Goal: Task Accomplishment & Management: Manage account settings

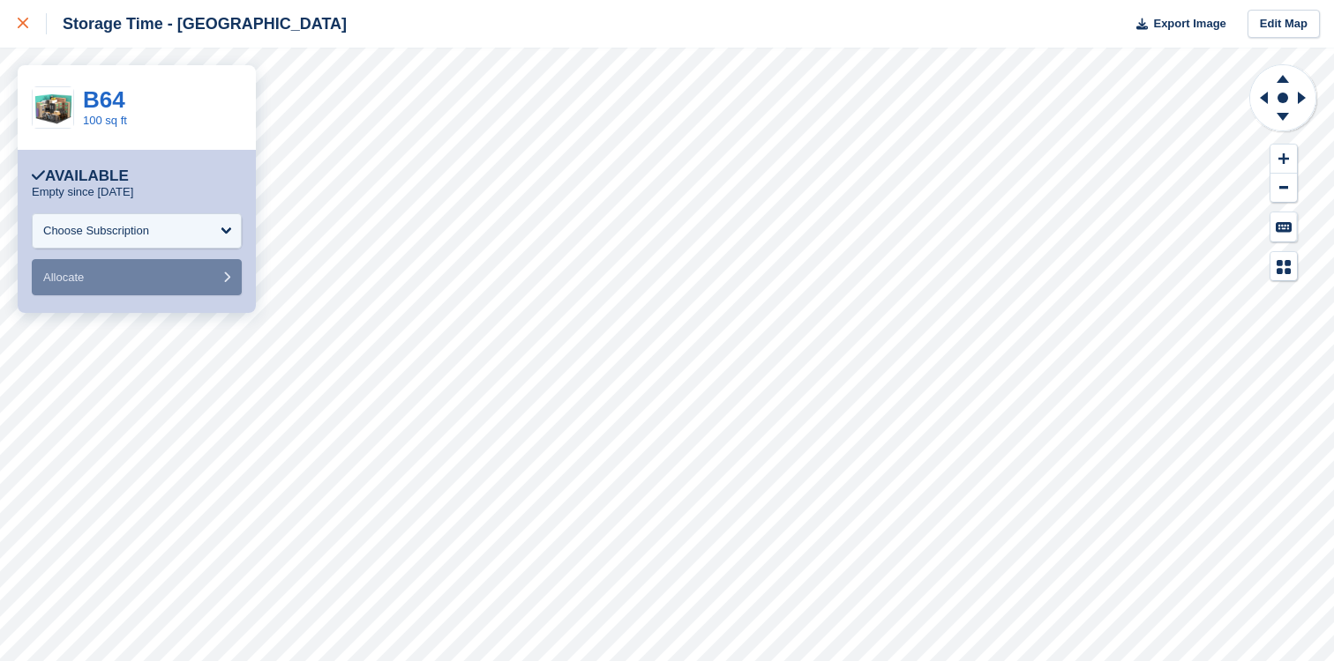
click at [28, 24] on div at bounding box center [32, 23] width 29 height 21
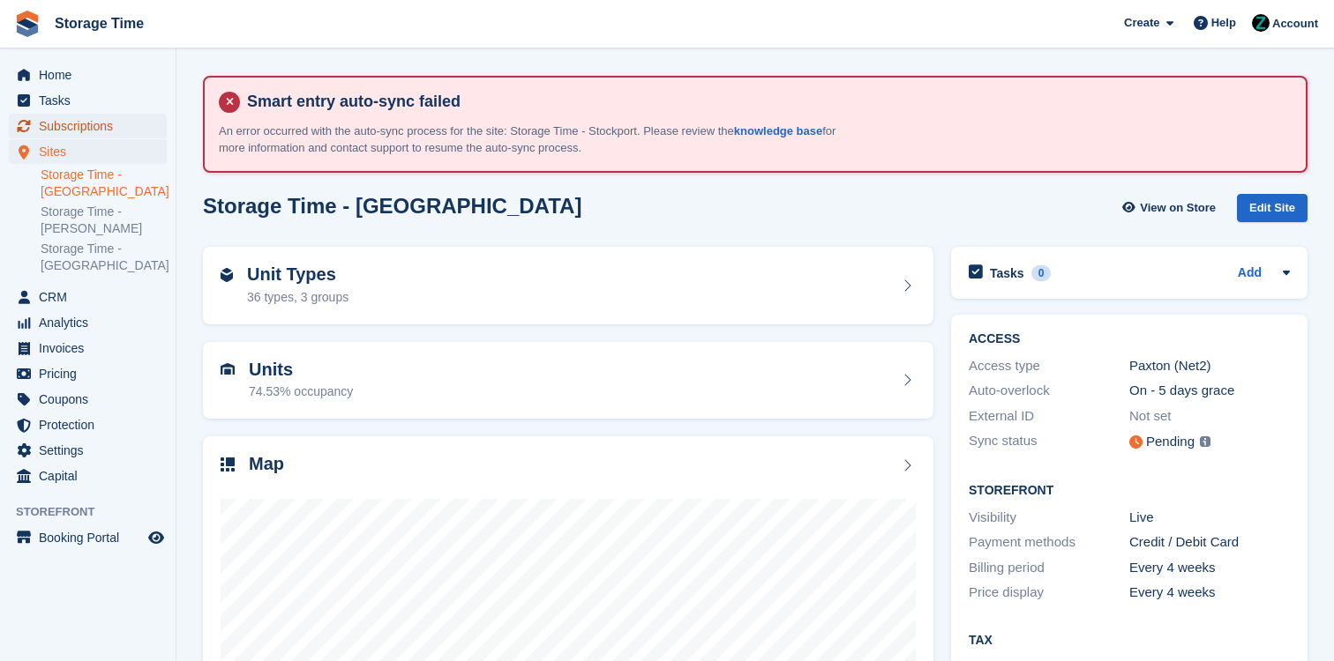
click at [123, 116] on span "Subscriptions" at bounding box center [92, 126] width 106 height 25
click at [106, 119] on span "Subscriptions" at bounding box center [92, 126] width 106 height 25
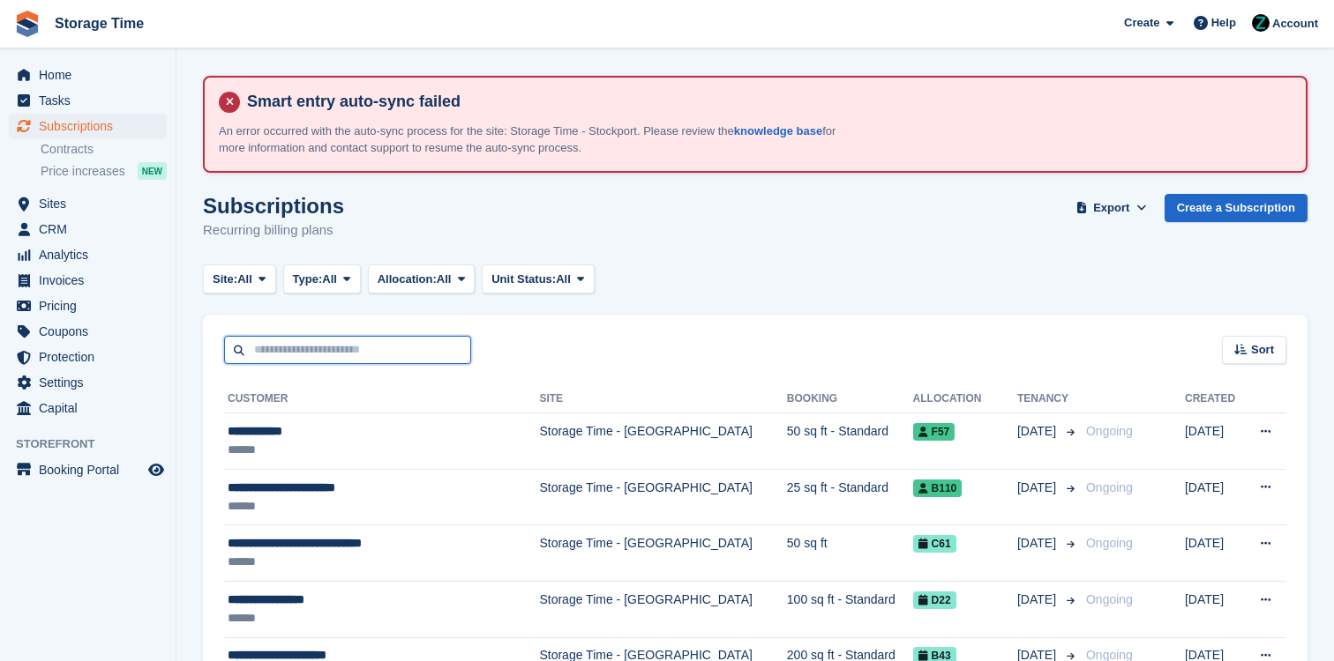
click at [377, 347] on input "text" at bounding box center [347, 350] width 247 height 29
type input "*******"
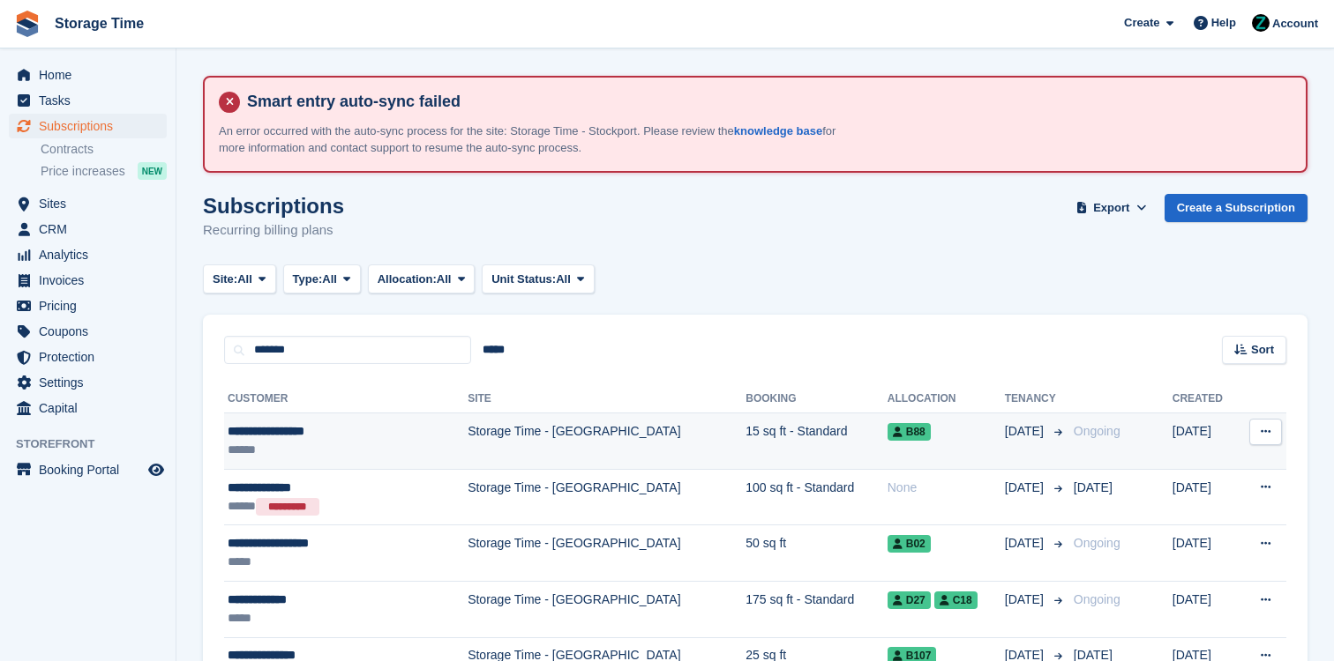
click at [467, 438] on td "Storage Time - [GEOGRAPHIC_DATA]" at bounding box center [606, 442] width 278 height 56
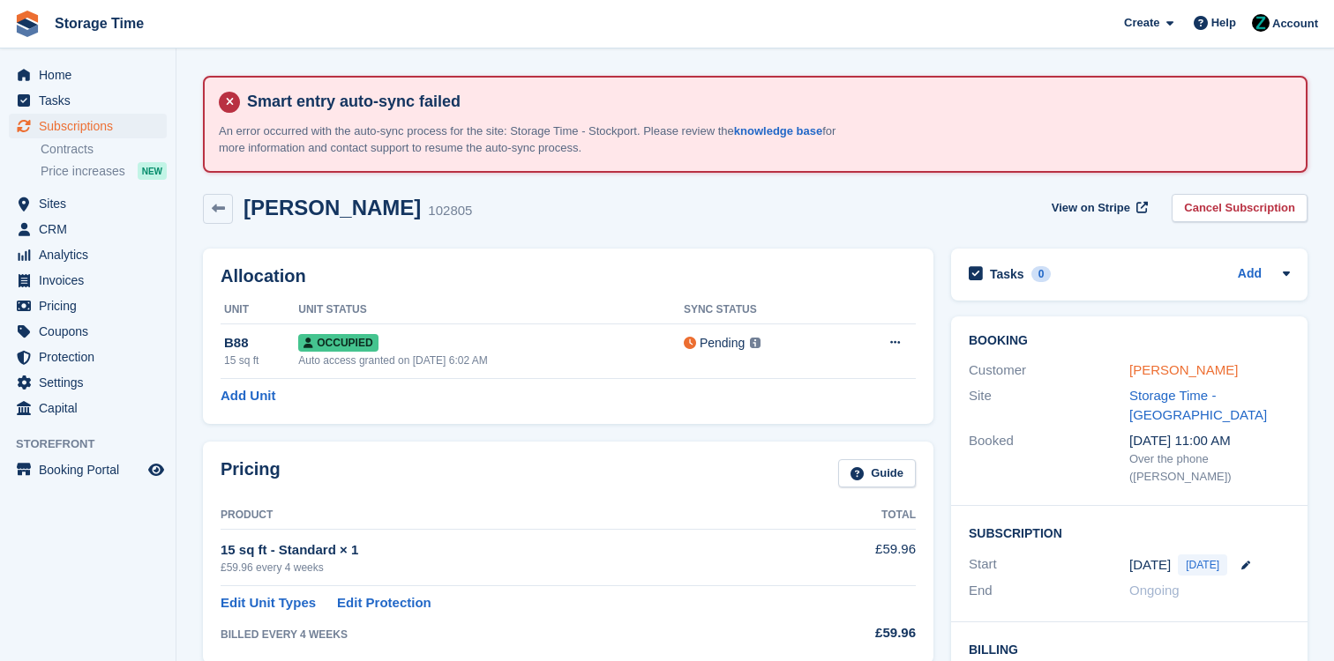
click at [1173, 372] on link "Richard Gallacher" at bounding box center [1183, 369] width 108 height 15
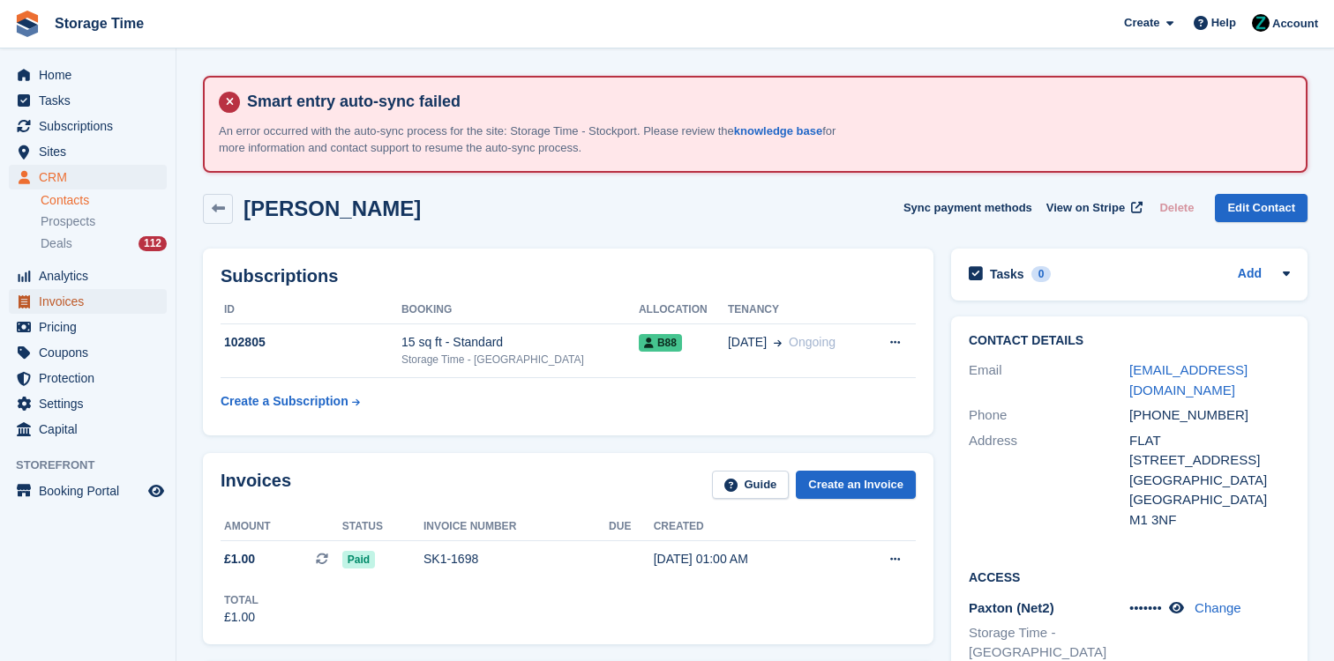
click at [113, 311] on span "Invoices" at bounding box center [92, 301] width 106 height 25
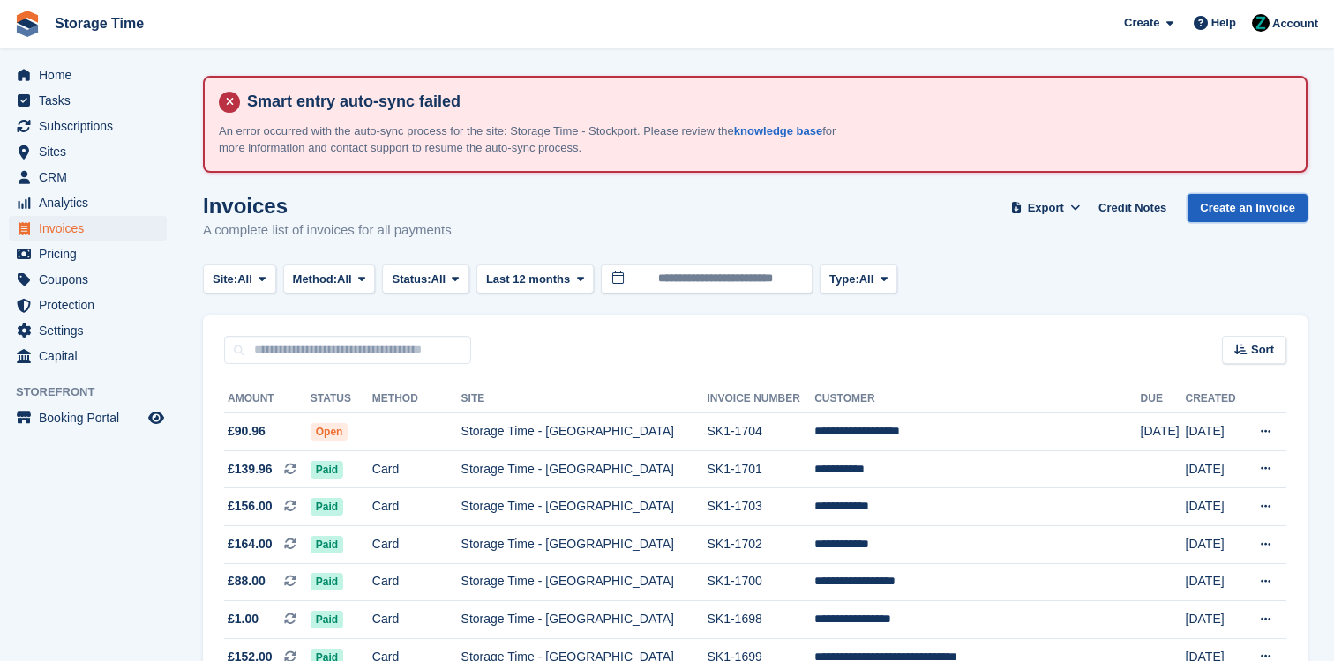
click at [1230, 204] on link "Create an Invoice" at bounding box center [1247, 208] width 120 height 29
click at [1250, 210] on link "Create an Invoice" at bounding box center [1247, 208] width 120 height 29
click at [1169, 265] on div "Site: All All Storage Time - Stockport Storage Time - Sharston Storage Time - M…" at bounding box center [755, 279] width 1104 height 29
click at [1241, 199] on link "Create an Invoice" at bounding box center [1247, 208] width 120 height 29
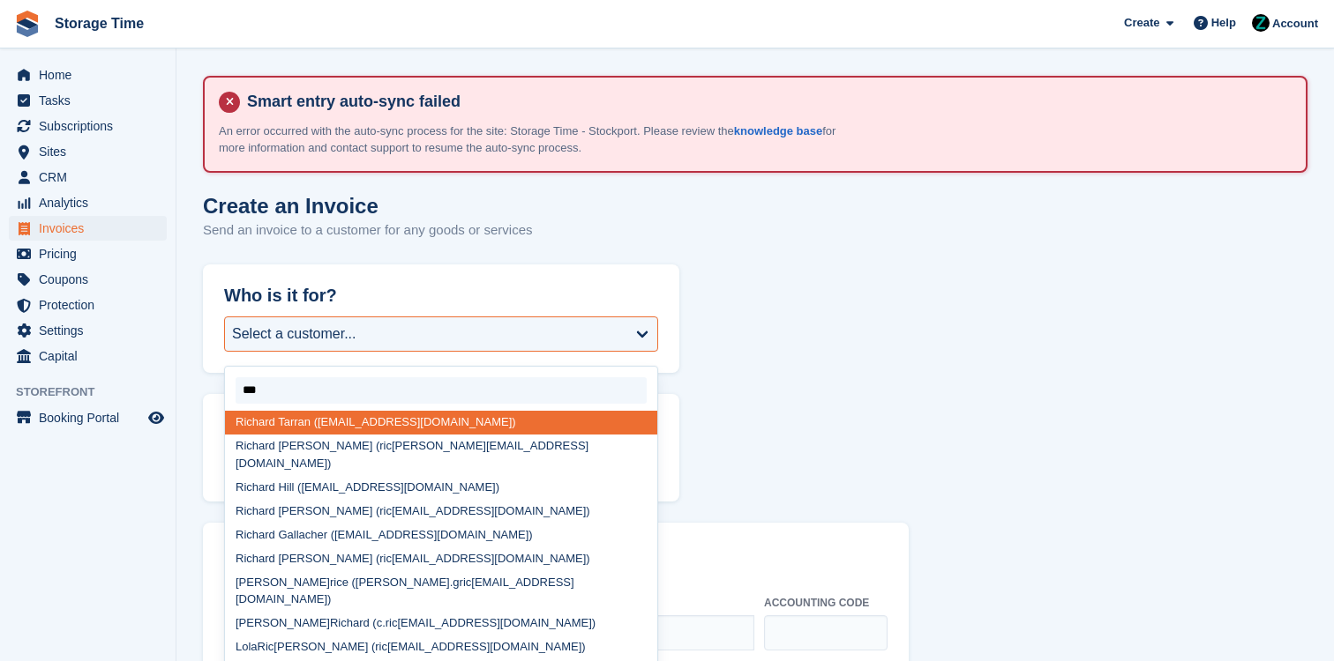
type input "****"
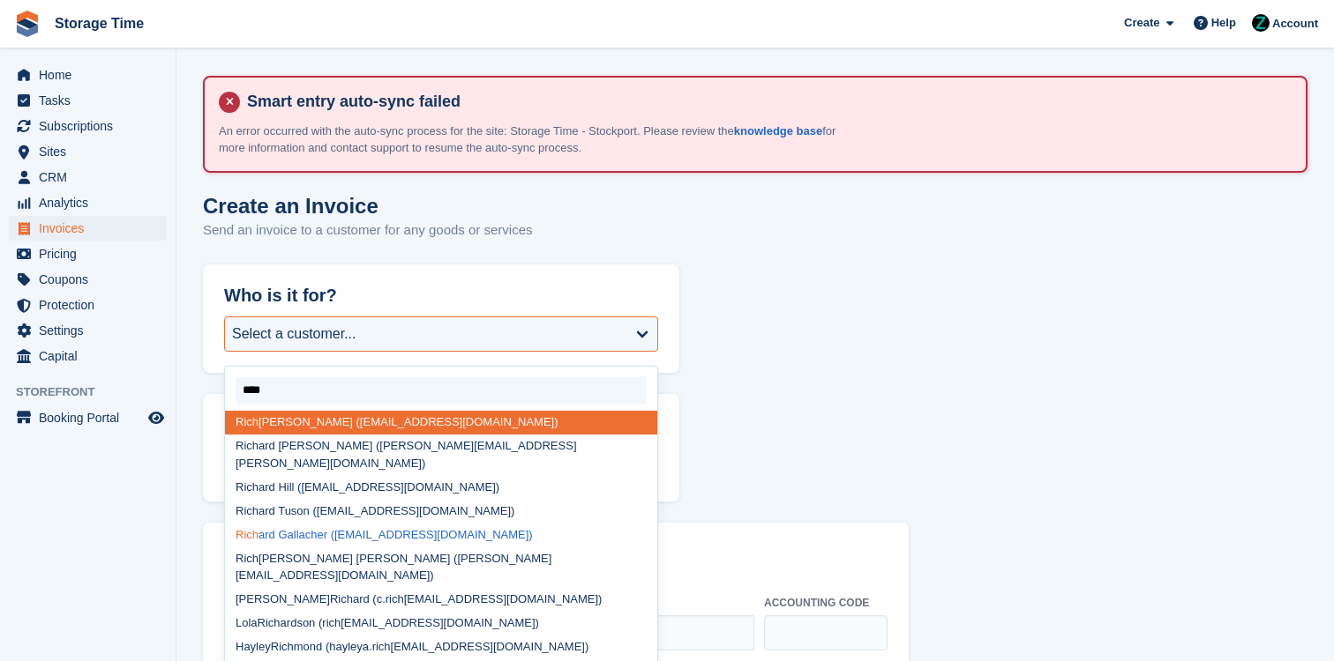
click at [390, 523] on div "Rich ard Gallacher (rggallacher@gmail.com)" at bounding box center [441, 535] width 432 height 24
select select "******"
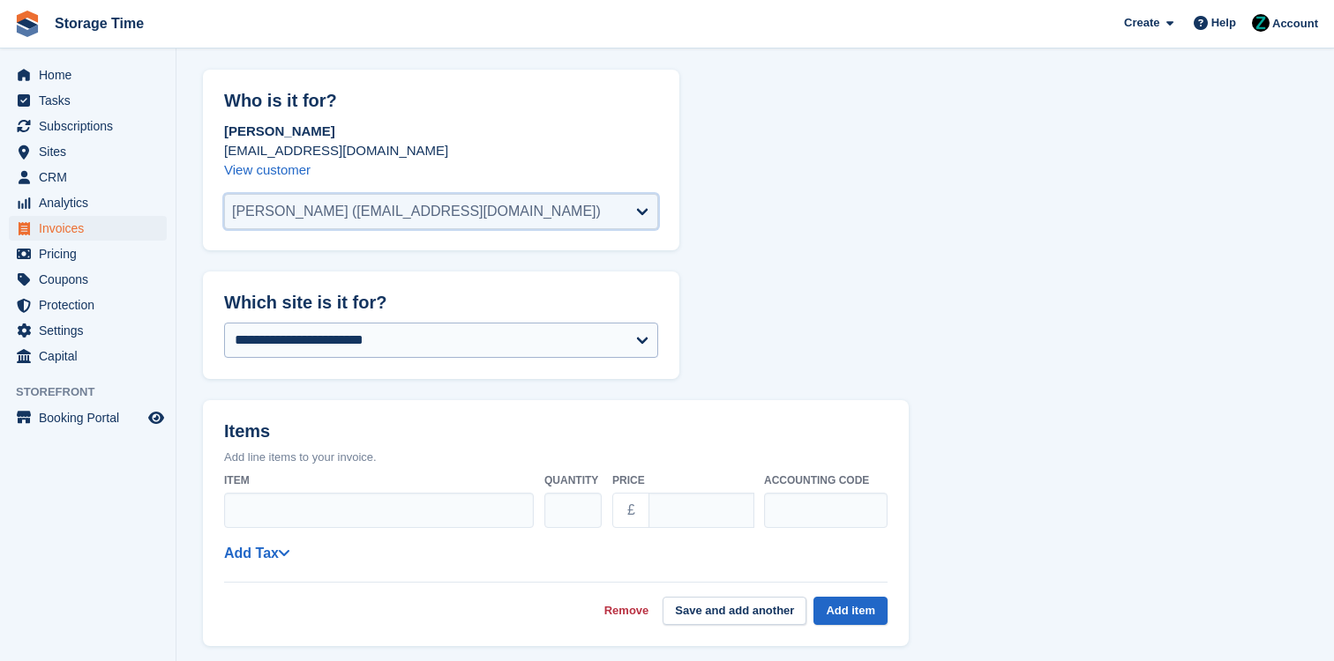
scroll to position [203, 0]
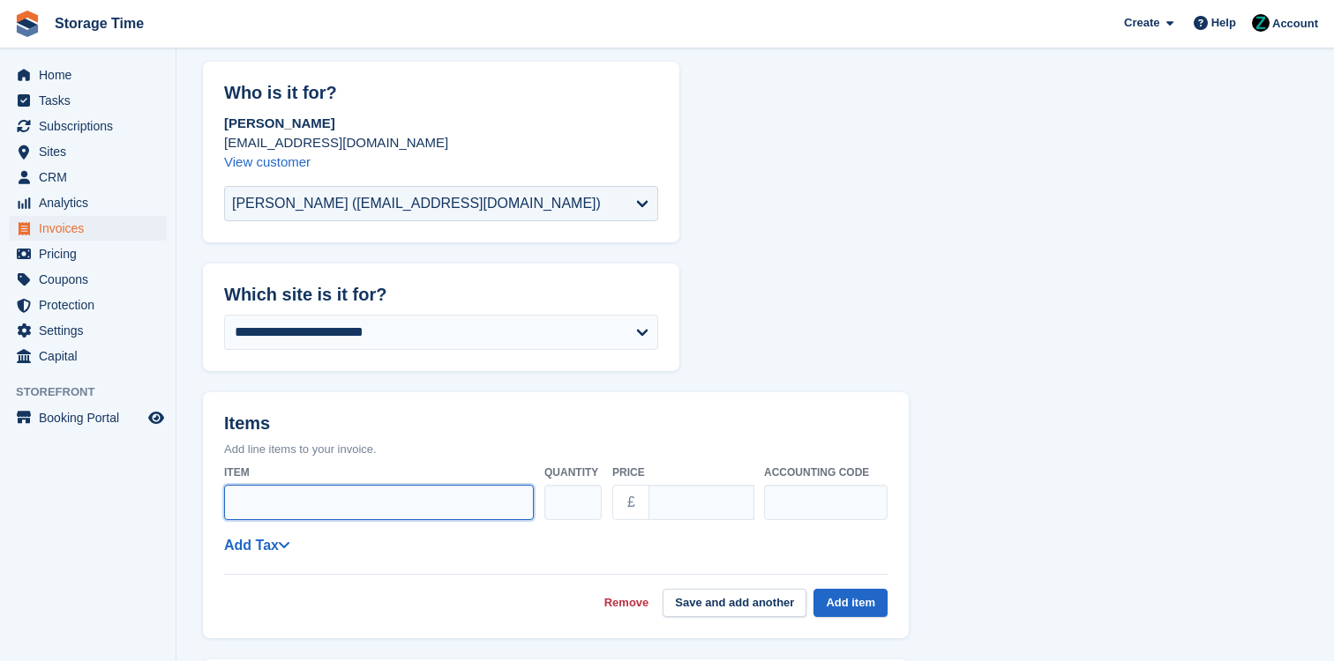
click at [355, 504] on input "Item" at bounding box center [379, 502] width 310 height 35
click at [273, 503] on input "**********" at bounding box center [379, 502] width 310 height 35
type input "**********"
drag, startPoint x: 665, startPoint y: 504, endPoint x: 616, endPoint y: 504, distance: 48.5
click at [619, 504] on div "£ ****" at bounding box center [682, 502] width 141 height 35
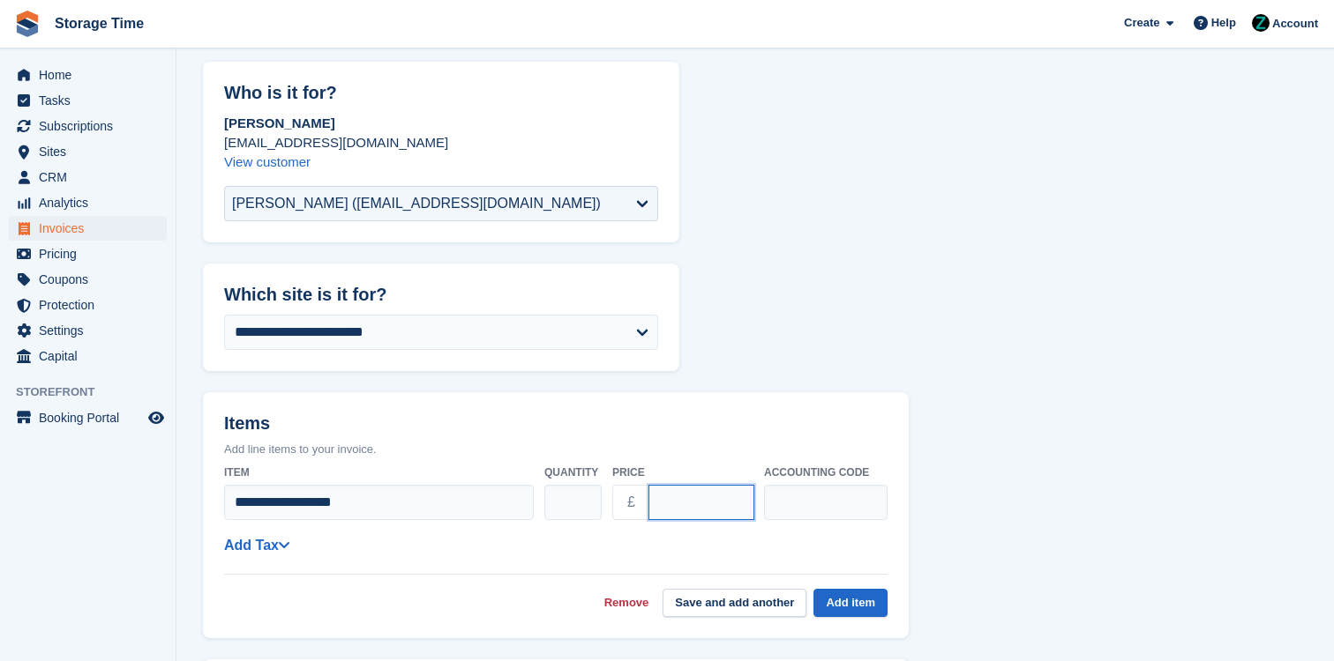
type input "****"
click at [981, 409] on form "**********" at bounding box center [755, 643] width 1104 height 1162
click at [870, 598] on button "Add item" at bounding box center [850, 603] width 74 height 29
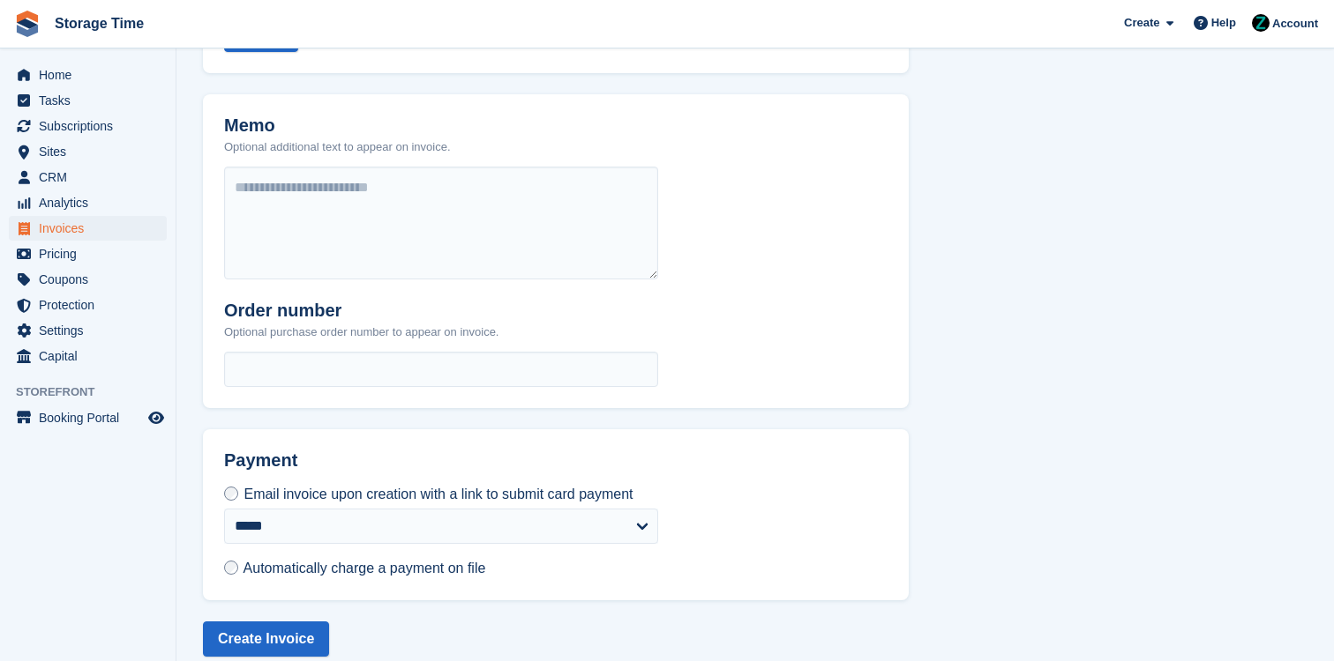
scroll to position [766, 0]
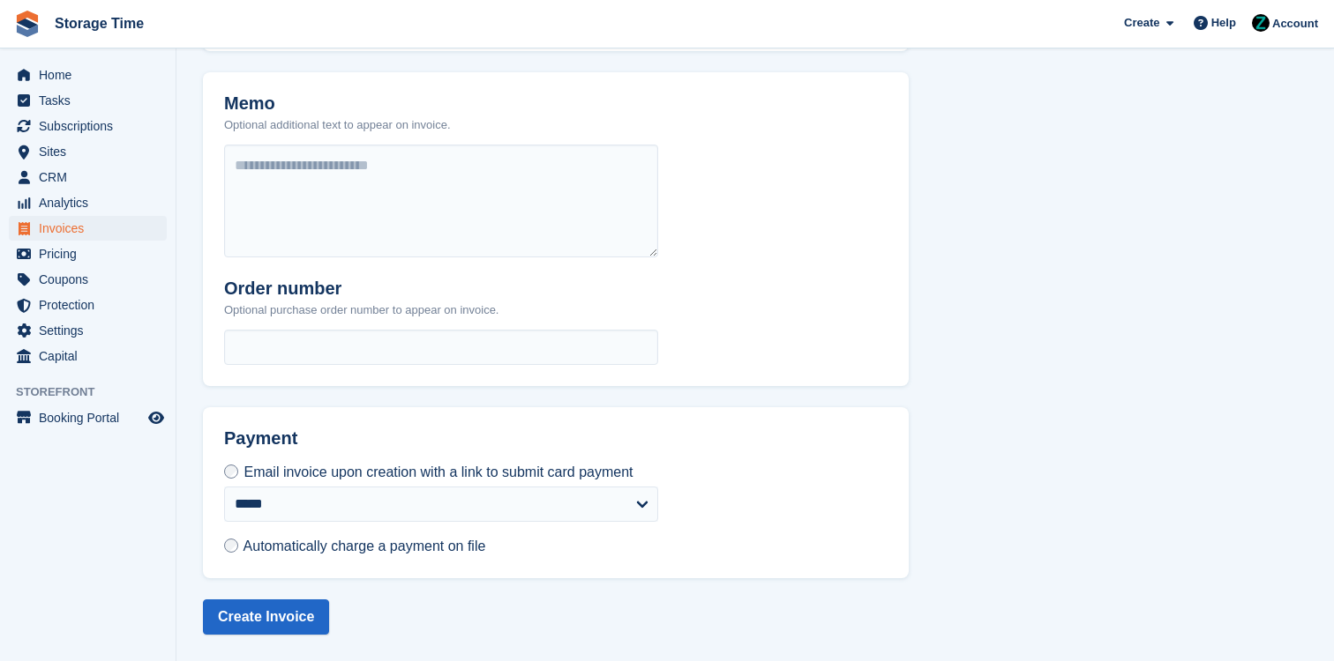
click at [270, 554] on span "Automatically charge a payment on file" at bounding box center [364, 546] width 243 height 15
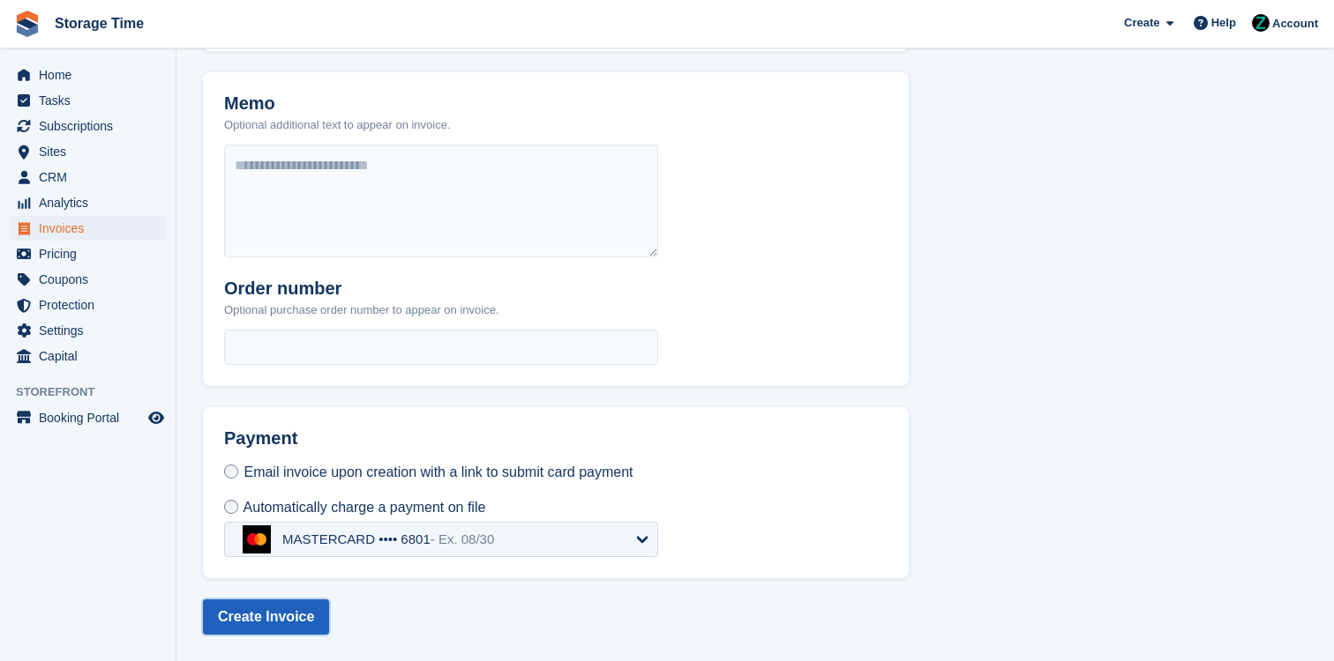
click at [273, 613] on button "Create Invoice" at bounding box center [266, 617] width 126 height 35
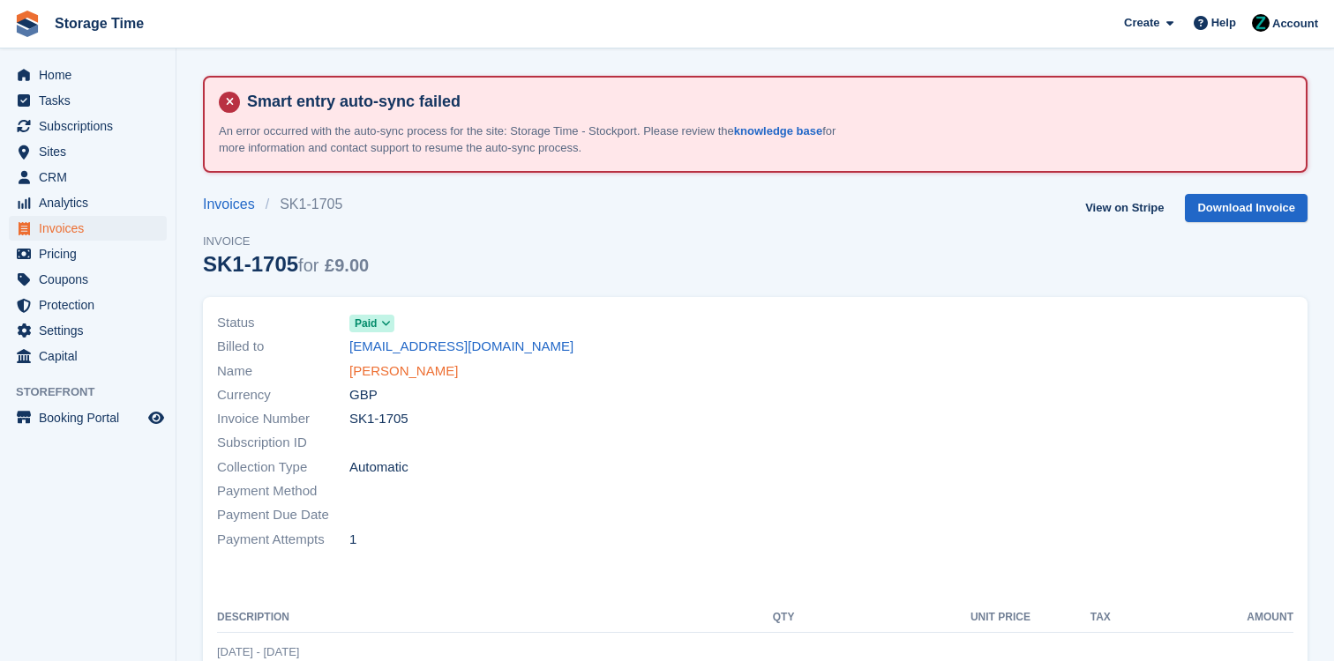
click at [416, 368] on link "Richard Gallacher" at bounding box center [403, 372] width 108 height 20
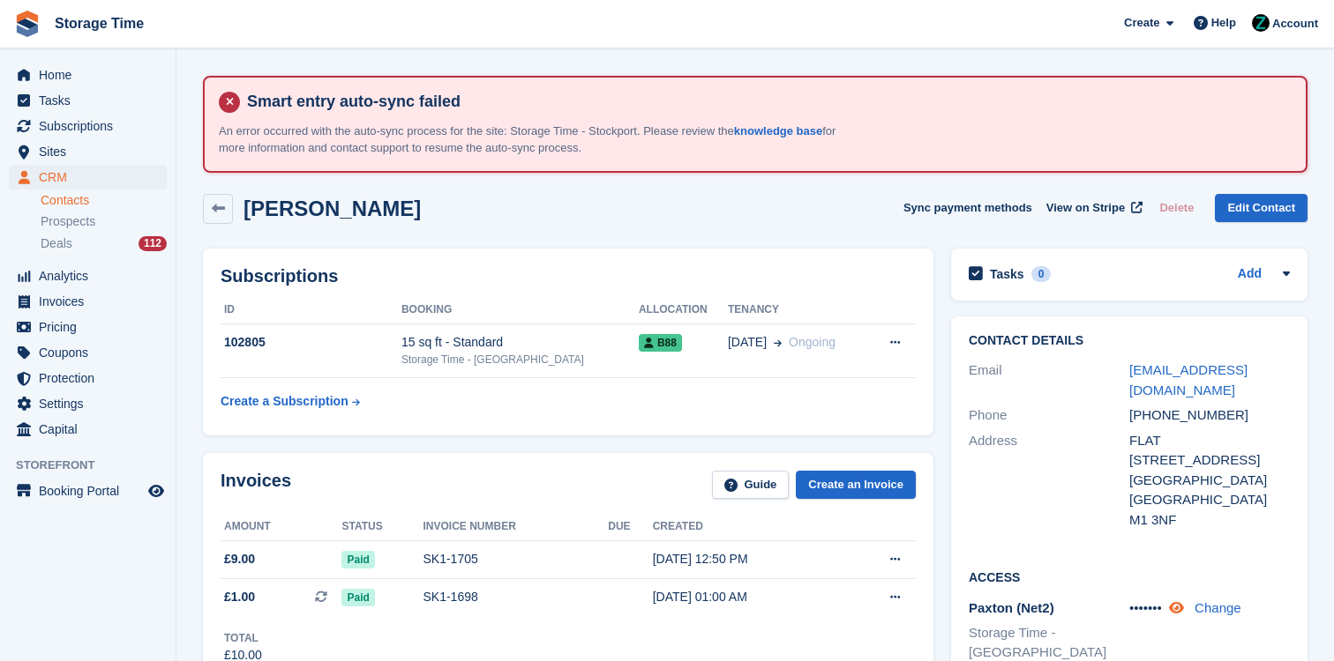
click at [1184, 602] on icon at bounding box center [1176, 608] width 15 height 13
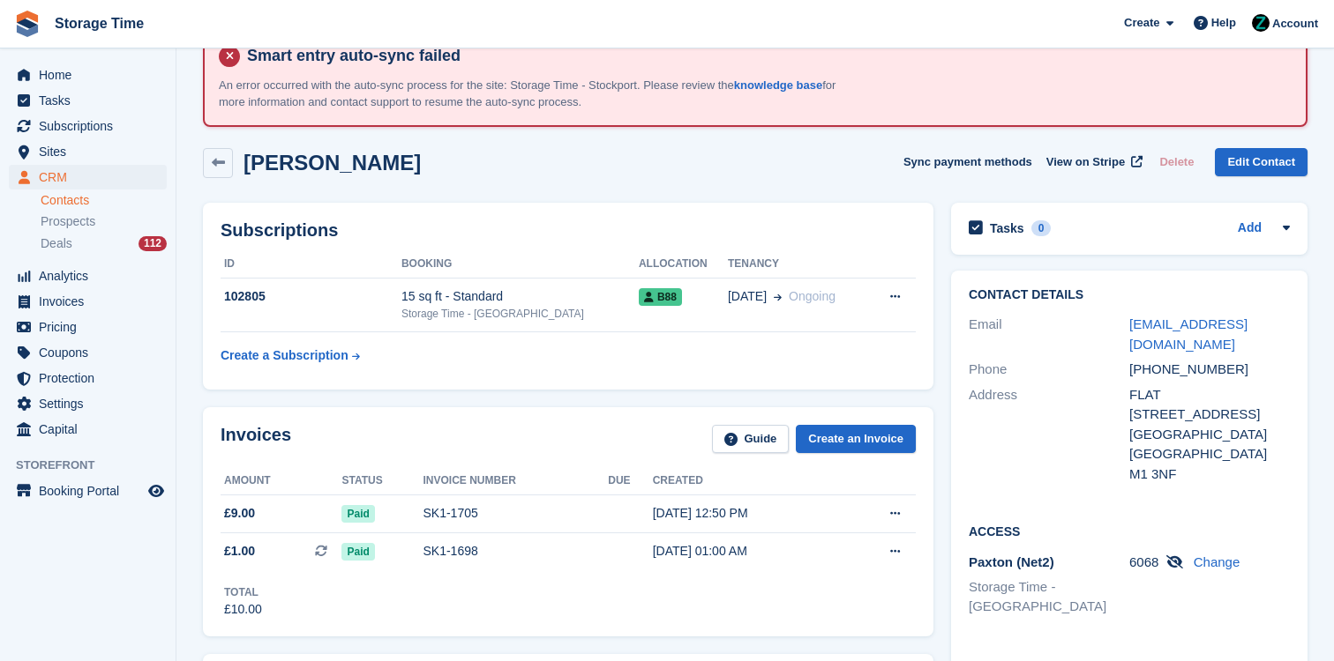
scroll to position [49, 0]
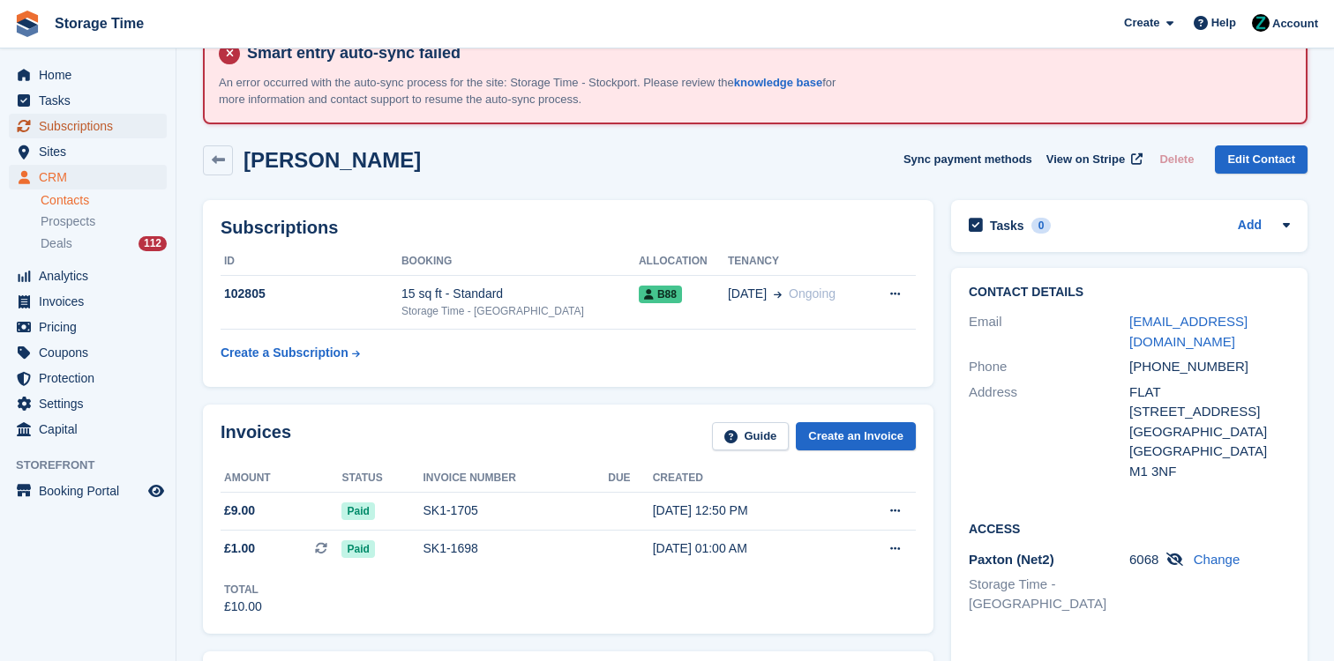
click at [114, 127] on span "Subscriptions" at bounding box center [92, 126] width 106 height 25
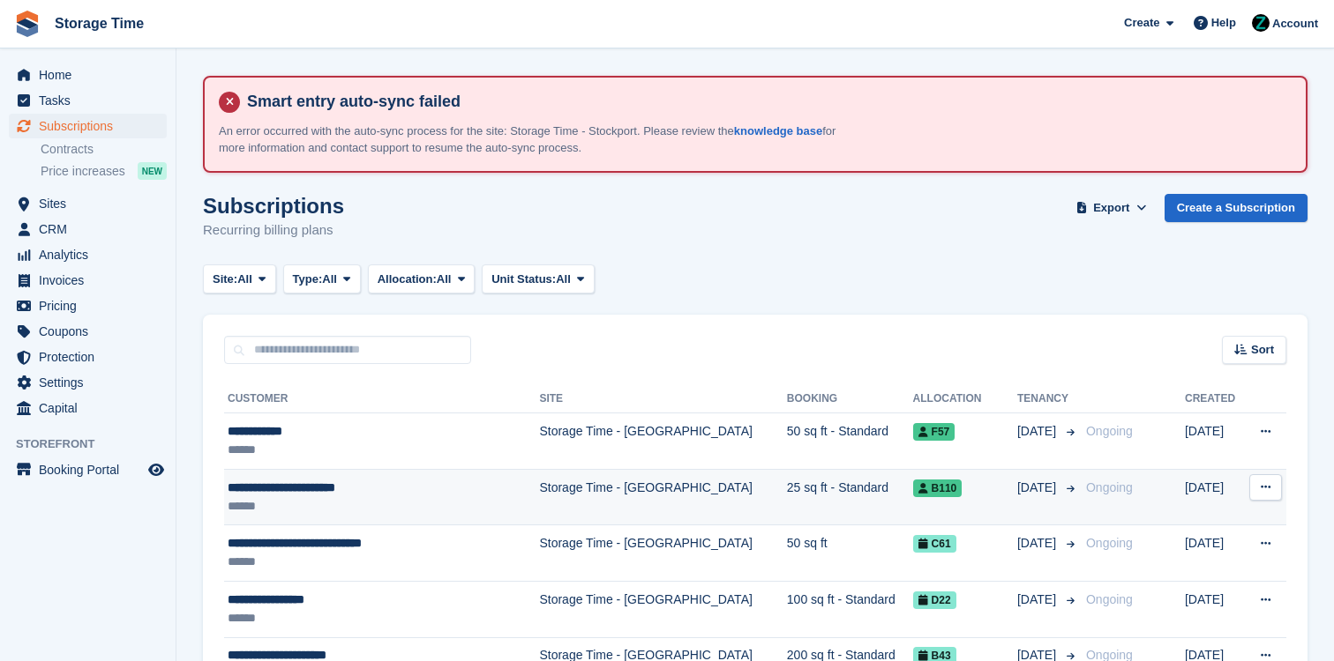
scroll to position [174, 0]
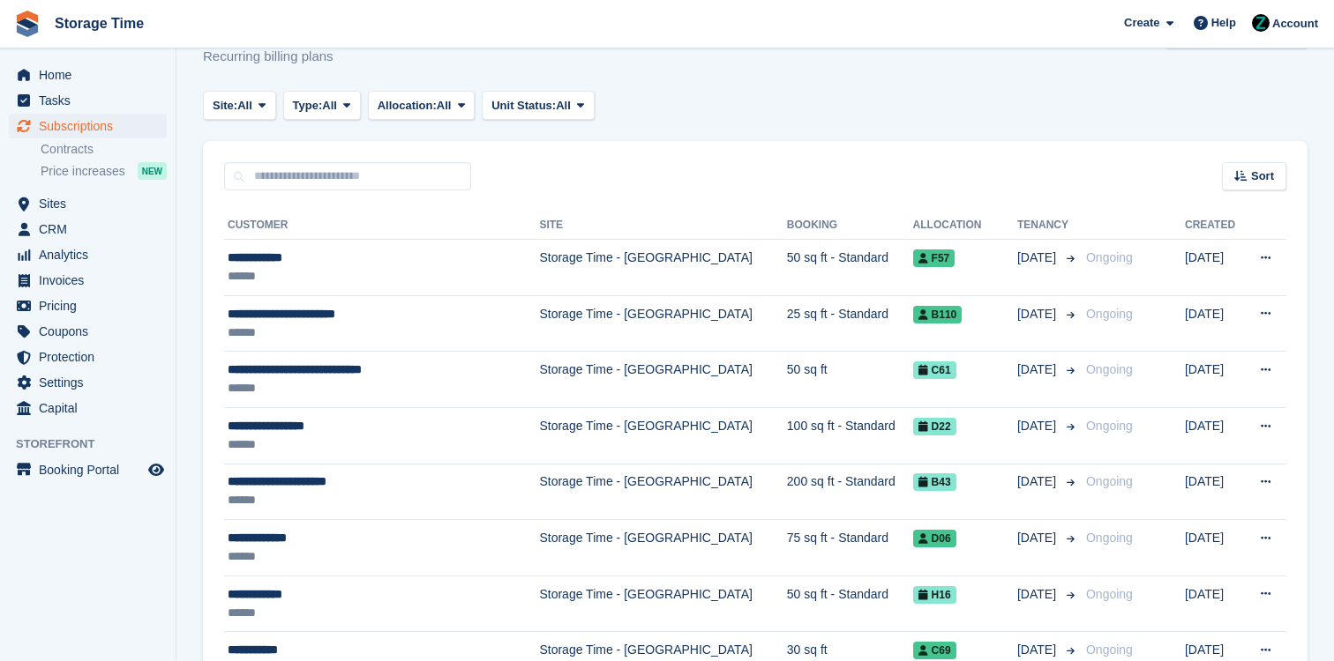
click at [102, 60] on div "Home Tasks Subscriptions Subscriptions Subscriptions Contracts Price increases …" at bounding box center [88, 239] width 176 height 366
click at [112, 72] on span "Home" at bounding box center [92, 75] width 106 height 25
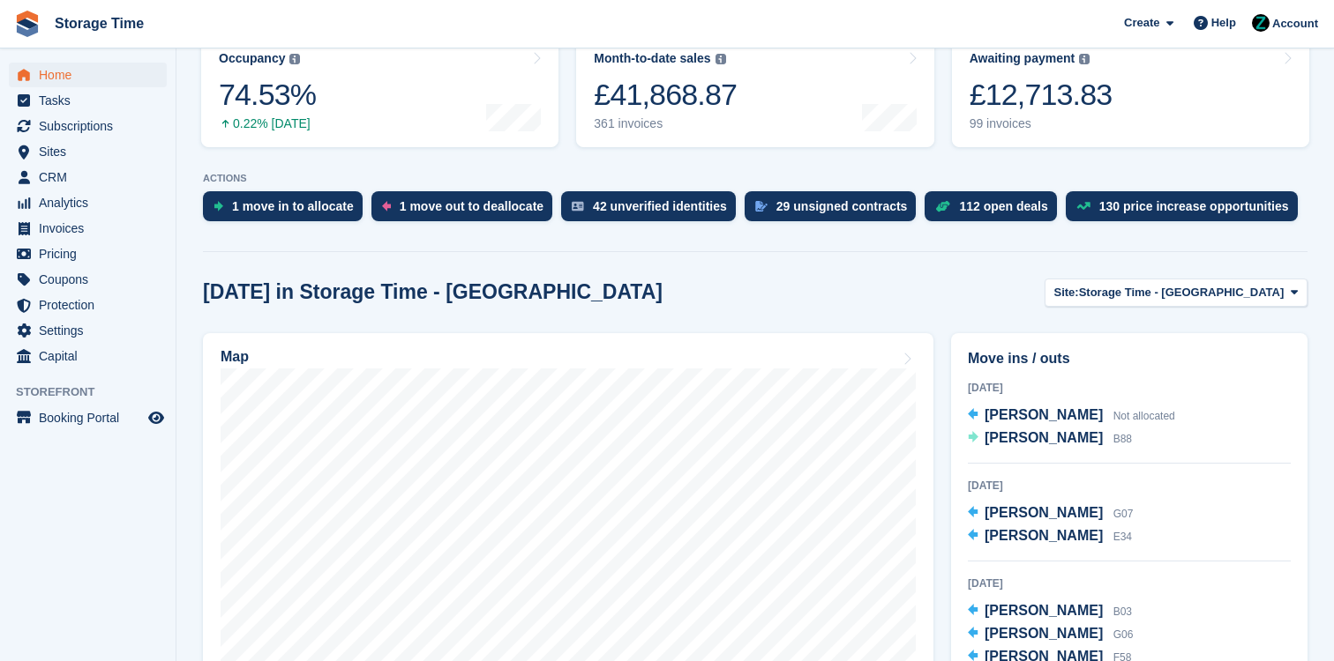
scroll to position [434, 0]
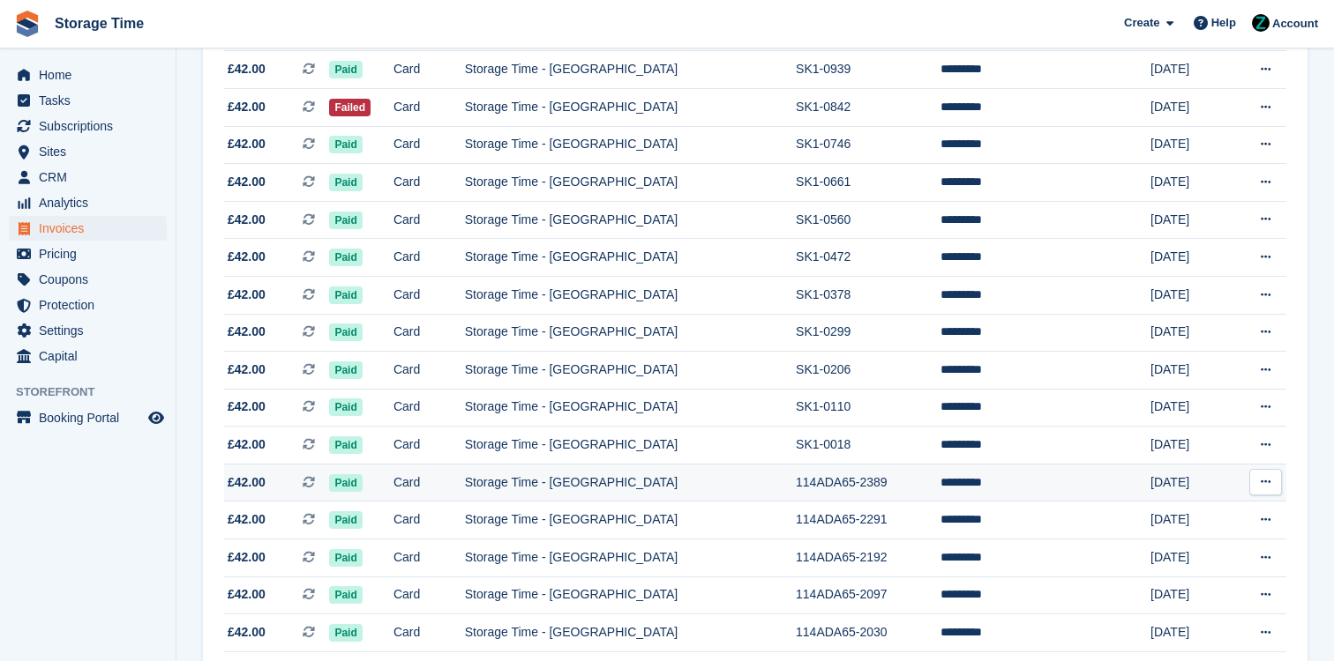
scroll to position [253, 0]
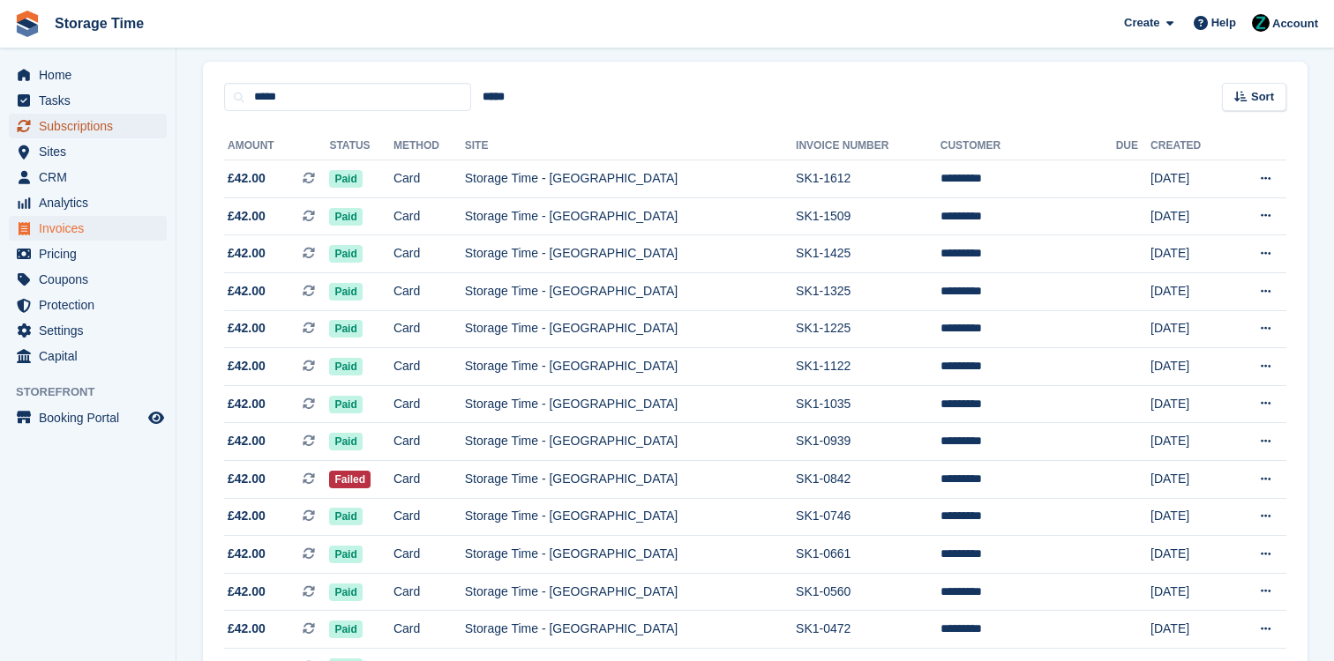
click at [129, 131] on span "Subscriptions" at bounding box center [92, 126] width 106 height 25
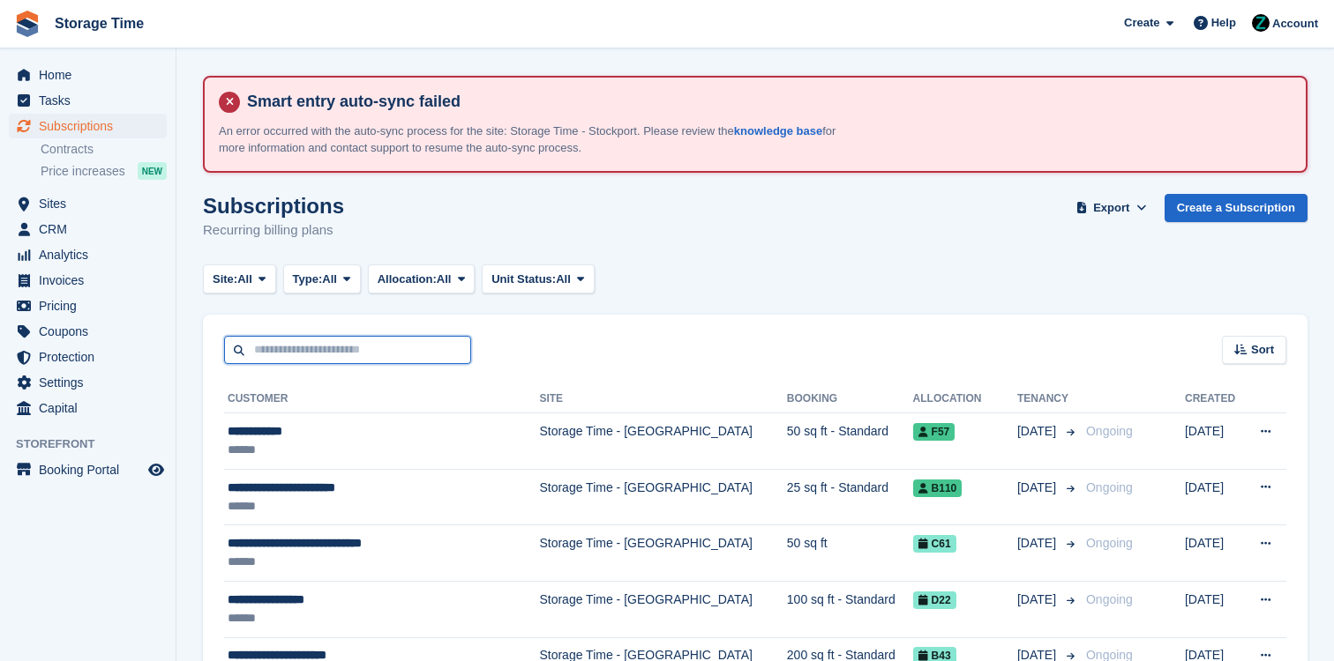
click at [355, 357] on input "text" at bounding box center [347, 350] width 247 height 29
type input "*****"
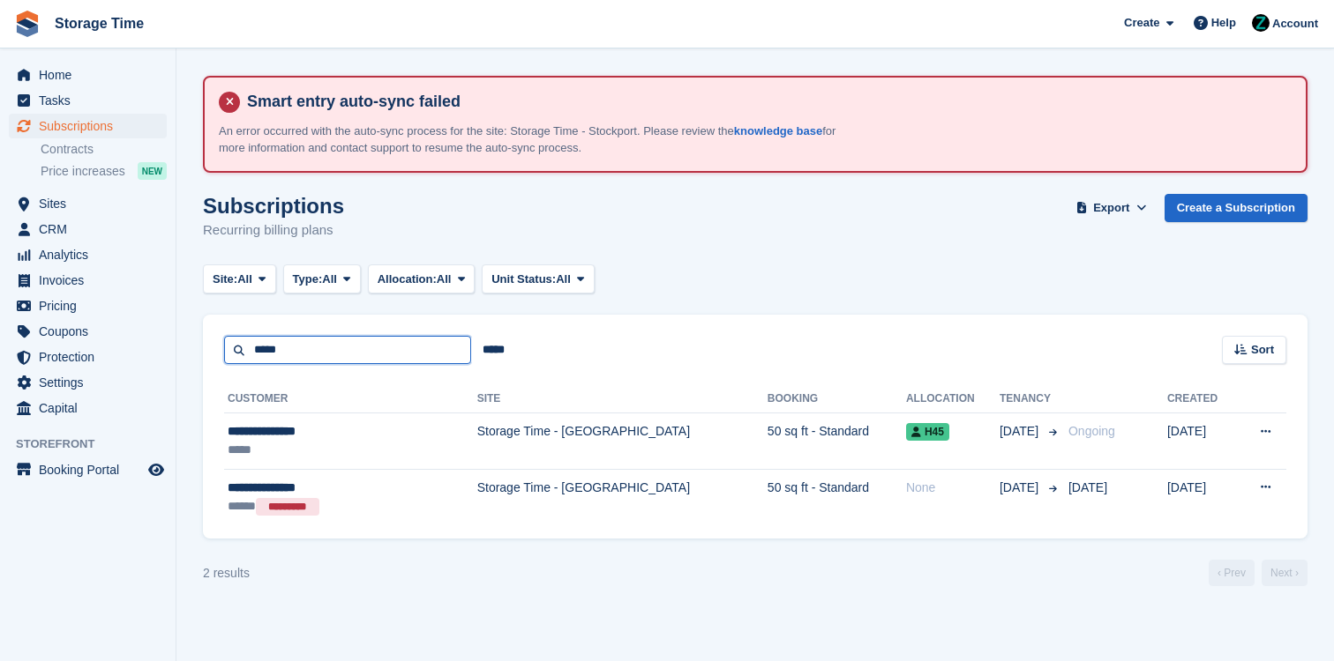
click at [258, 355] on input "*****" at bounding box center [347, 350] width 247 height 29
type input "*****"
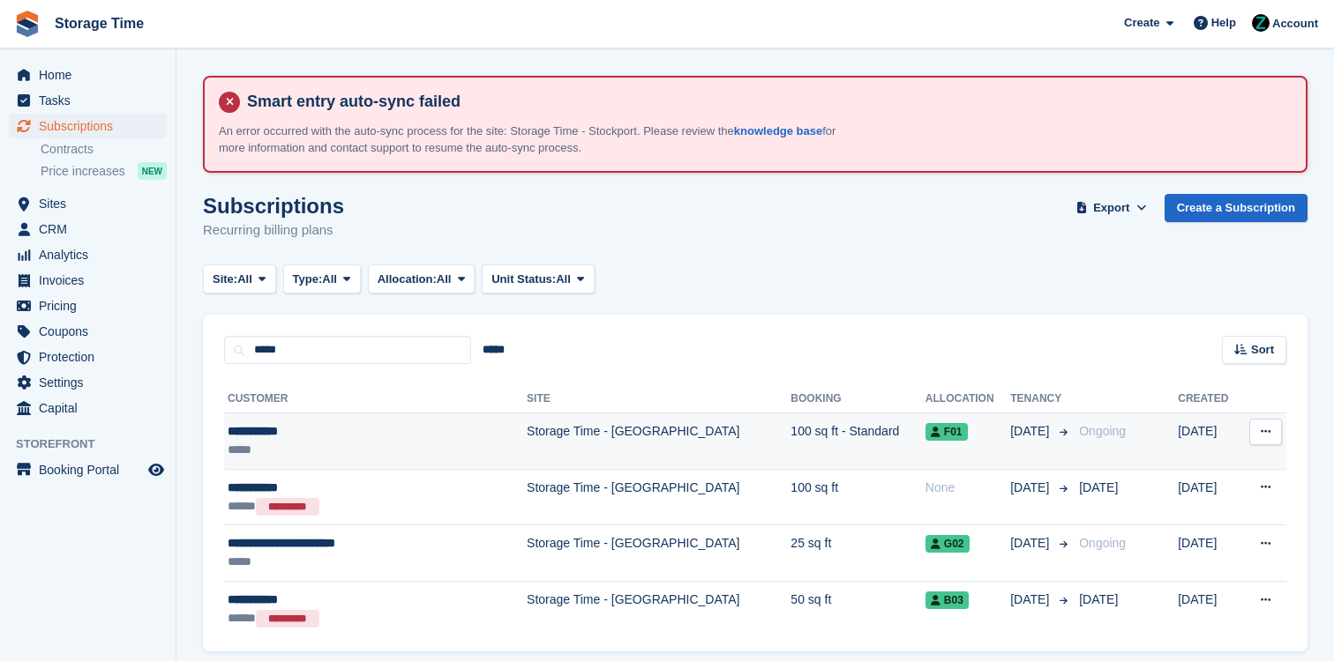
click at [395, 454] on div "*****" at bounding box center [348, 450] width 241 height 19
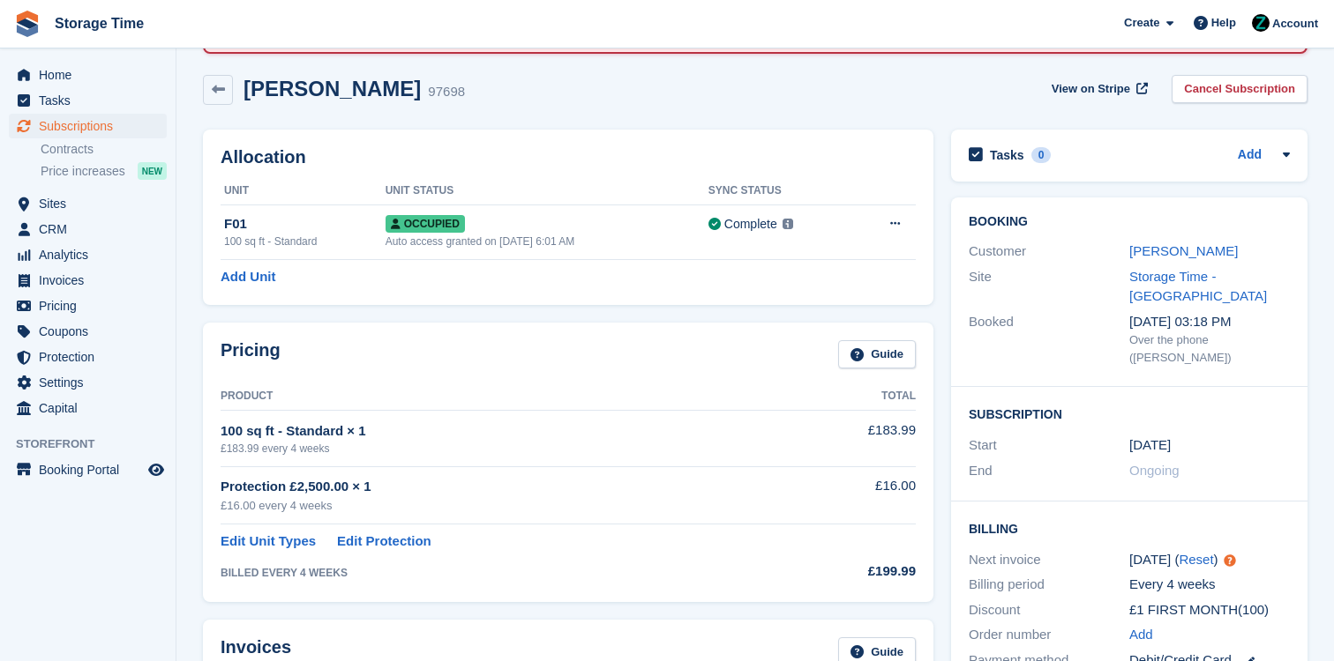
scroll to position [121, 0]
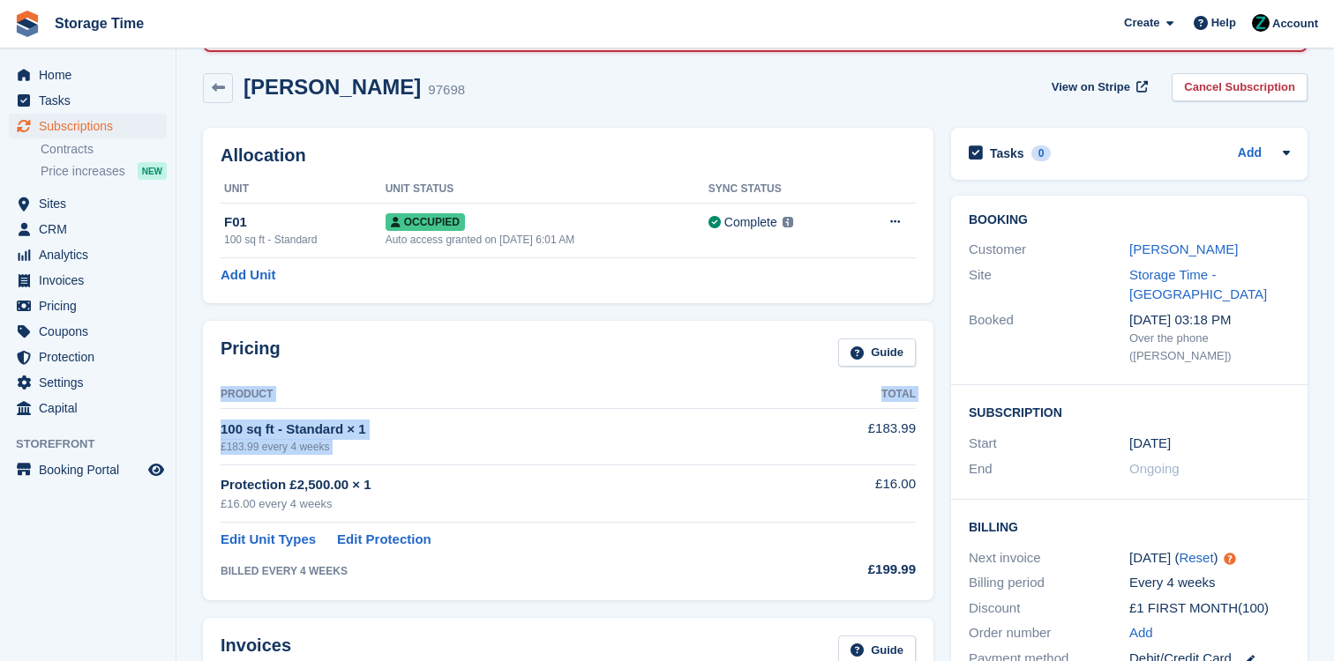
drag, startPoint x: 841, startPoint y: 431, endPoint x: 921, endPoint y: 427, distance: 80.4
click at [921, 427] on div "Pricing Guide Product Total 100 sq ft - Standard × 1 £183.99 every 4 weeks £183…" at bounding box center [568, 461] width 730 height 280
click at [920, 428] on div "Pricing Guide Product Total 100 sq ft - Standard × 1 £183.99 every 4 weeks £183…" at bounding box center [568, 461] width 730 height 280
drag, startPoint x: 843, startPoint y: 482, endPoint x: 920, endPoint y: 485, distance: 76.8
click at [920, 485] on div "Pricing Guide Product Total 100 sq ft - Standard × 1 £183.99 every 4 weeks £183…" at bounding box center [568, 461] width 730 height 280
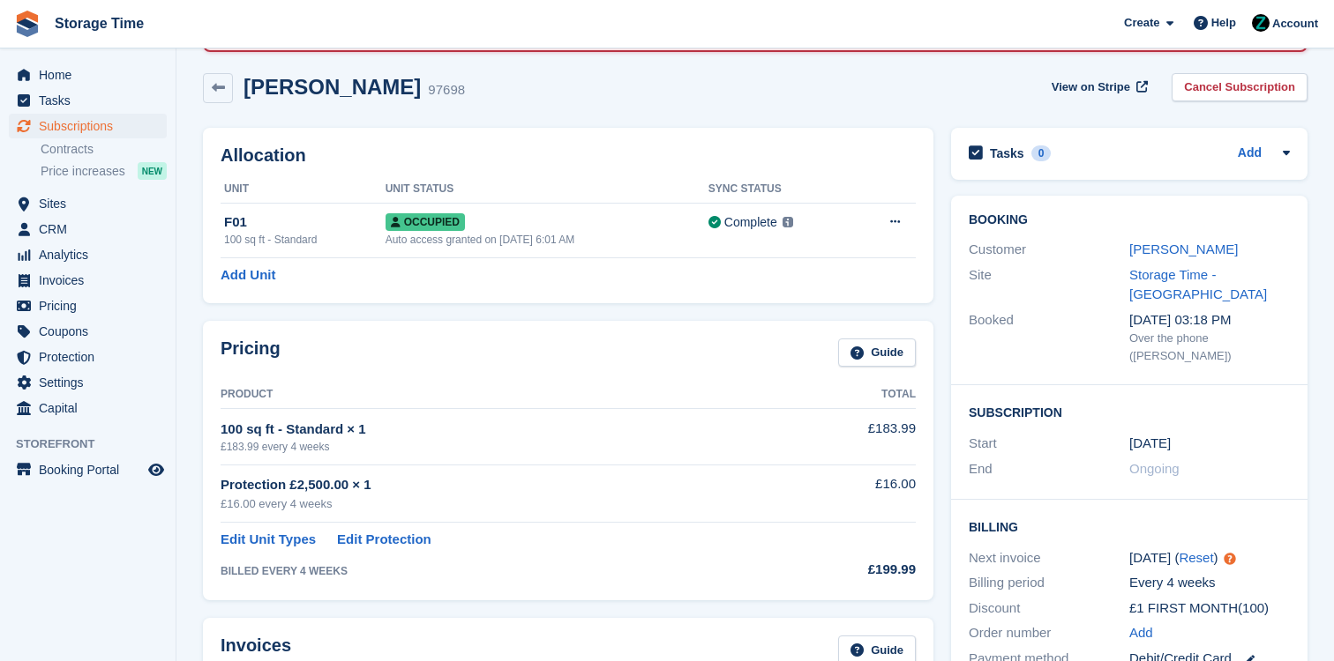
click at [901, 497] on td "£16.00" at bounding box center [851, 493] width 129 height 57
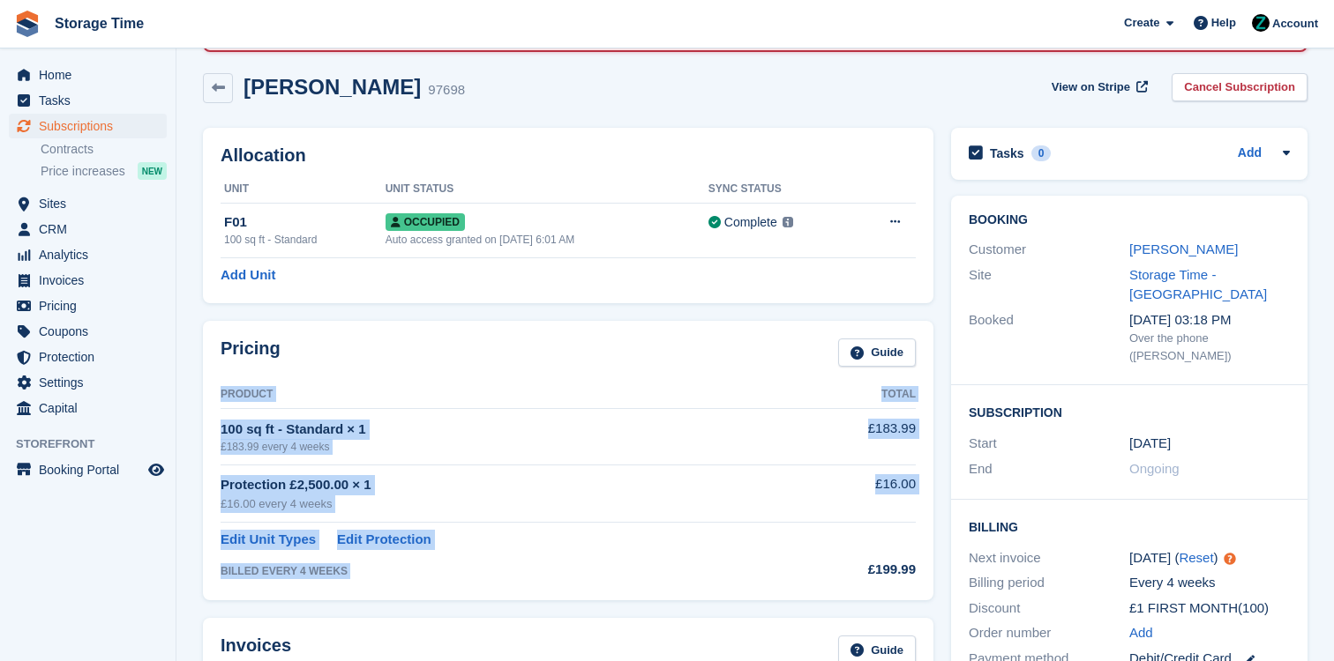
drag, startPoint x: 863, startPoint y: 576, endPoint x: 924, endPoint y: 576, distance: 60.9
click at [924, 576] on div "Pricing Guide Product Total 100 sq ft - Standard × 1 £183.99 every 4 weeks £183…" at bounding box center [568, 461] width 730 height 280
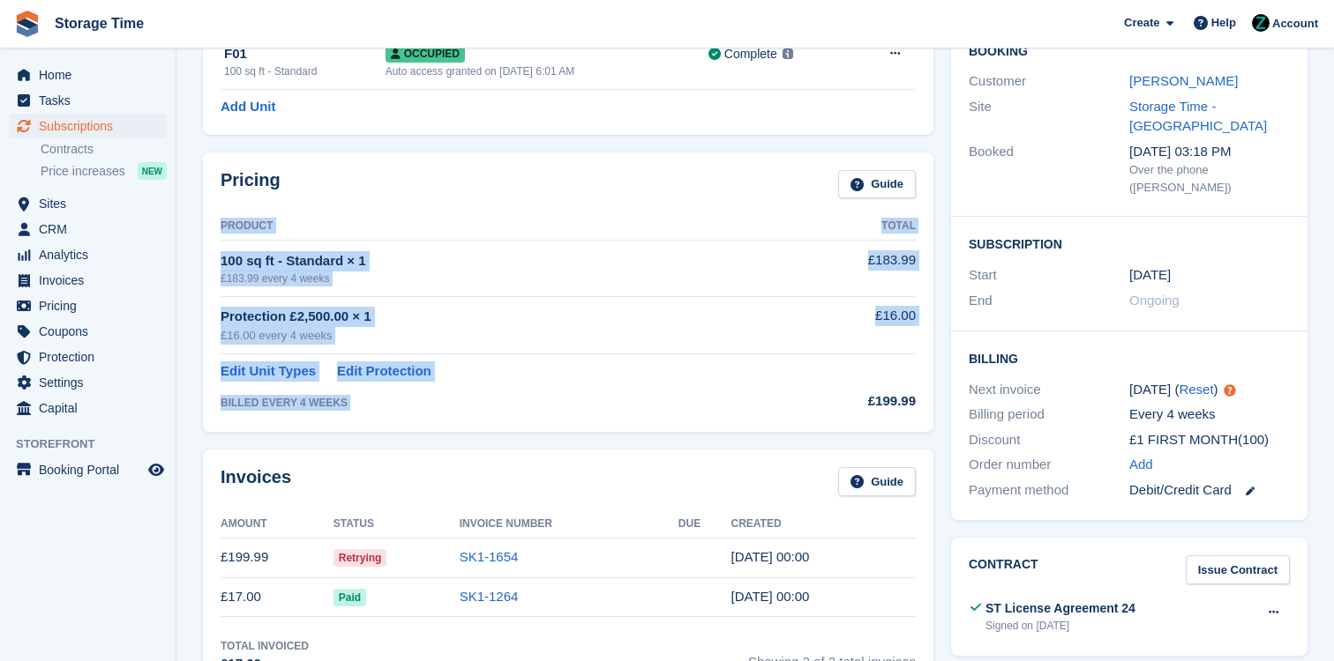
scroll to position [323, 0]
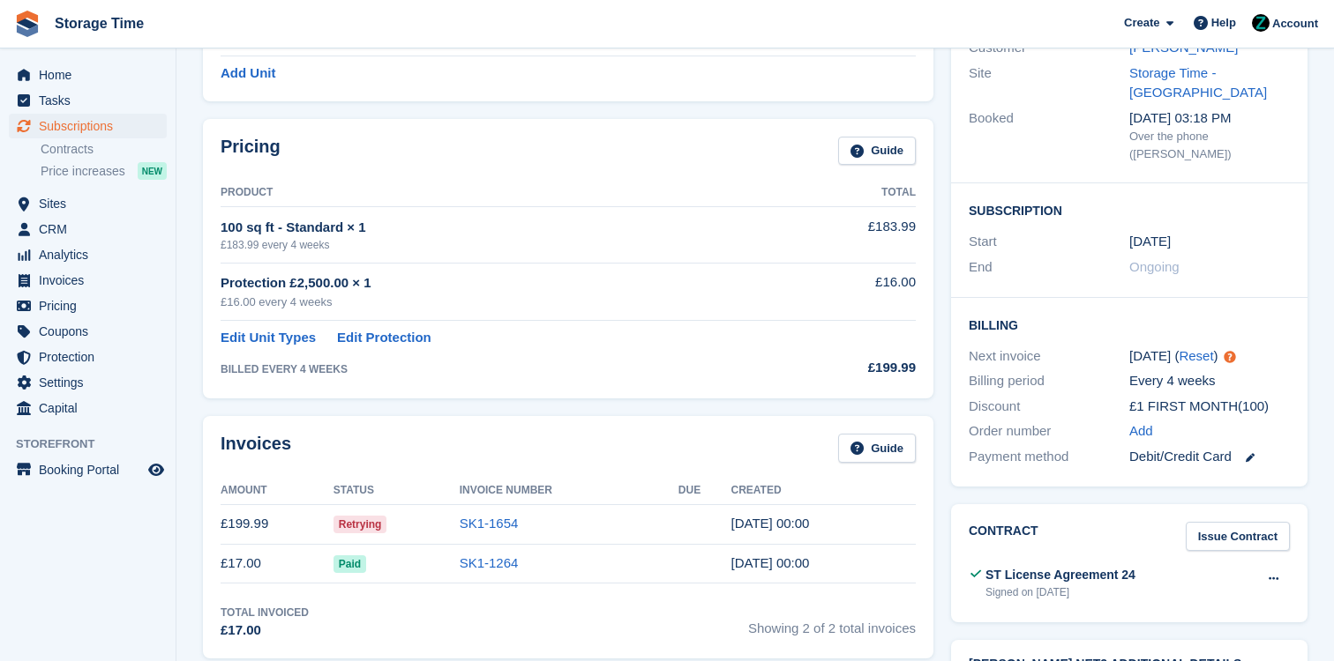
click at [931, 524] on div "Invoices Guide Amount Status Invoice Number Due Created £199.99 Retrying SK1-16…" at bounding box center [568, 537] width 730 height 243
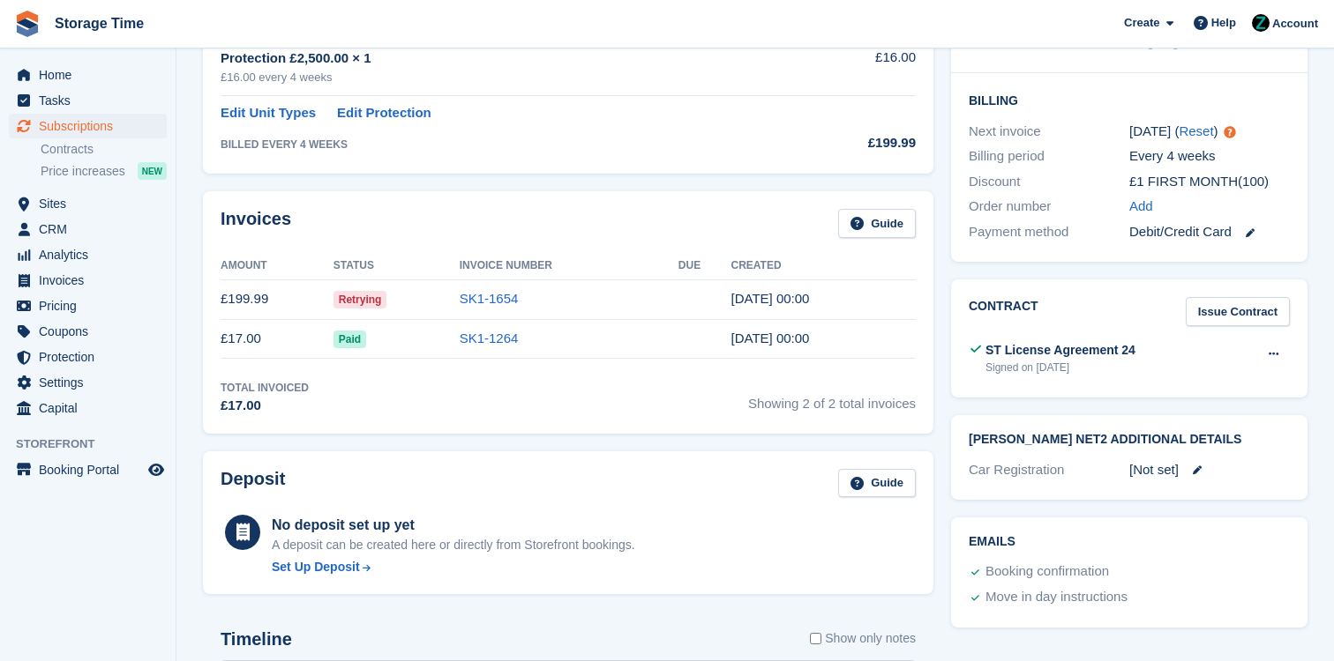
scroll to position [547, 0]
click at [521, 299] on td "SK1-1654" at bounding box center [569, 300] width 219 height 40
click at [502, 301] on link "SK1-1654" at bounding box center [489, 299] width 59 height 15
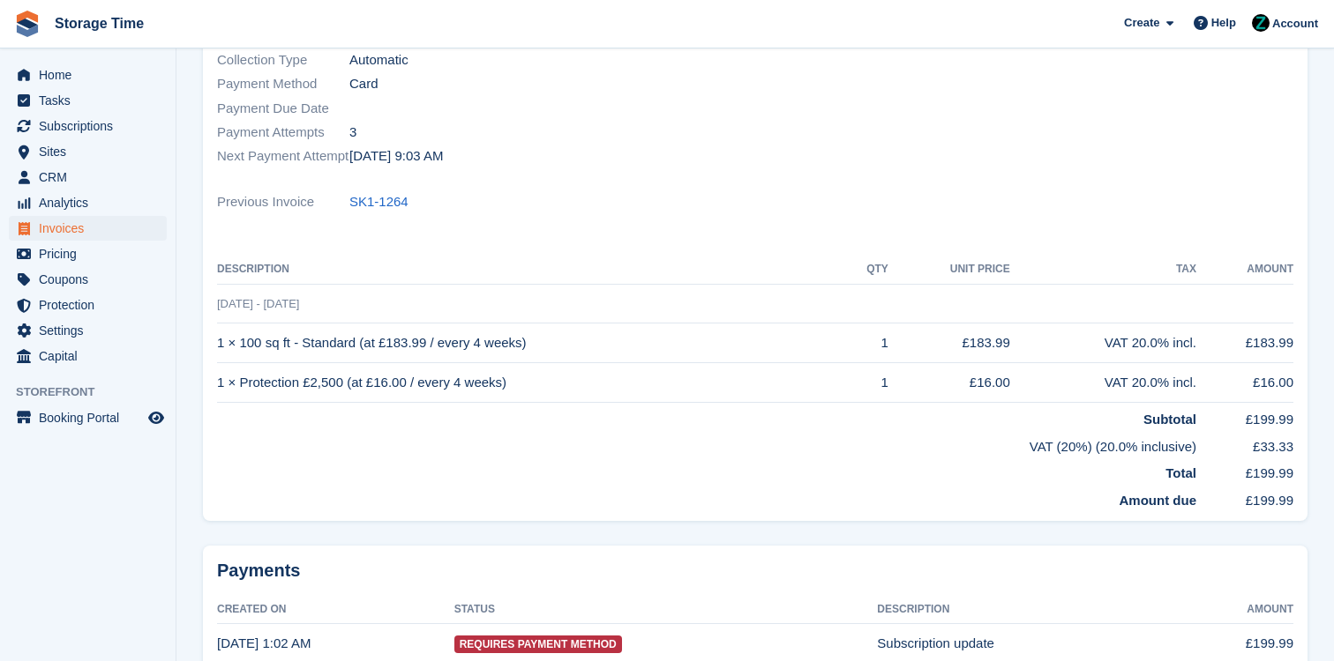
scroll to position [423, 0]
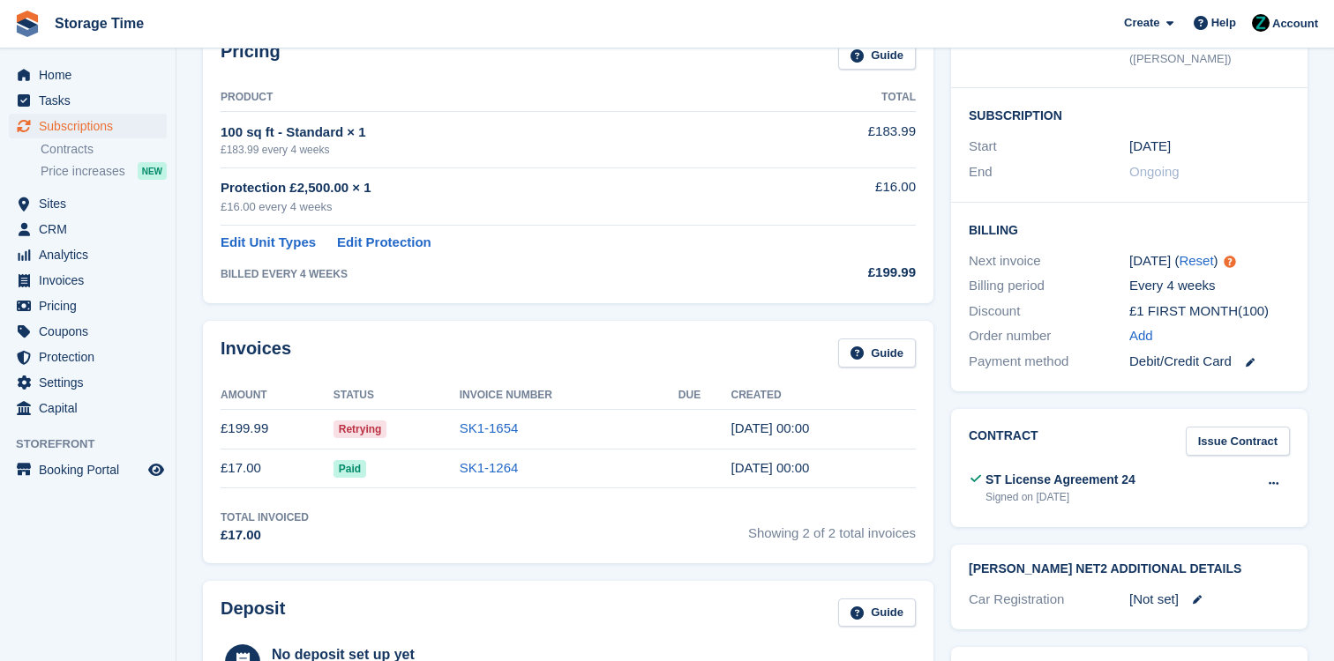
scroll to position [525, 0]
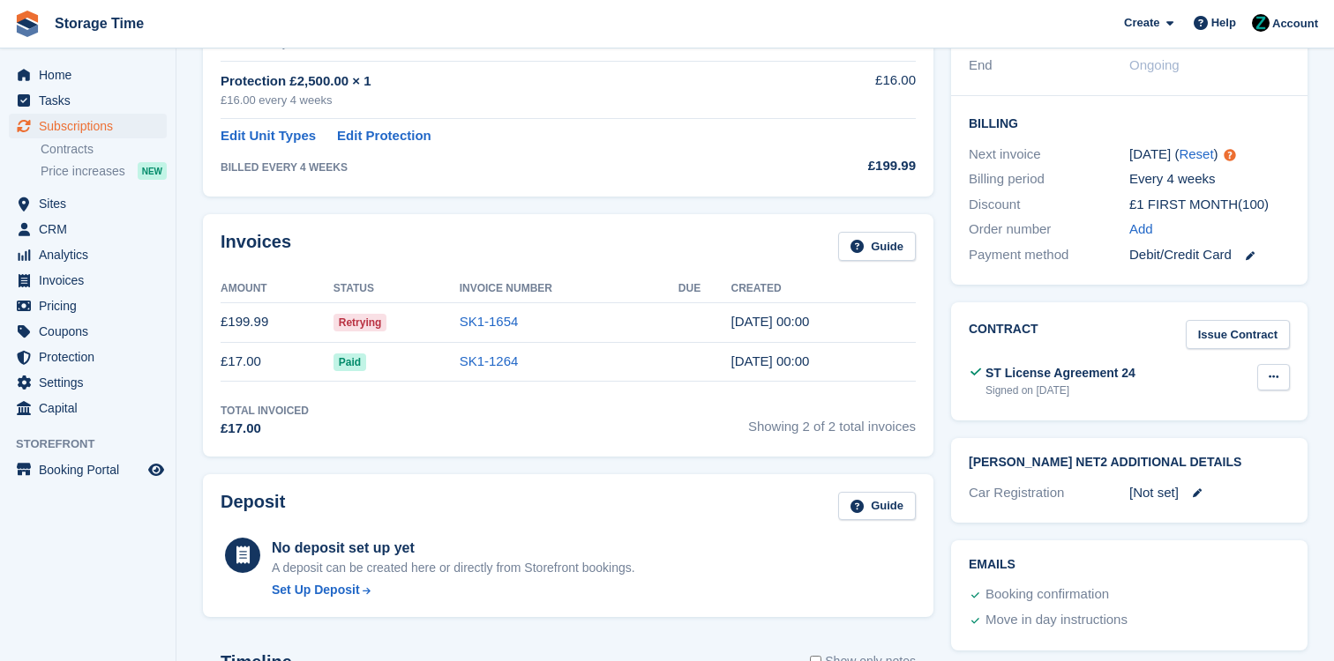
click at [1283, 364] on button at bounding box center [1273, 377] width 33 height 26
click at [1229, 400] on p "View" at bounding box center [1204, 411] width 153 height 23
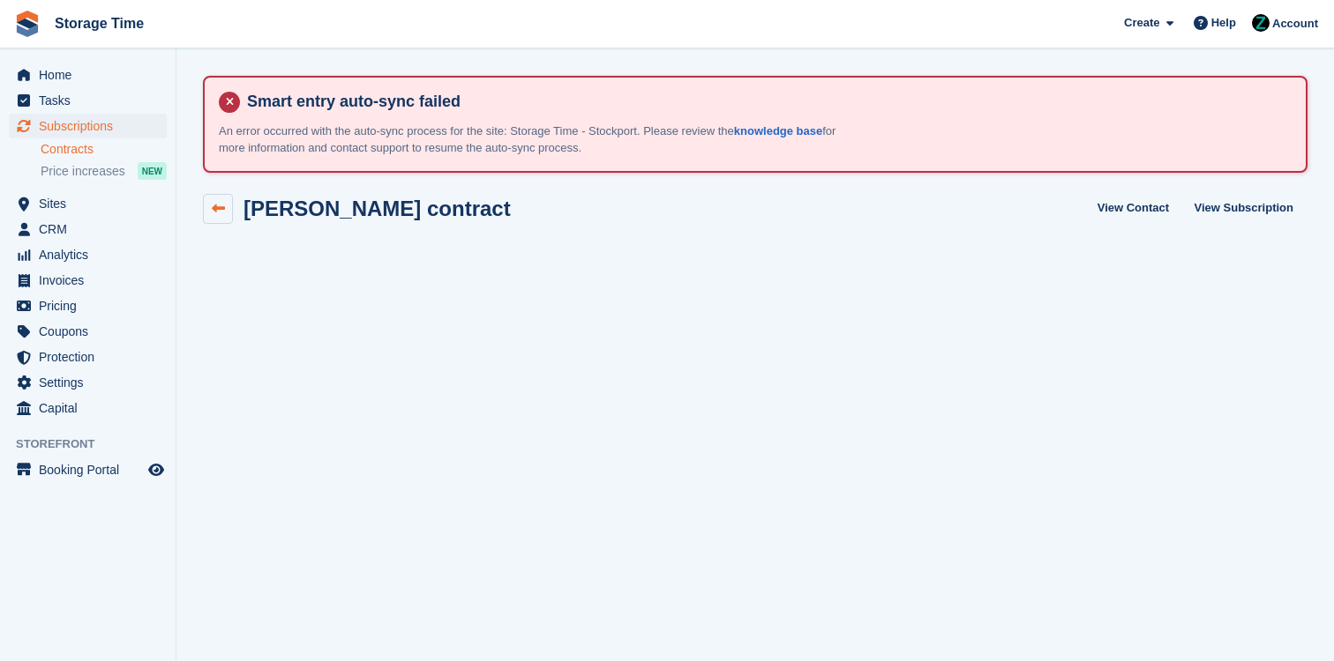
click at [219, 208] on icon at bounding box center [218, 208] width 13 height 13
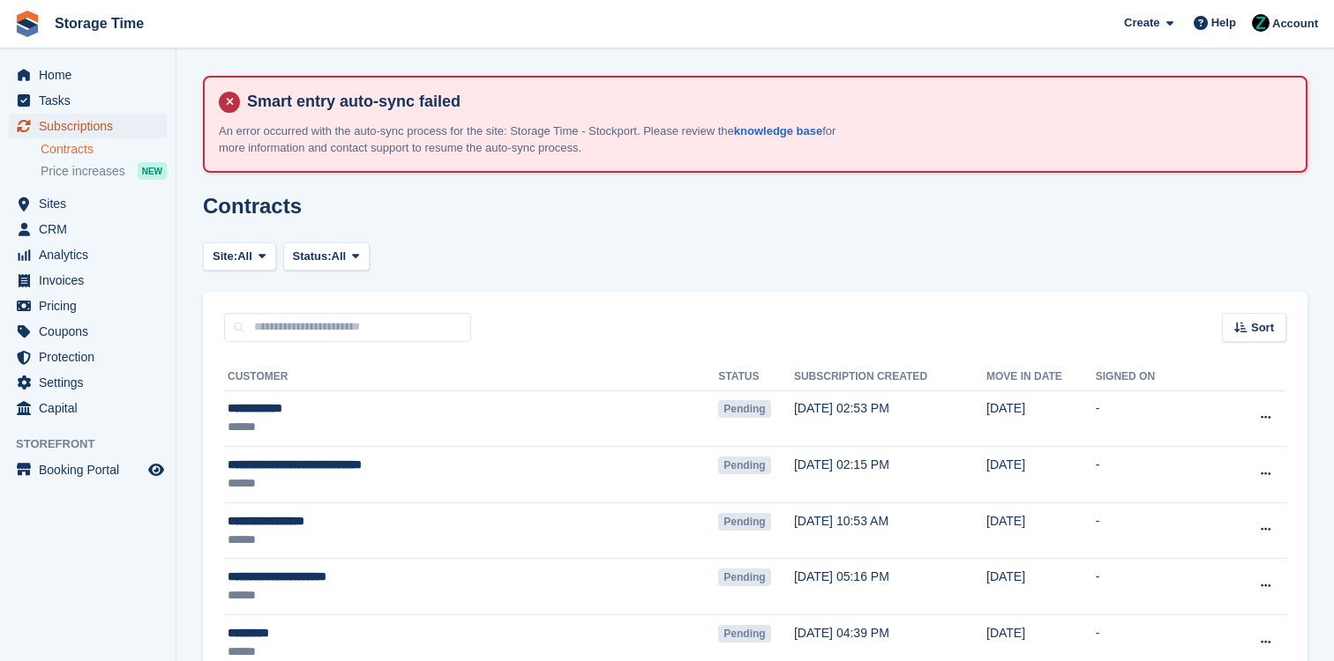
click at [88, 125] on span "Subscriptions" at bounding box center [92, 126] width 106 height 25
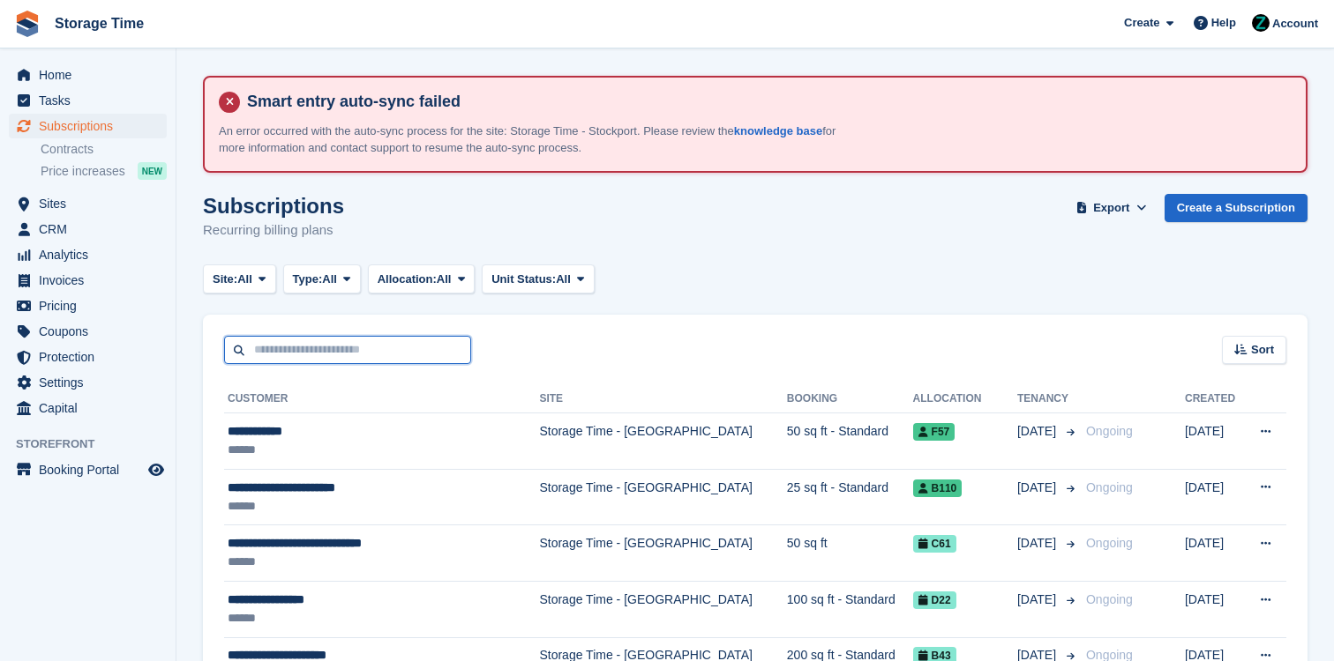
click at [317, 352] on input "text" at bounding box center [347, 350] width 247 height 29
type input "*****"
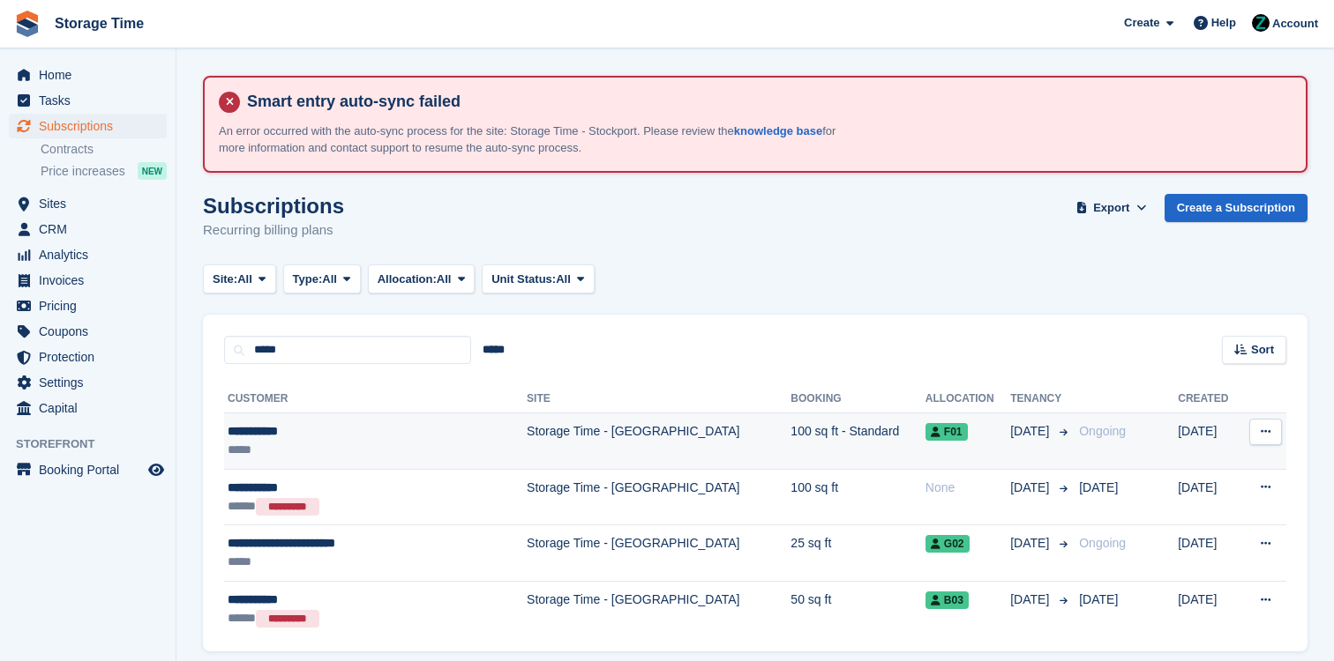
click at [351, 450] on div "*****" at bounding box center [348, 450] width 241 height 19
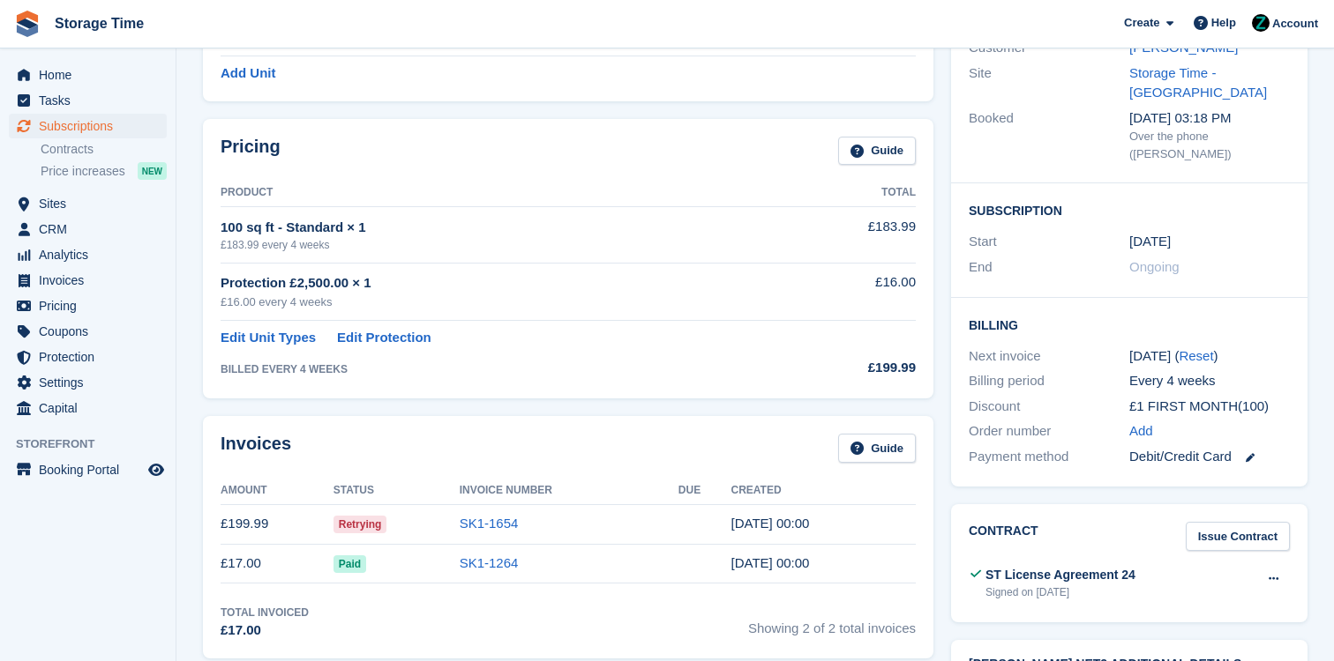
scroll to position [341, 0]
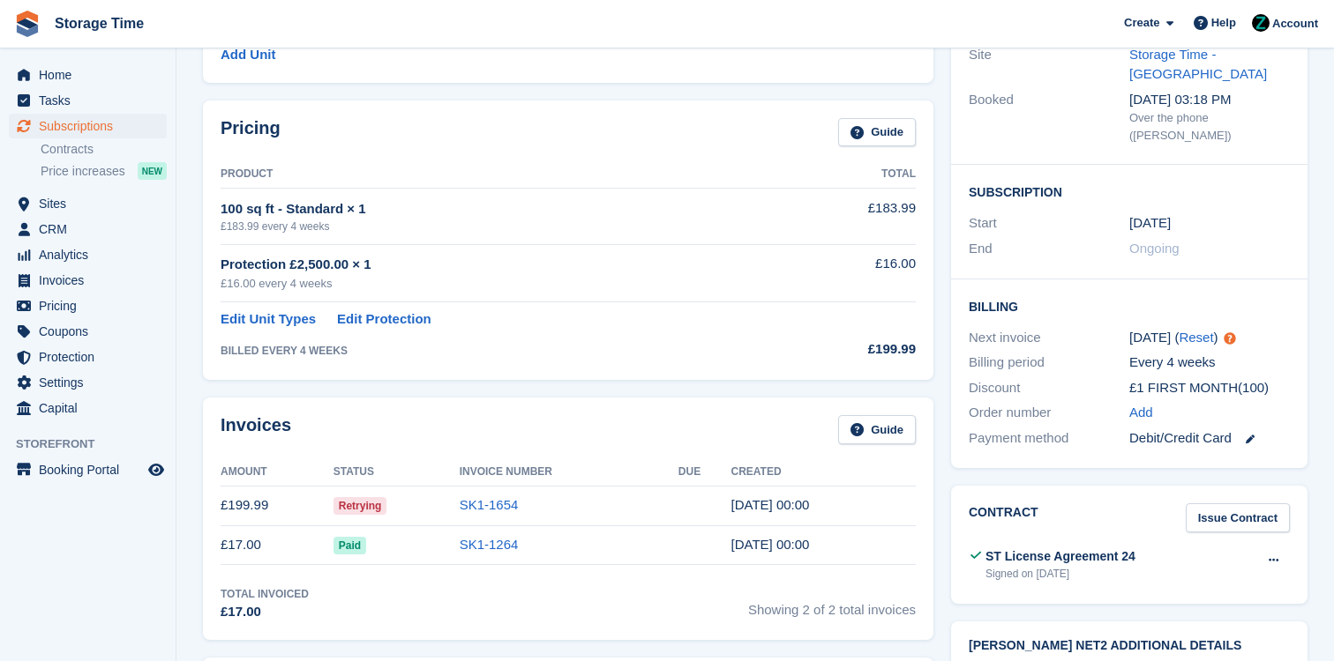
drag, startPoint x: 237, startPoint y: 512, endPoint x: 277, endPoint y: 511, distance: 39.7
click at [278, 511] on td "£199.99" at bounding box center [276, 506] width 113 height 40
click at [277, 511] on td "£199.99" at bounding box center [276, 506] width 113 height 40
drag, startPoint x: 277, startPoint y: 511, endPoint x: 213, endPoint y: 509, distance: 63.5
click at [213, 510] on div "Invoices Guide Amount Status Invoice Number Due Created £199.99 Retrying SK1-16…" at bounding box center [568, 519] width 730 height 243
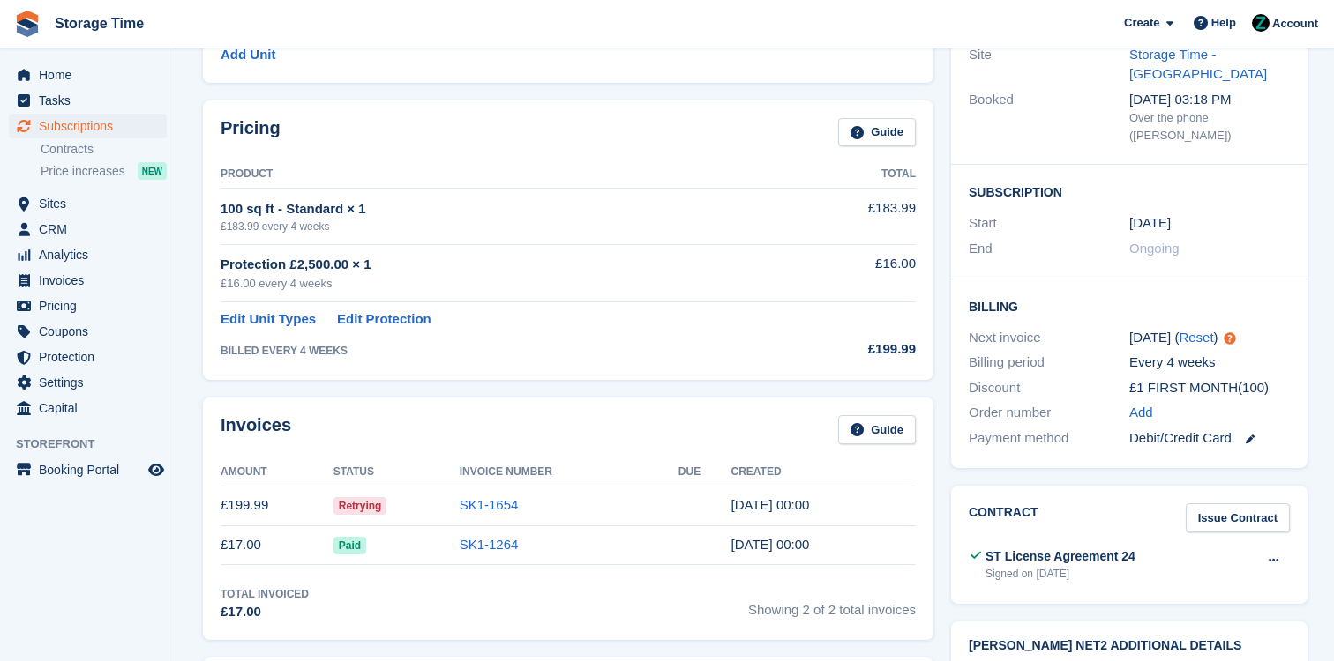
click at [265, 508] on td "£199.99" at bounding box center [276, 506] width 113 height 40
drag, startPoint x: 287, startPoint y: 510, endPoint x: 204, endPoint y: 511, distance: 82.9
click at [204, 511] on div "Invoices Guide Amount Status Invoice Number Due Created £199.99 Retrying SK1-16…" at bounding box center [568, 519] width 730 height 243
click at [273, 511] on td "£199.99" at bounding box center [276, 506] width 113 height 40
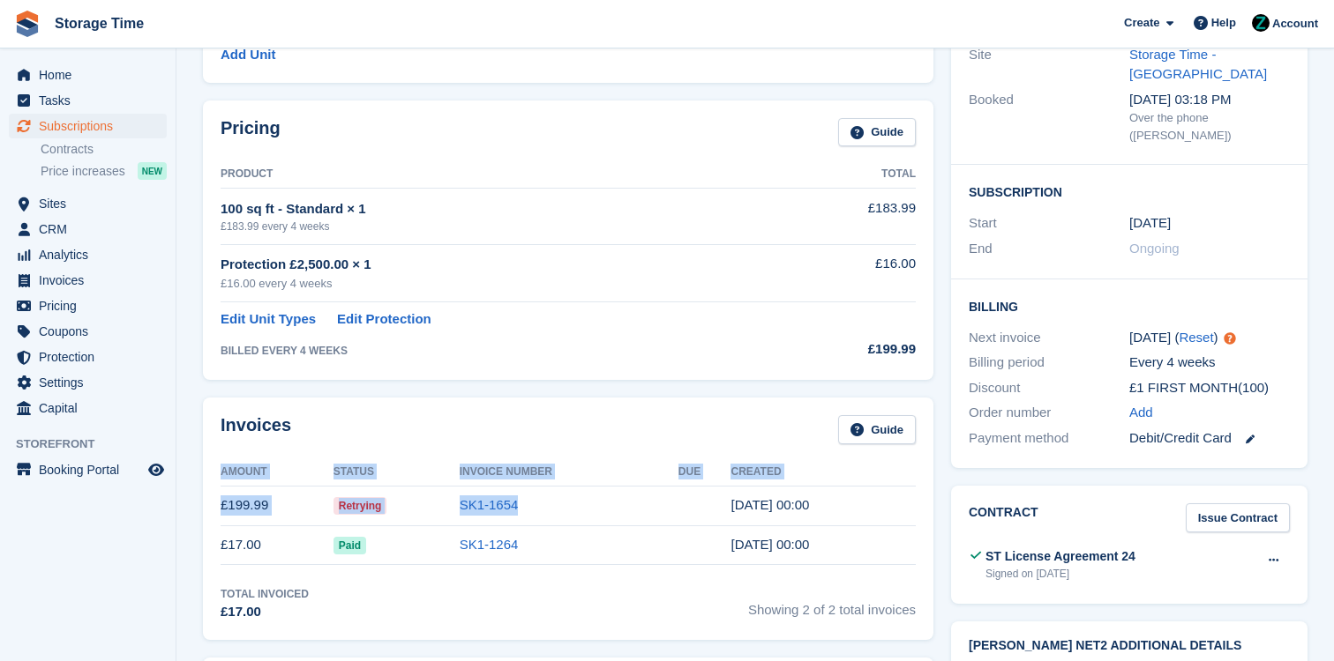
drag, startPoint x: 579, startPoint y: 511, endPoint x: 213, endPoint y: 502, distance: 365.2
click at [213, 502] on div "Invoices Guide Amount Status Invoice Number Due Created £199.99 Retrying SK1-16…" at bounding box center [568, 519] width 730 height 243
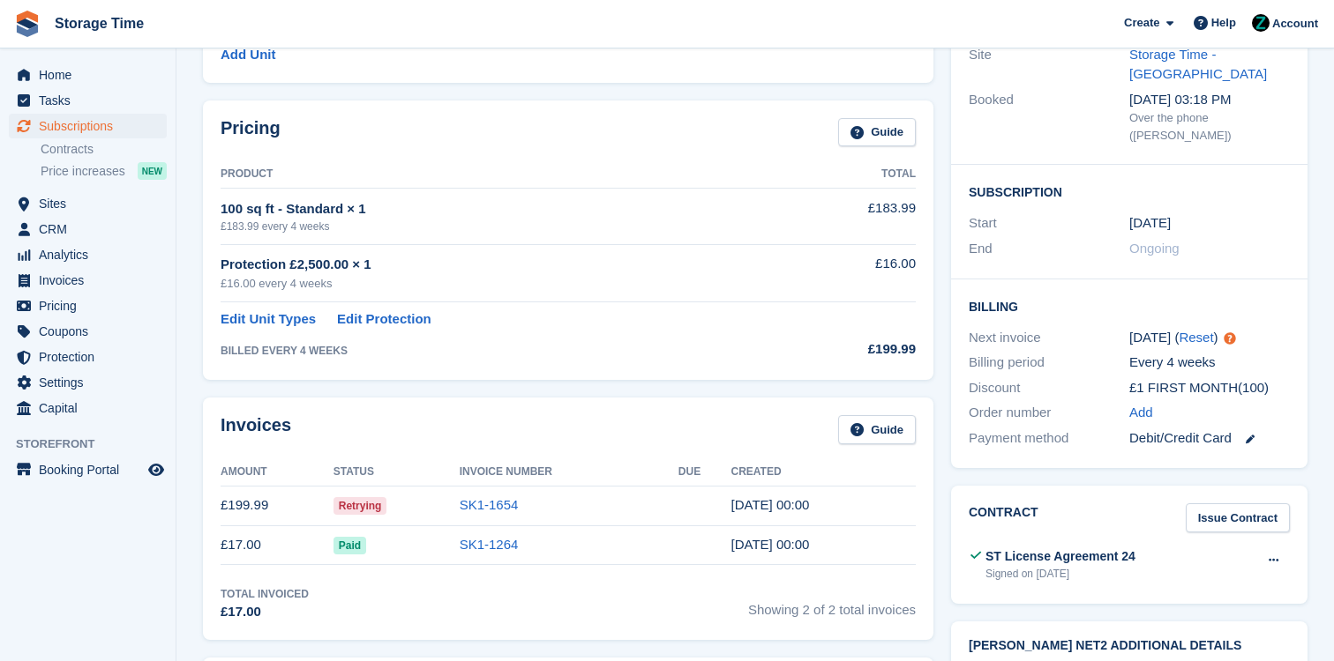
click at [295, 427] on div "Invoices Guide" at bounding box center [567, 435] width 695 height 40
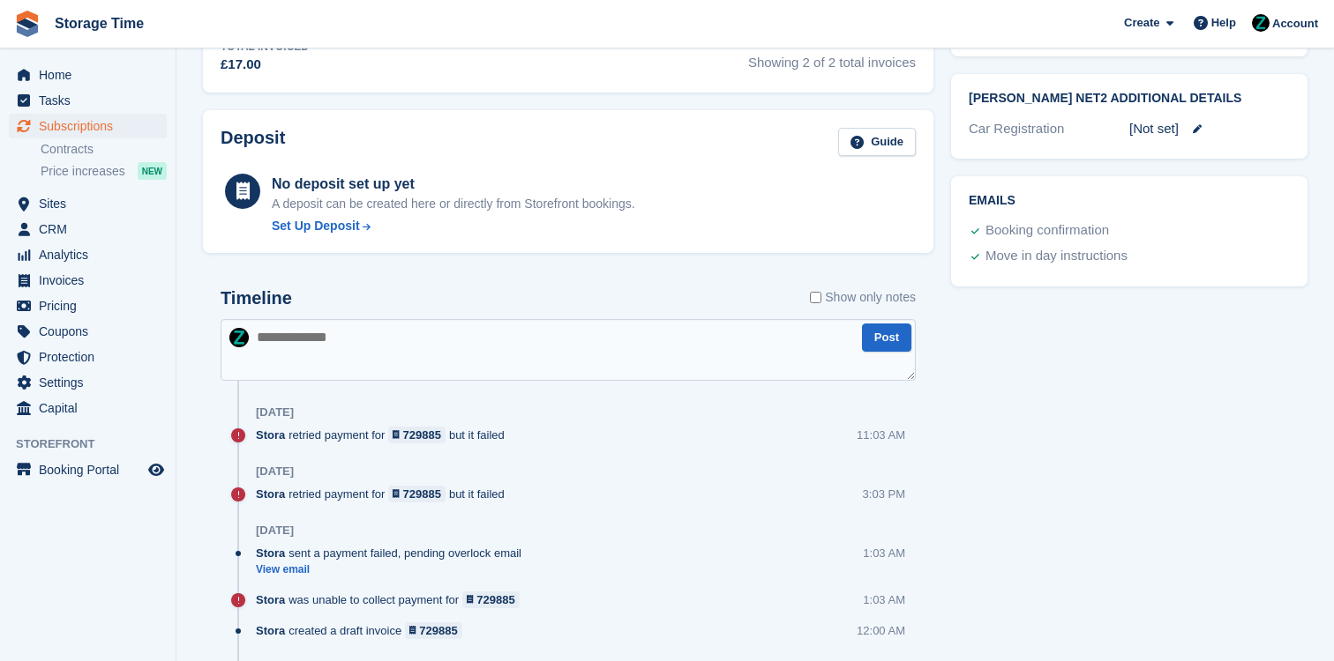
scroll to position [972, 0]
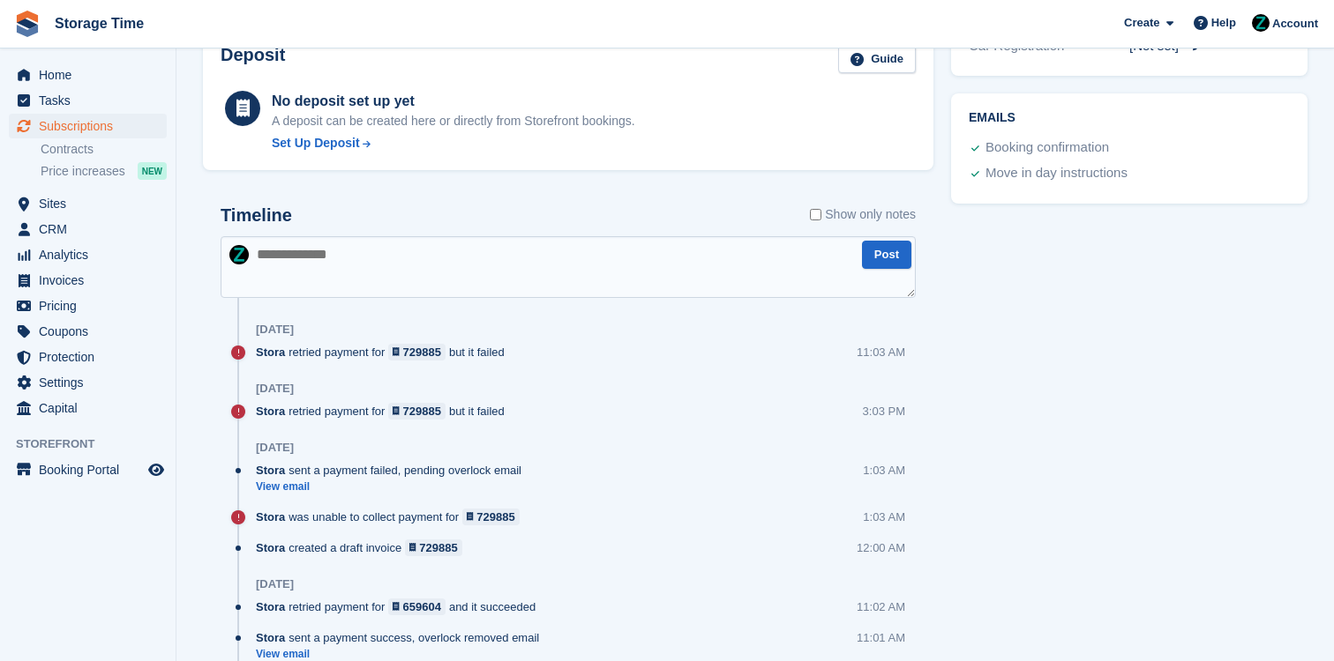
click at [422, 280] on textarea at bounding box center [567, 267] width 695 height 62
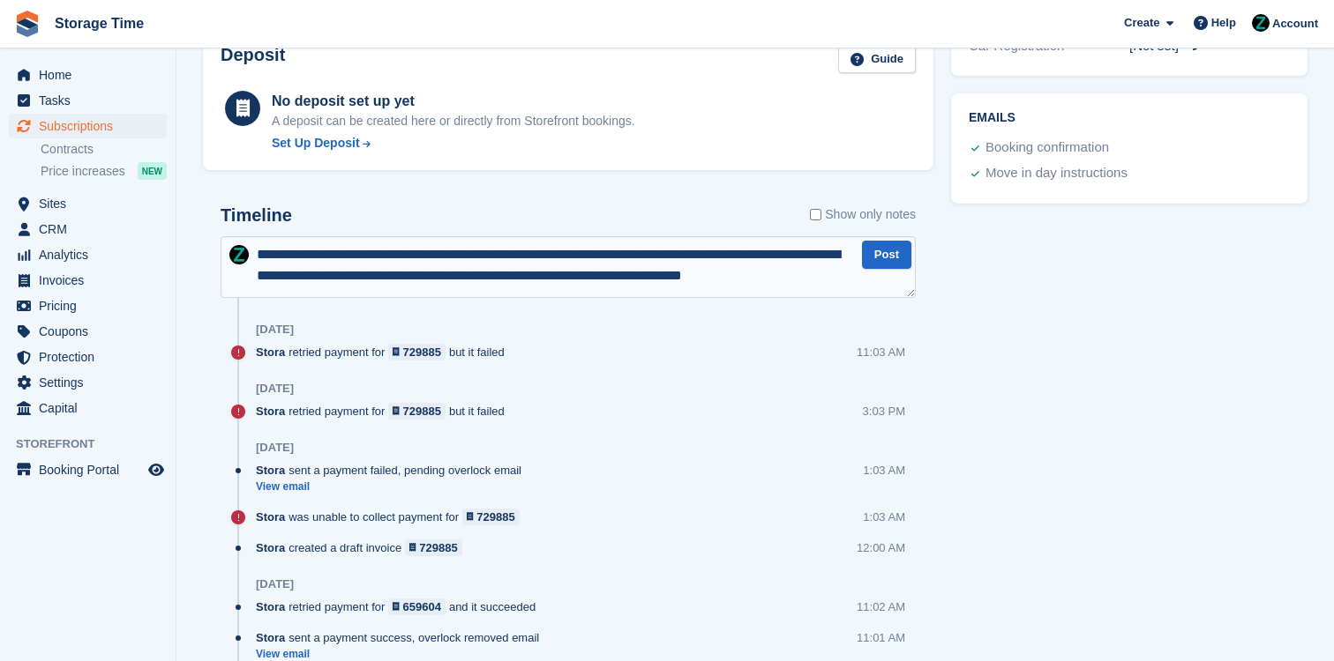
scroll to position [8, 0]
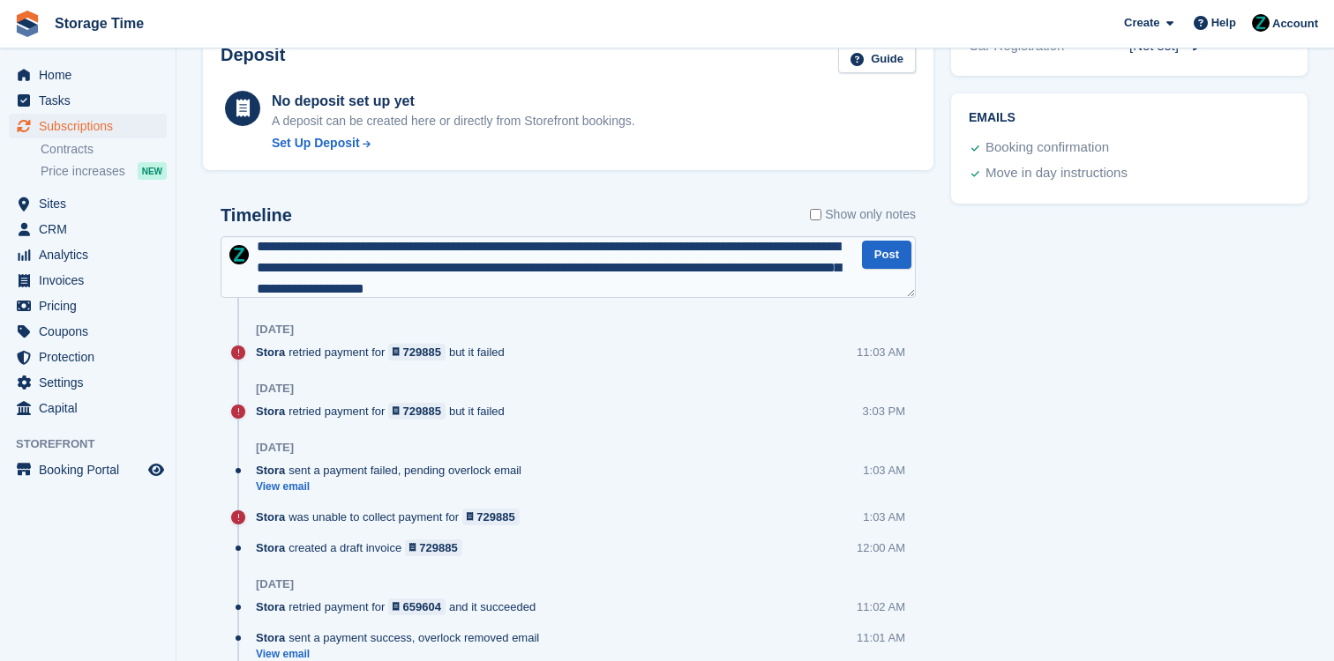
type textarea "**********"
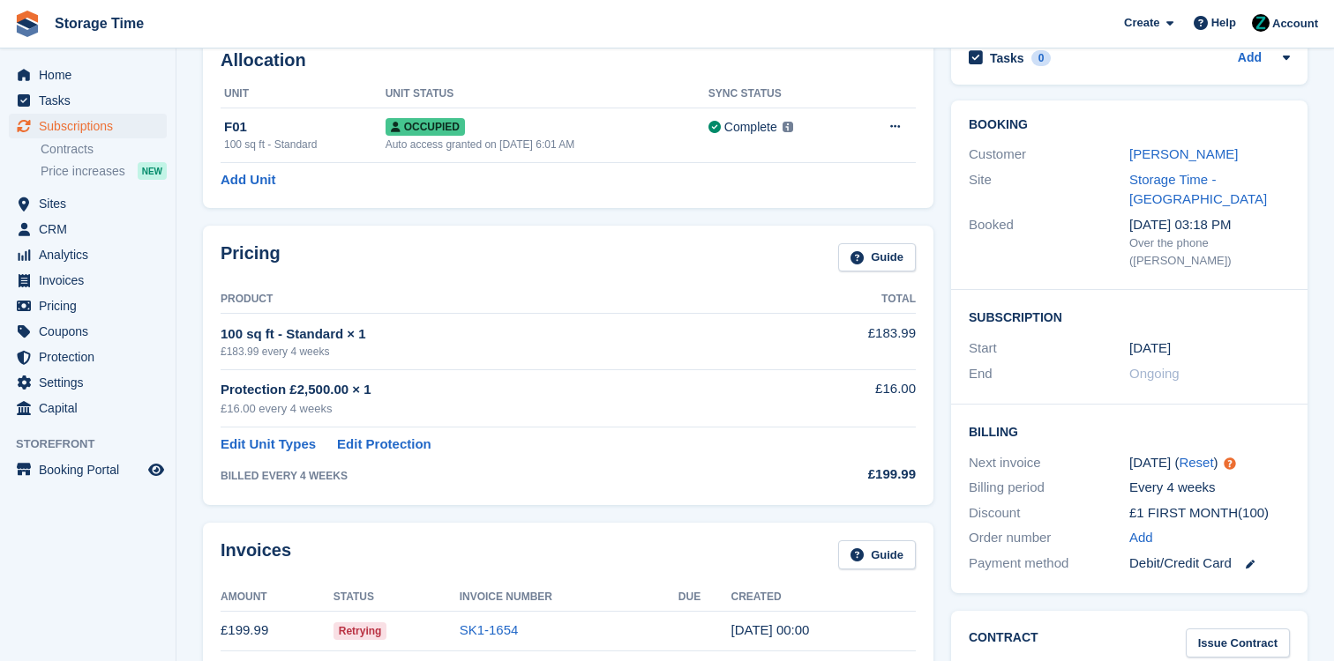
scroll to position [212, 0]
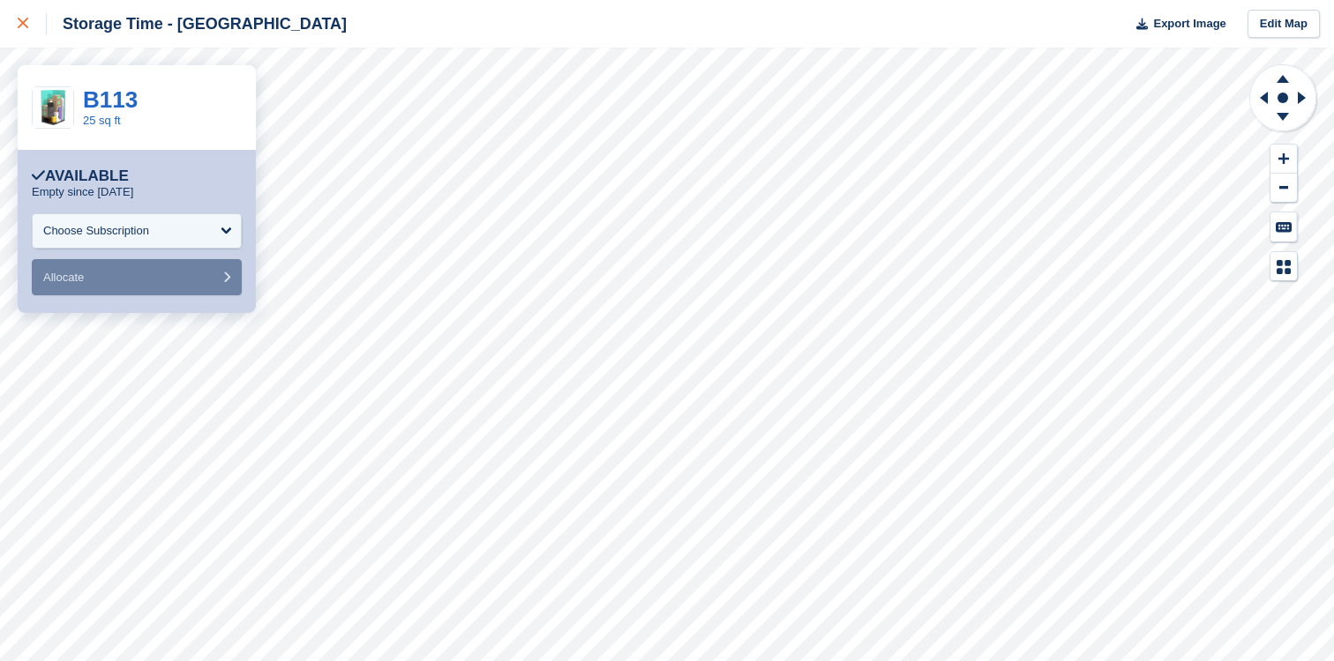
click at [19, 14] on div at bounding box center [32, 23] width 29 height 21
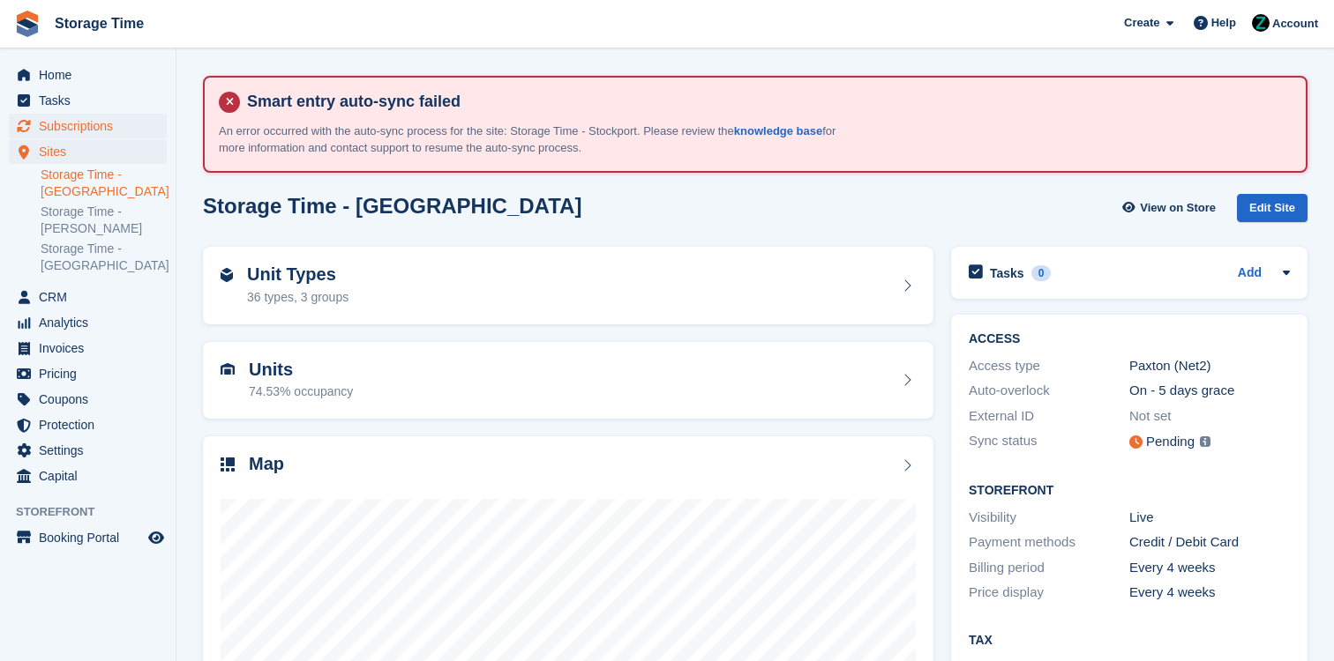
click at [110, 123] on span "Subscriptions" at bounding box center [92, 126] width 106 height 25
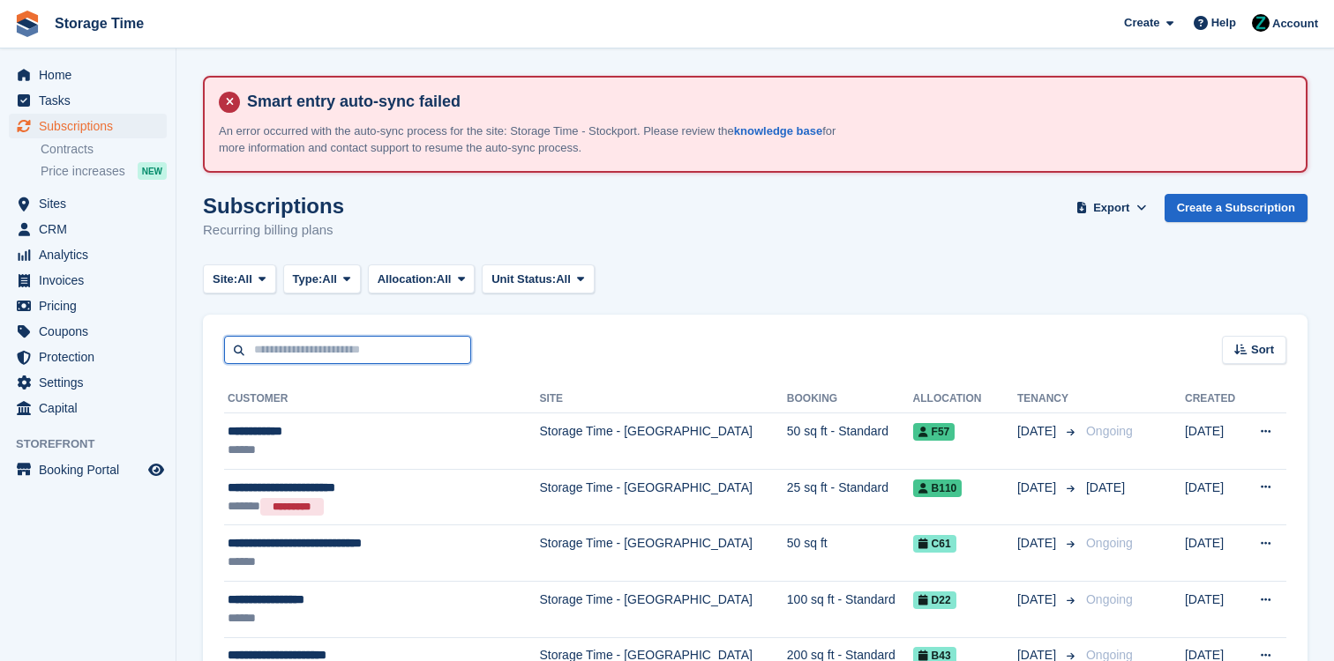
click at [325, 344] on input "text" at bounding box center [347, 350] width 247 height 29
type input "****"
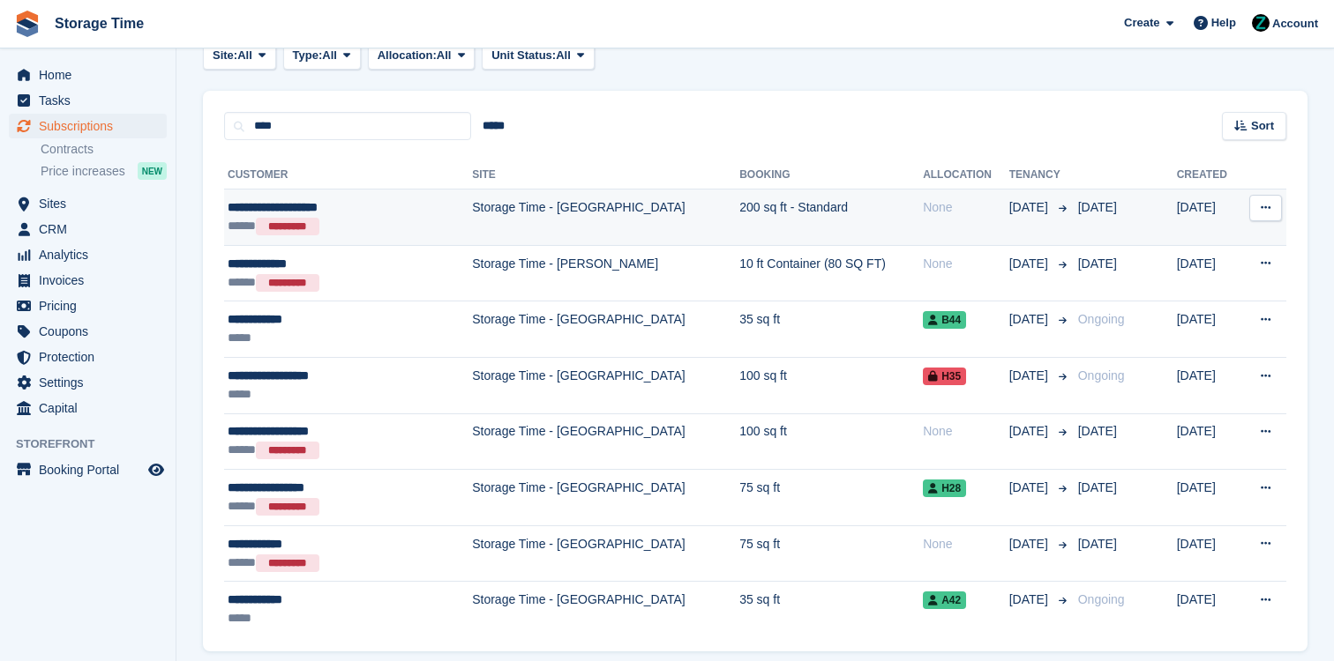
scroll to position [213, 0]
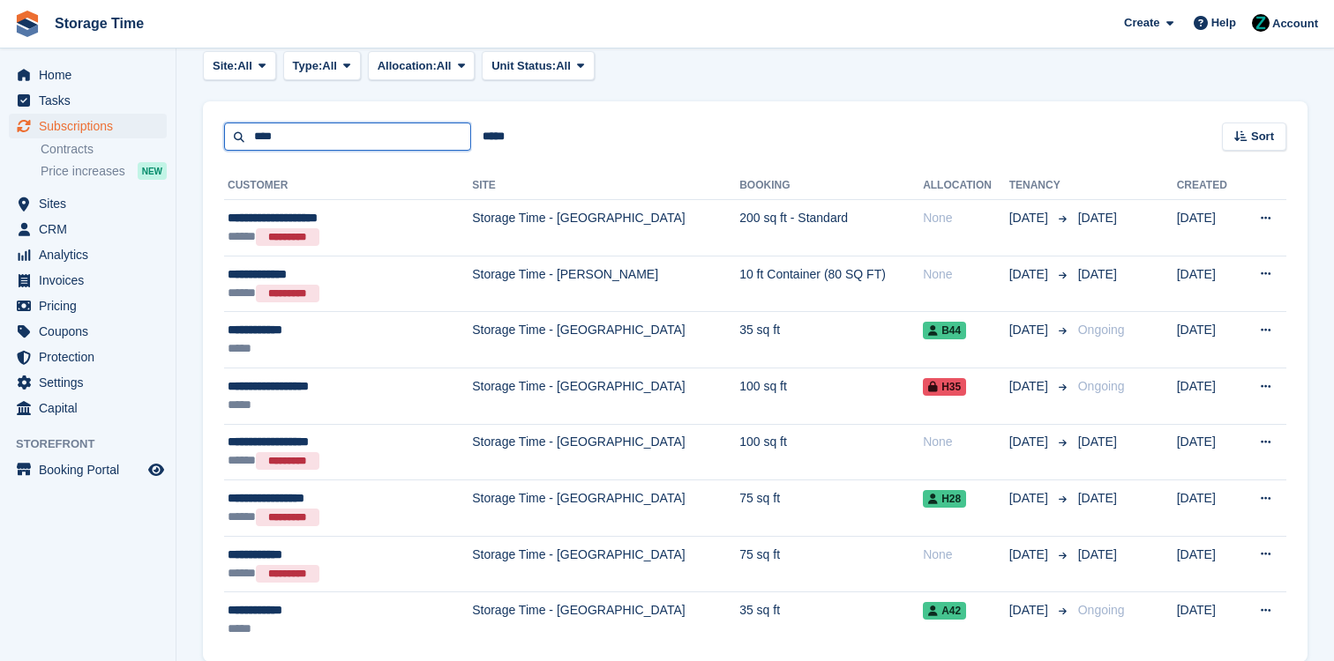
drag, startPoint x: 307, startPoint y: 127, endPoint x: 186, endPoint y: 120, distance: 121.0
click at [186, 124] on section "Smart entry auto-sync failed An error occurred with the auto-sync process for t…" at bounding box center [754, 262] width 1157 height 950
drag, startPoint x: 287, startPoint y: 140, endPoint x: 199, endPoint y: 138, distance: 87.4
click at [199, 138] on section "Smart entry auto-sync failed An error occurred with the auto-sync process for t…" at bounding box center [754, 262] width 1157 height 950
type input "*********"
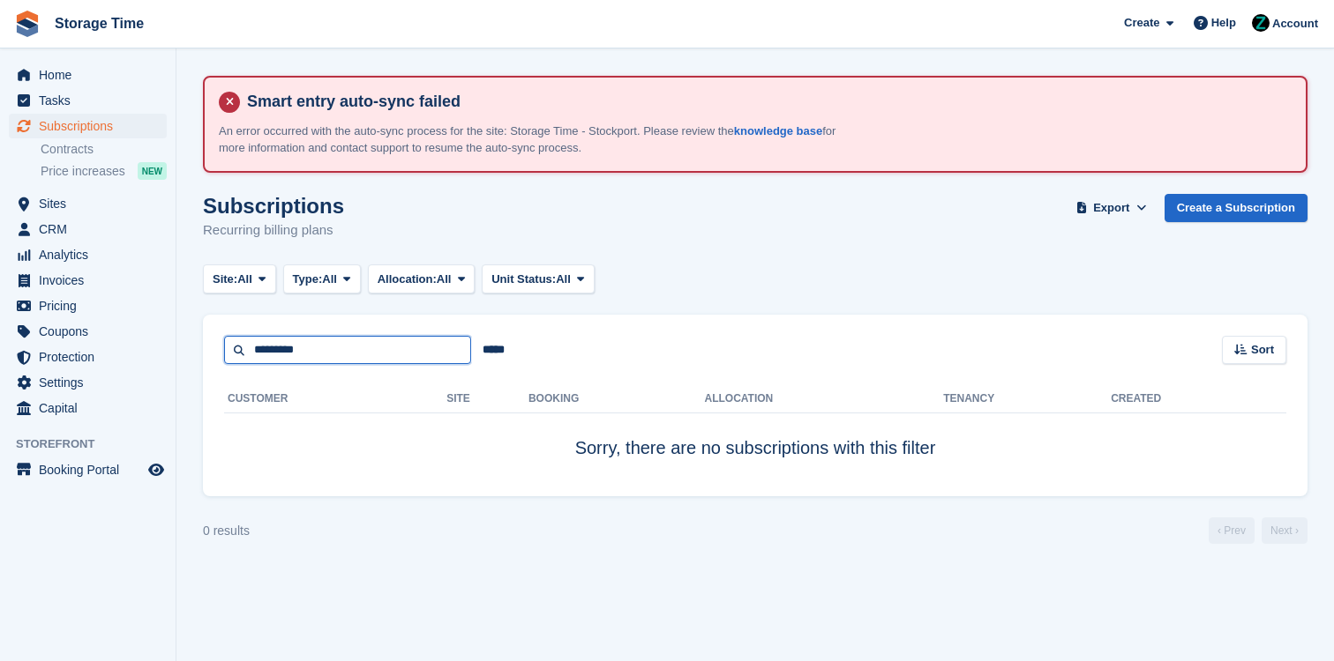
drag, startPoint x: 366, startPoint y: 350, endPoint x: 186, endPoint y: 329, distance: 181.2
click at [187, 332] on section "Smart entry auto-sync failed An error occurred with the auto-sync process for t…" at bounding box center [754, 330] width 1157 height 661
type input "***"
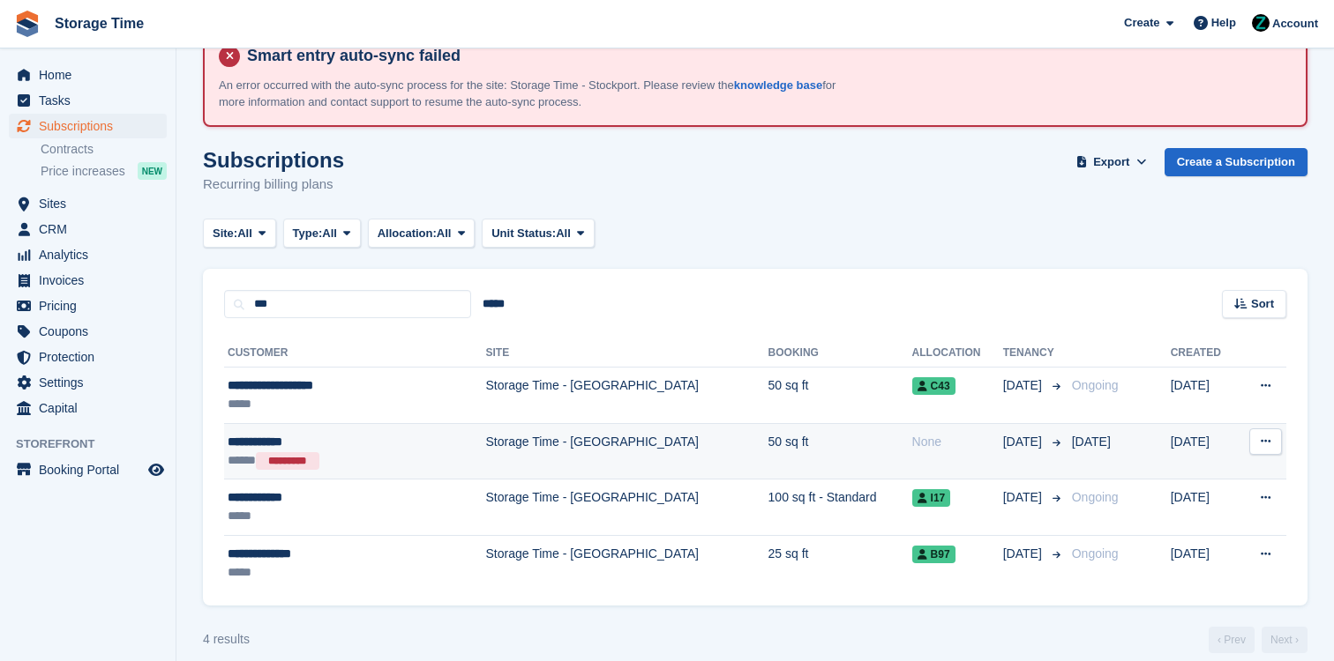
scroll to position [64, 0]
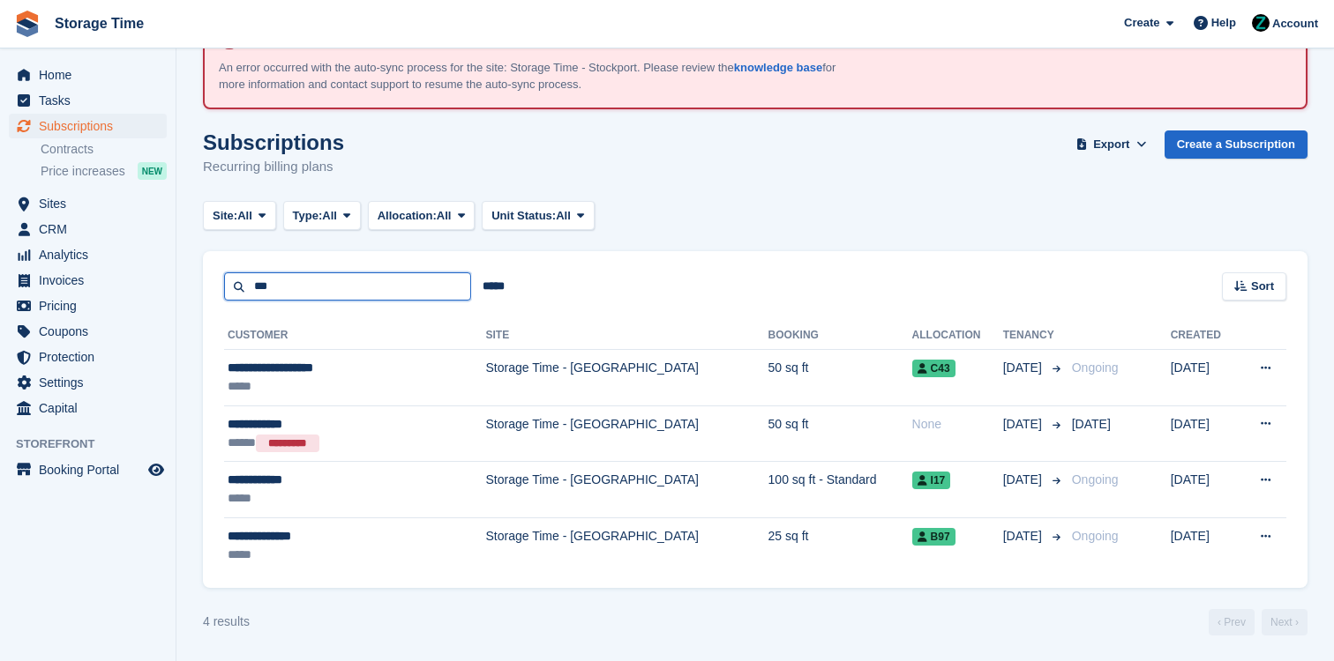
drag, startPoint x: 345, startPoint y: 295, endPoint x: 195, endPoint y: 278, distance: 151.0
click at [195, 279] on section "Smart entry auto-sync failed An error occurred with the auto-sync process for t…" at bounding box center [754, 299] width 1157 height 726
type input "*****"
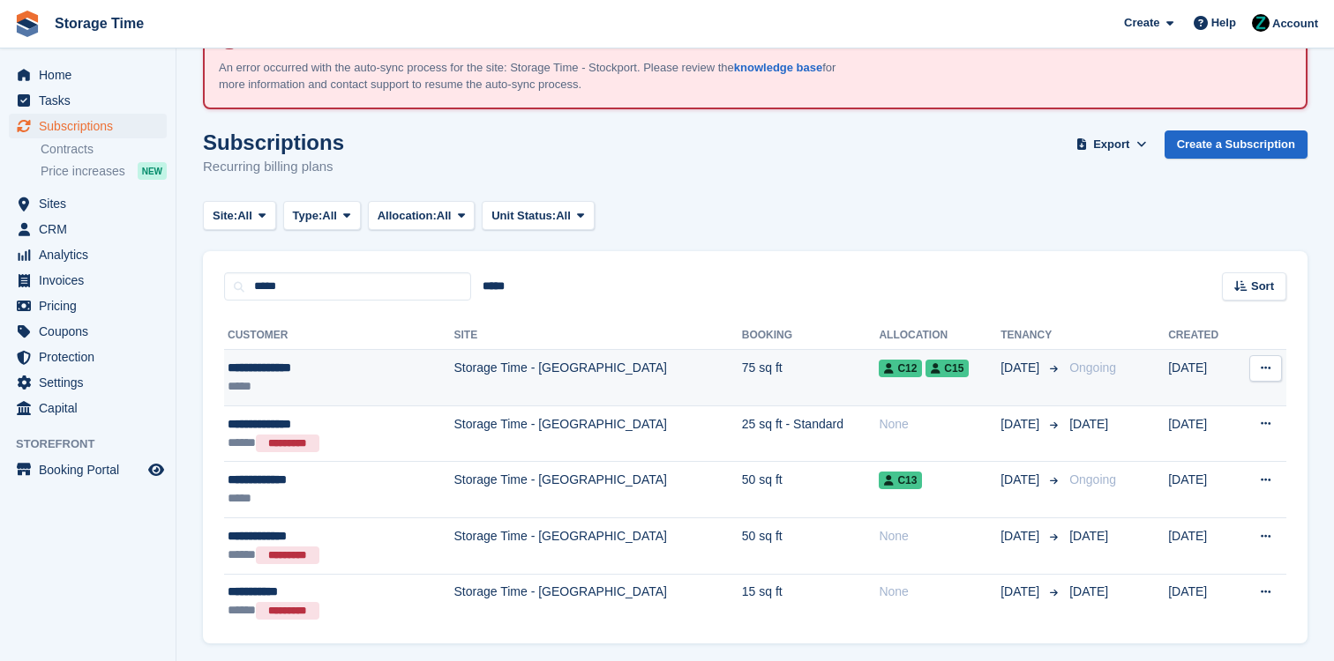
click at [315, 375] on div "**********" at bounding box center [311, 368] width 167 height 19
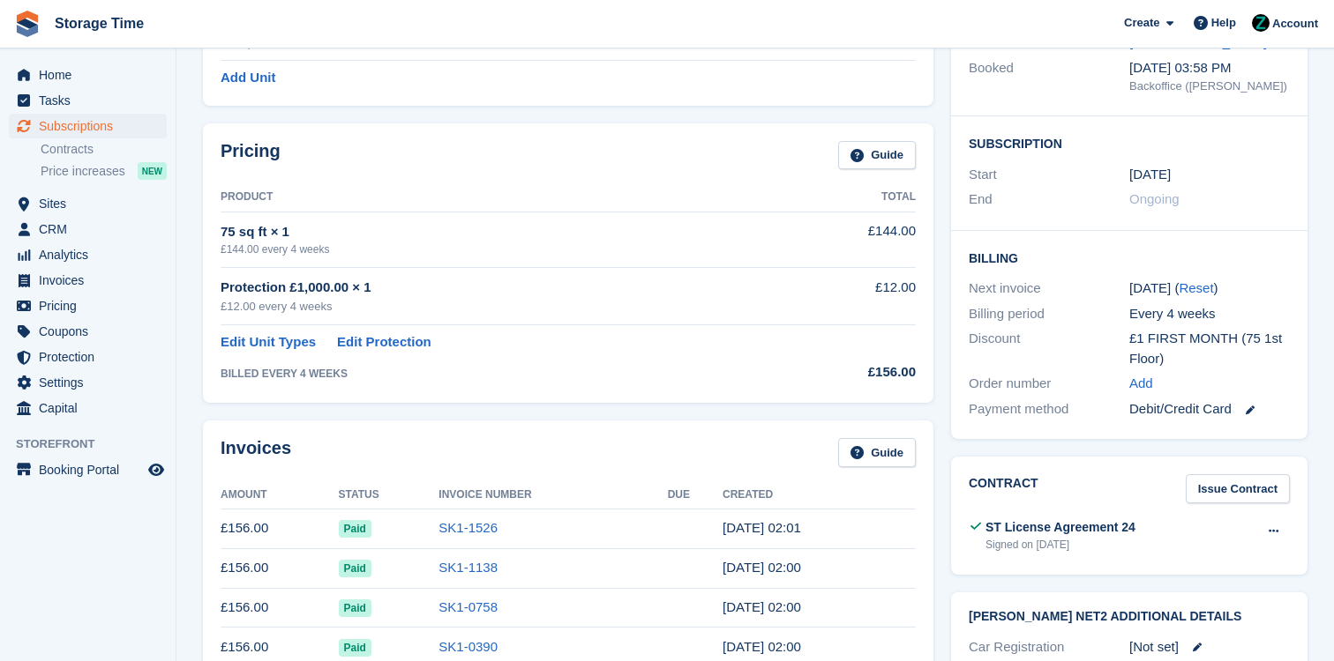
scroll to position [556, 0]
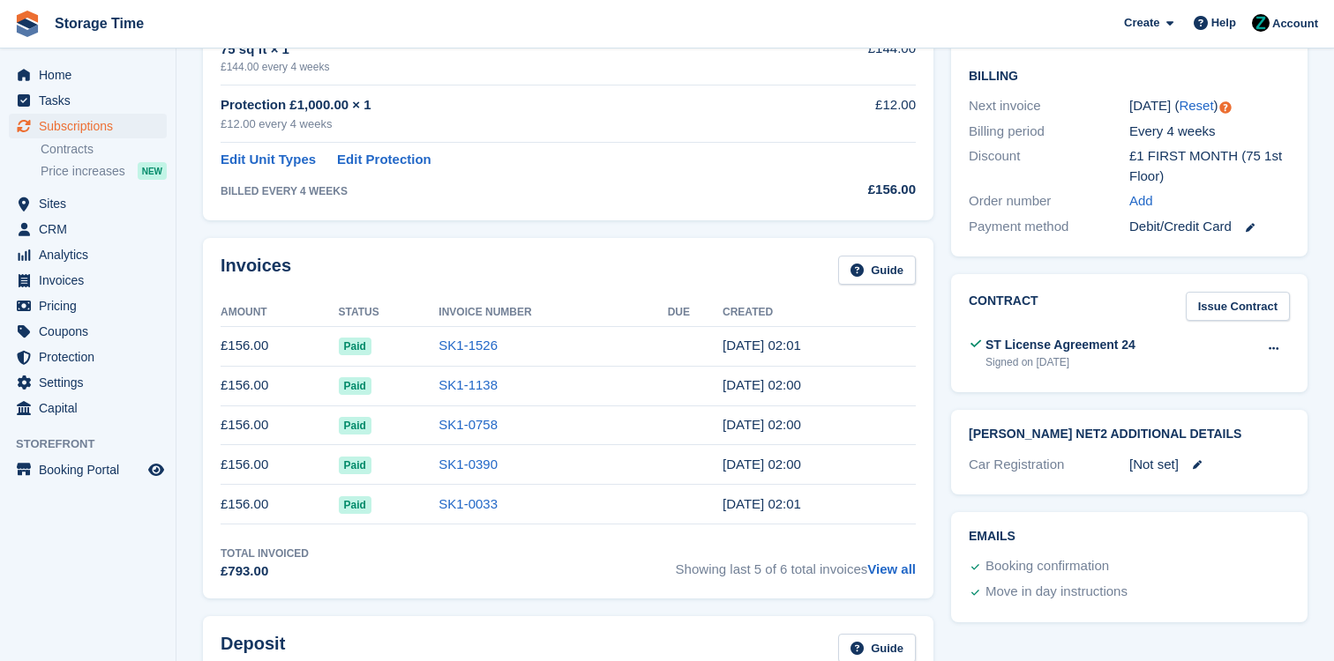
click at [468, 335] on td "SK1-1526" at bounding box center [552, 346] width 228 height 40
click at [468, 340] on link "SK1-1526" at bounding box center [467, 345] width 59 height 15
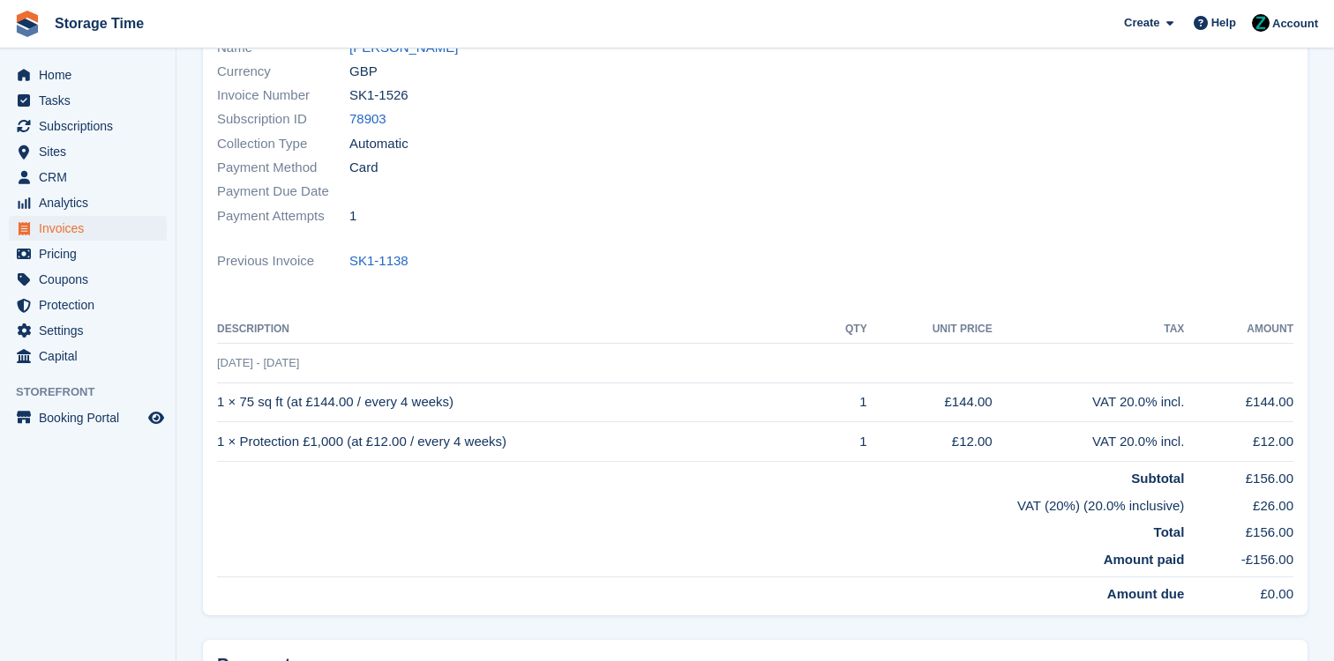
scroll to position [331, 0]
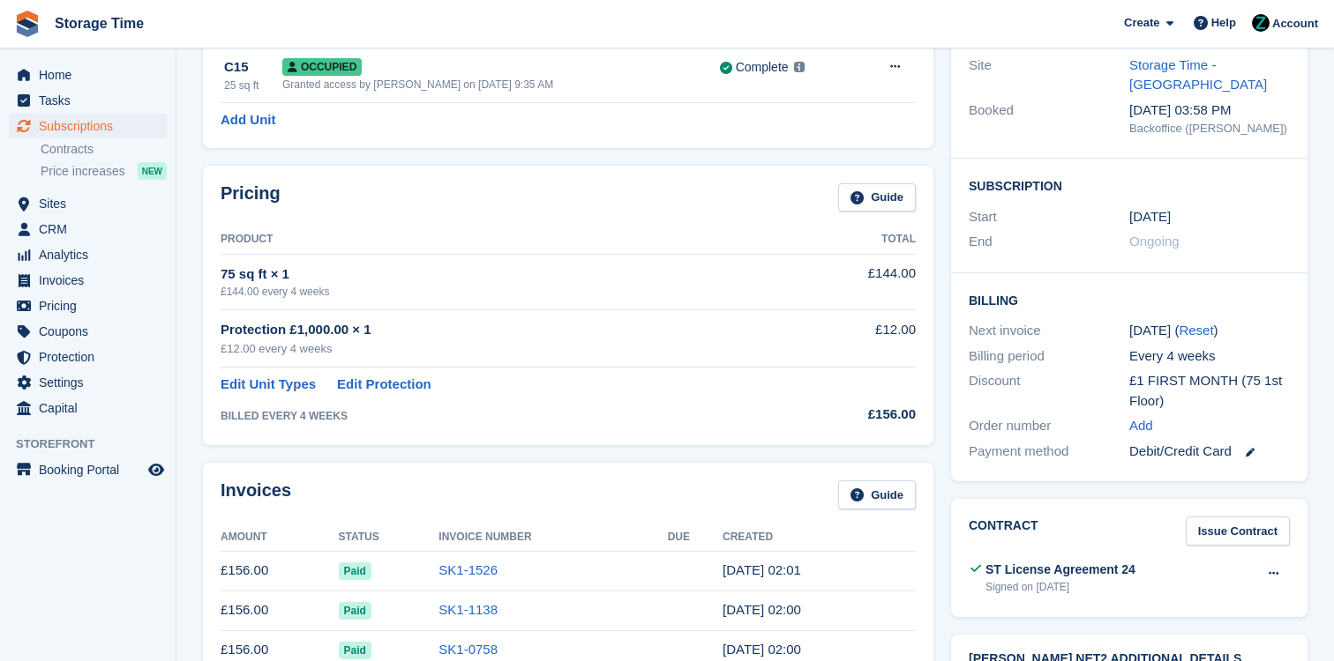
scroll to position [556, 0]
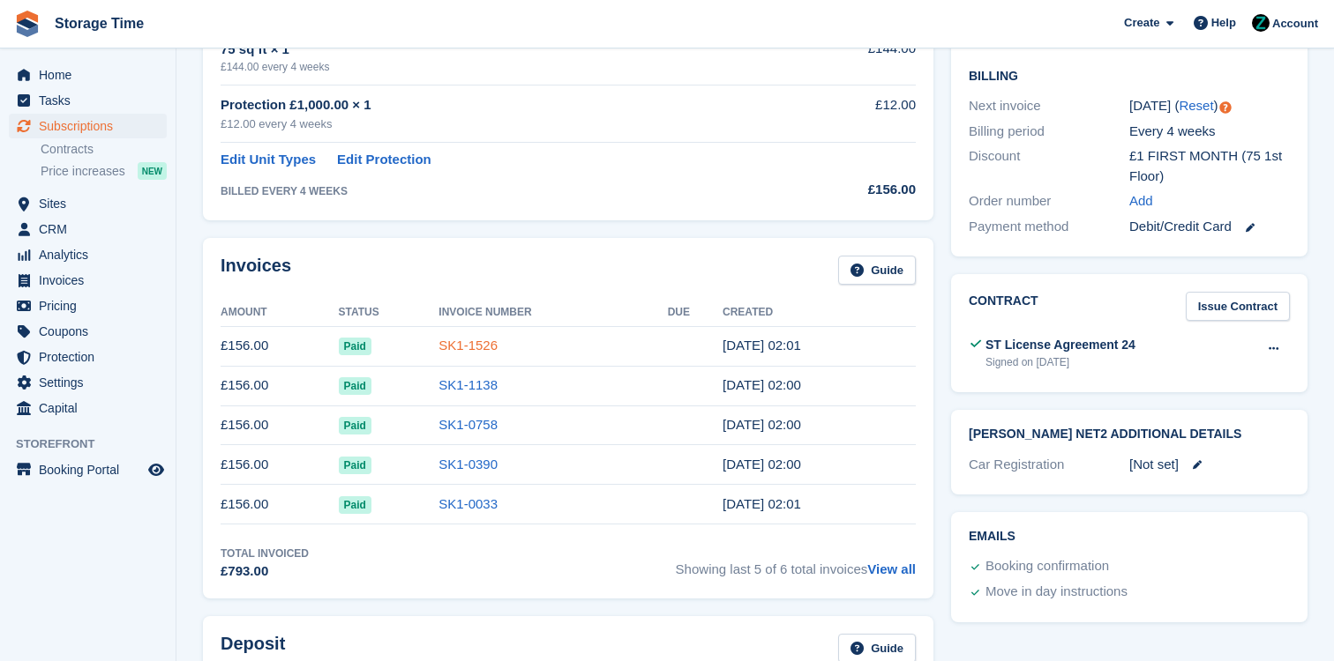
click at [439, 347] on link "SK1-1526" at bounding box center [467, 345] width 59 height 15
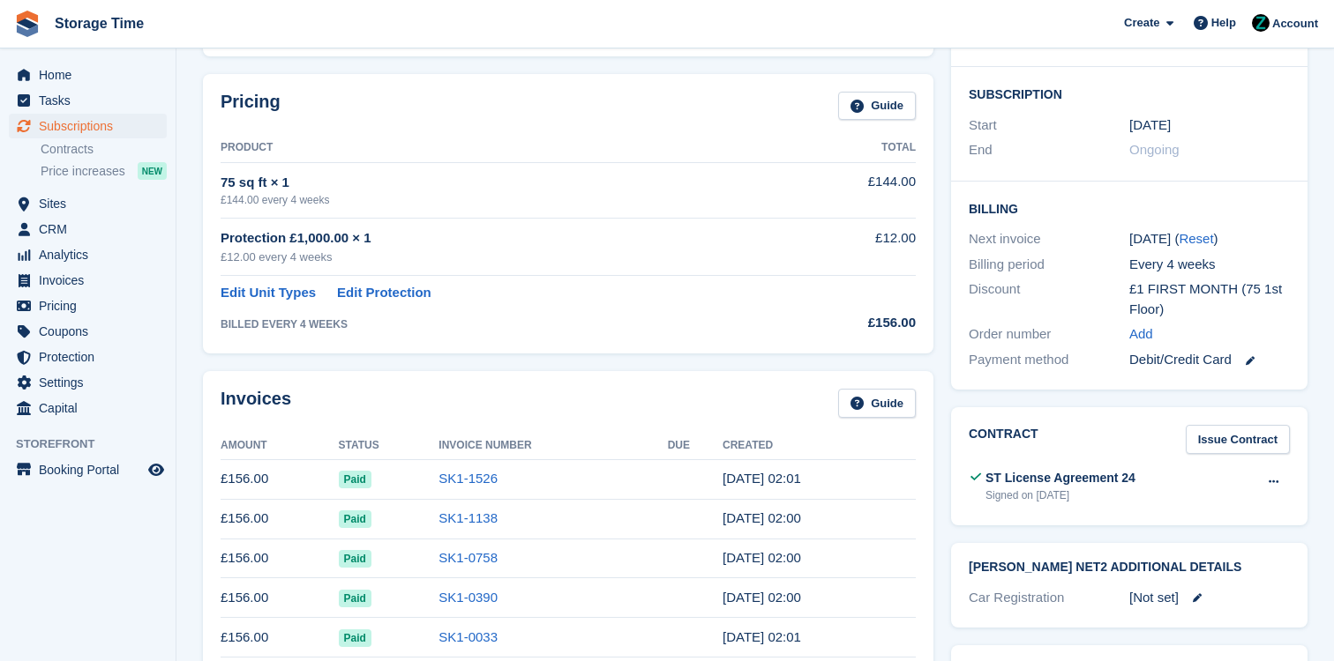
scroll to position [556, 0]
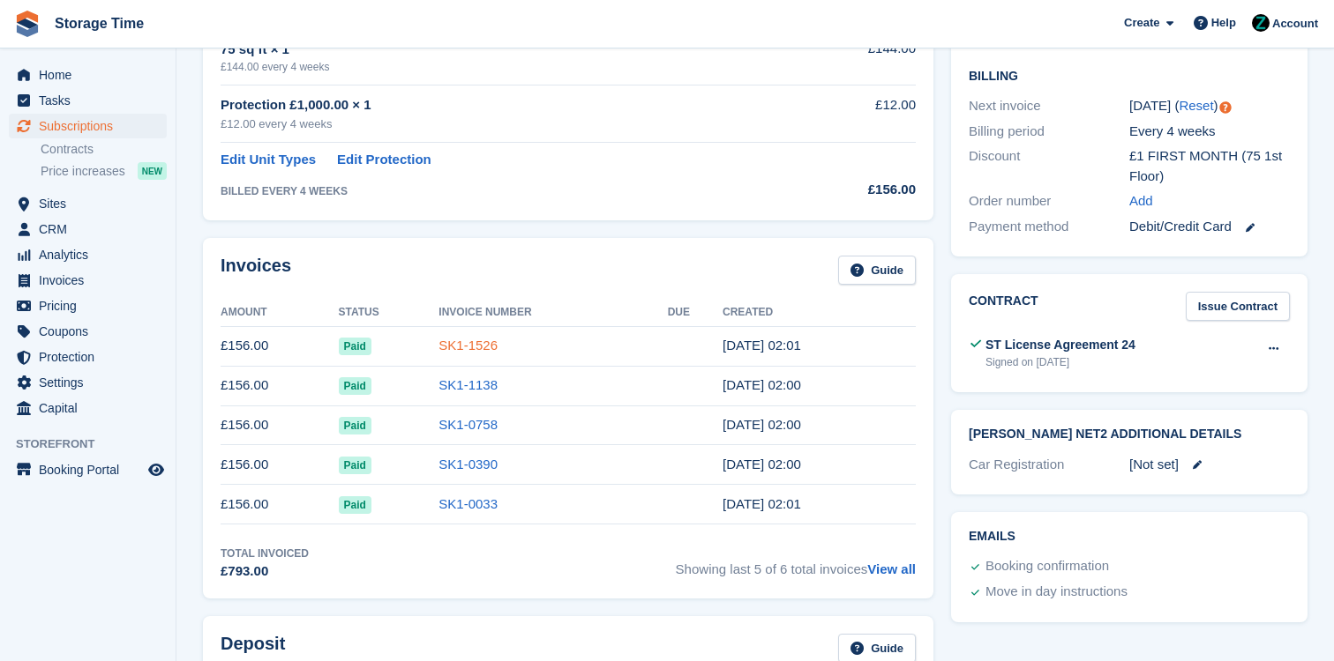
click at [477, 352] on link "SK1-1526" at bounding box center [467, 345] width 59 height 15
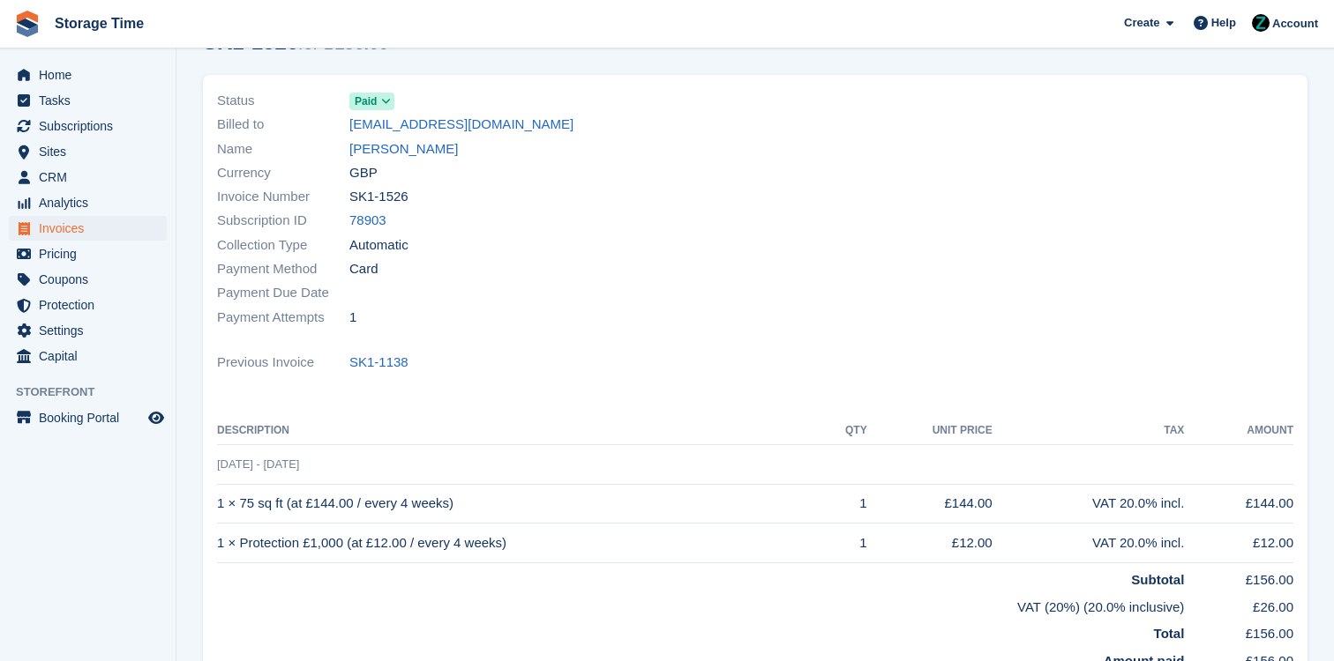
scroll to position [226, 0]
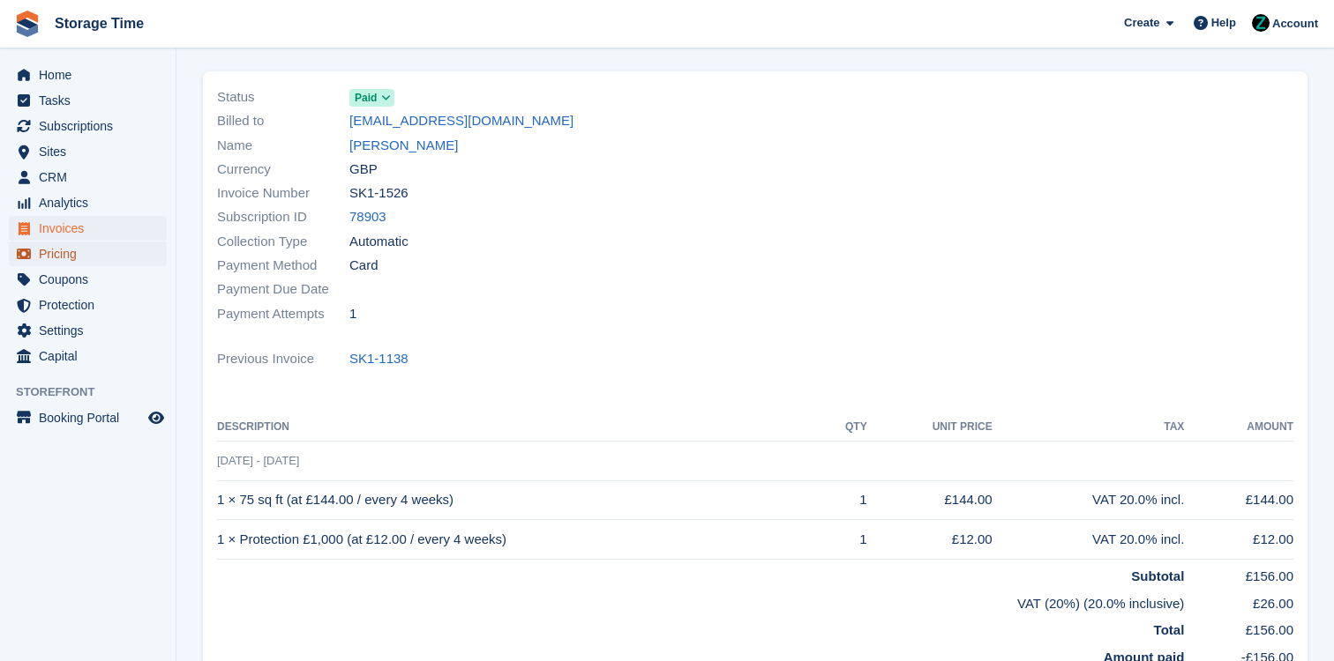
click at [101, 258] on span "Pricing" at bounding box center [92, 254] width 106 height 25
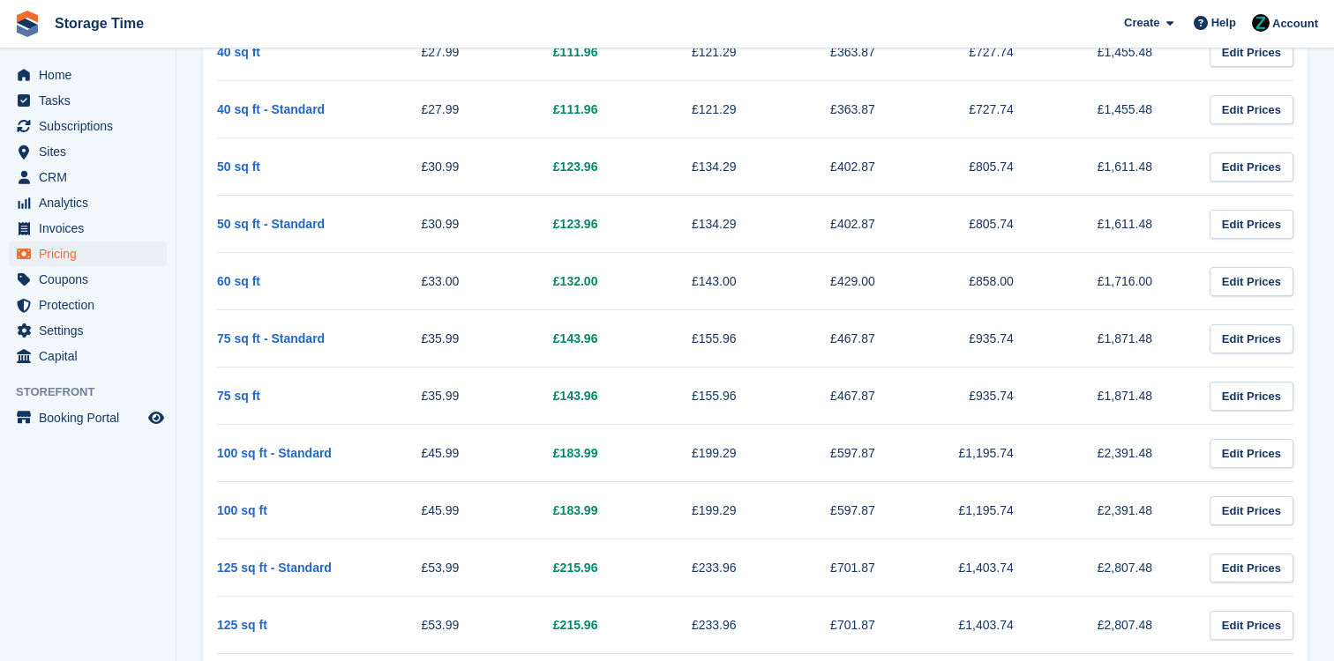
scroll to position [1059, 0]
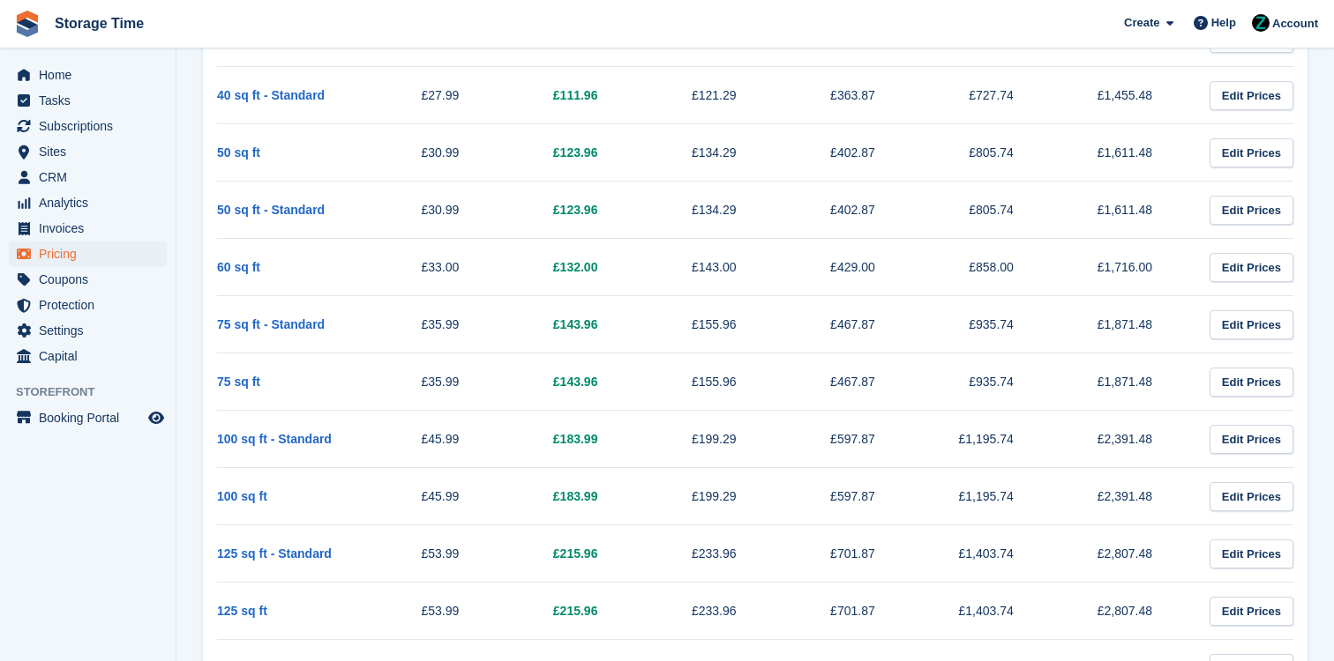
scroll to position [226, 0]
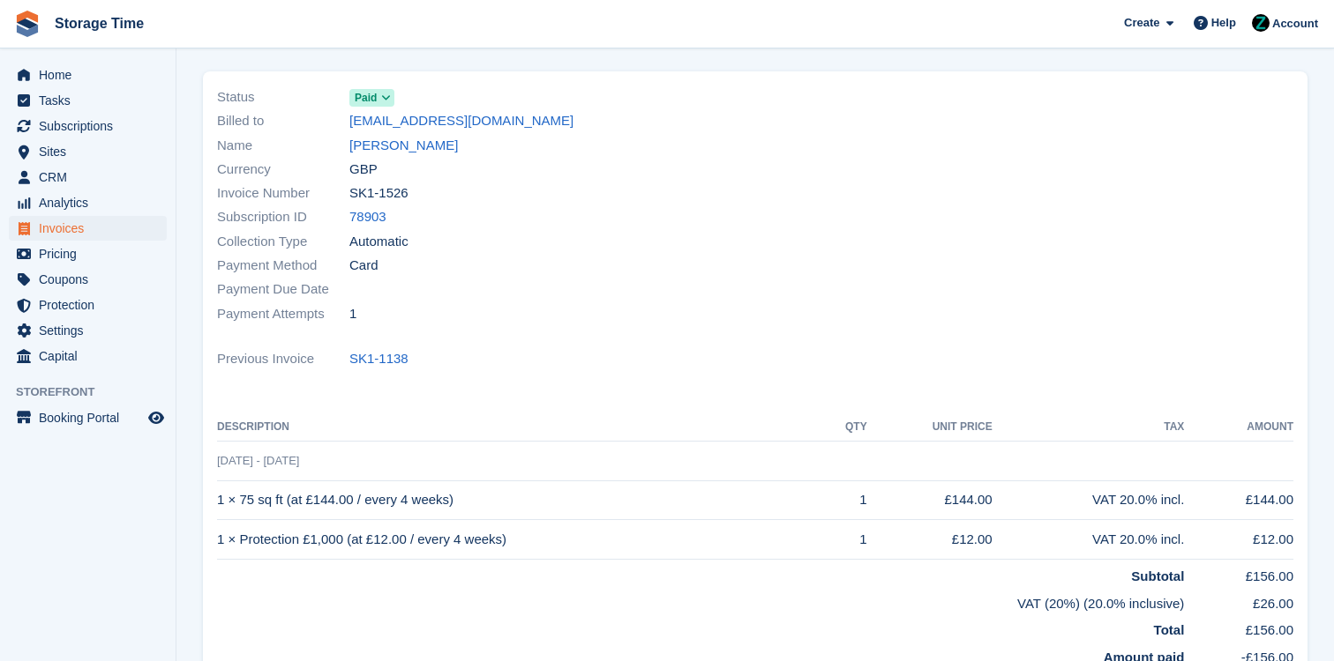
scroll to position [1059, 0]
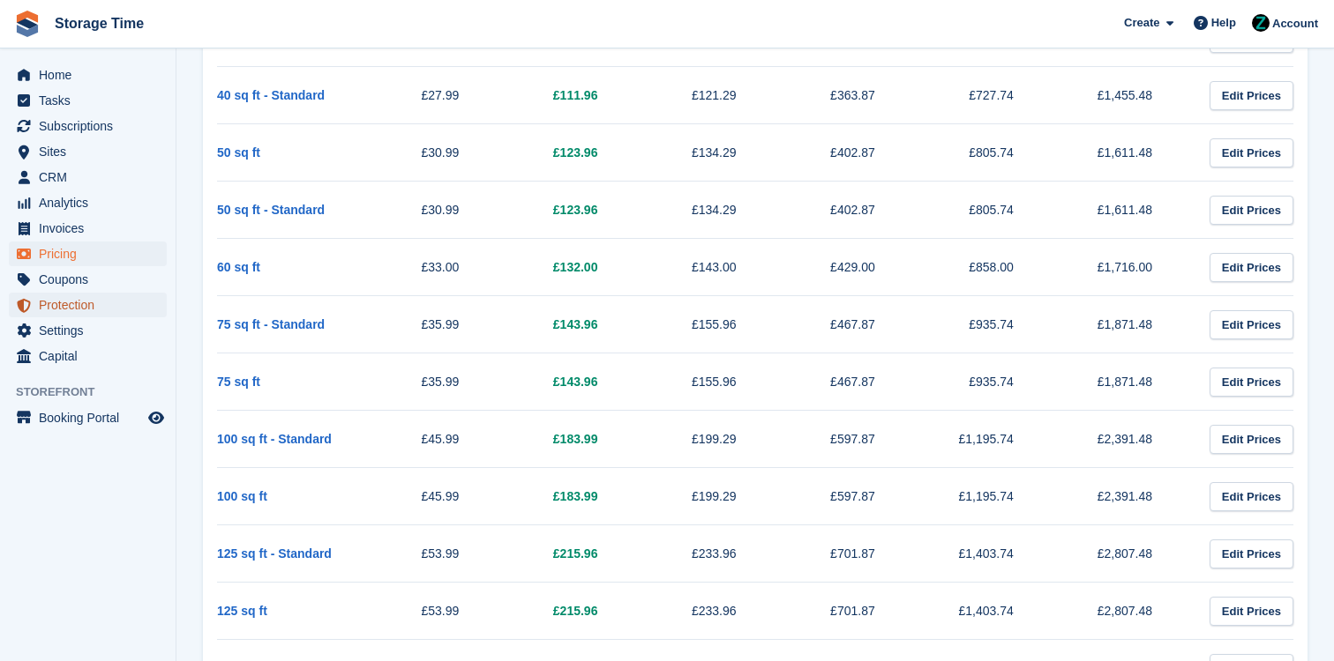
click at [80, 303] on span "Protection" at bounding box center [92, 305] width 106 height 25
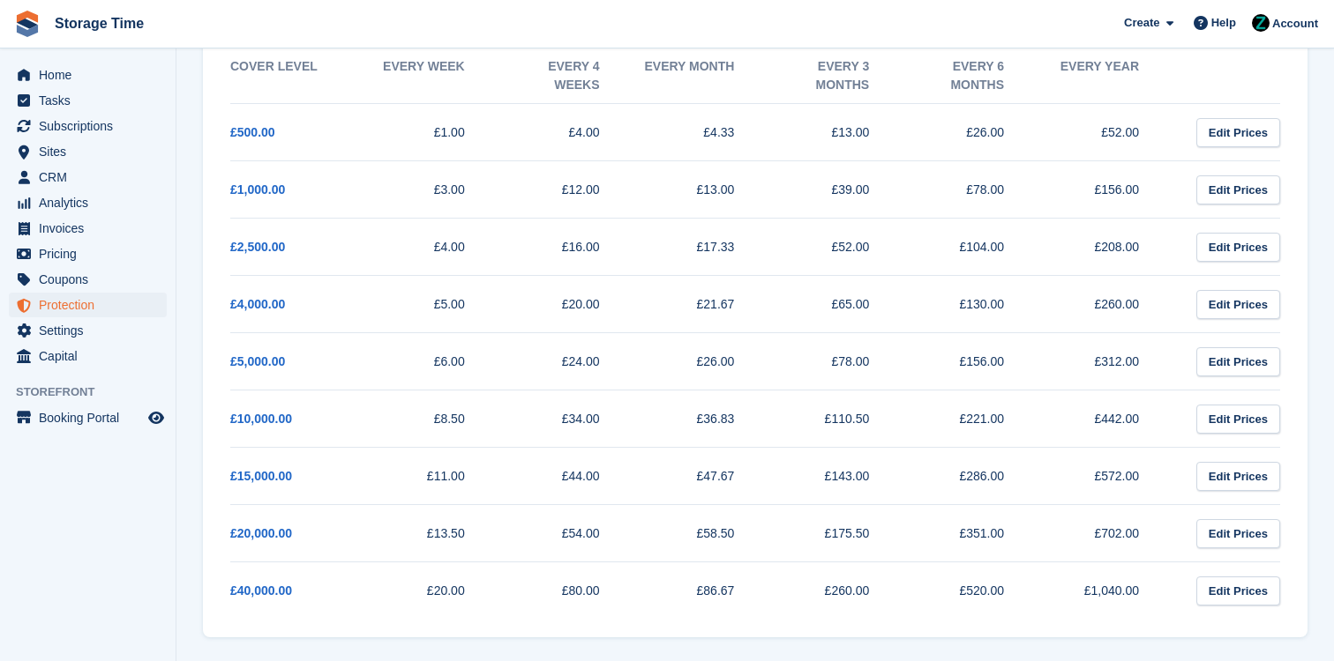
scroll to position [428, 0]
click at [100, 235] on span "Invoices" at bounding box center [92, 228] width 106 height 25
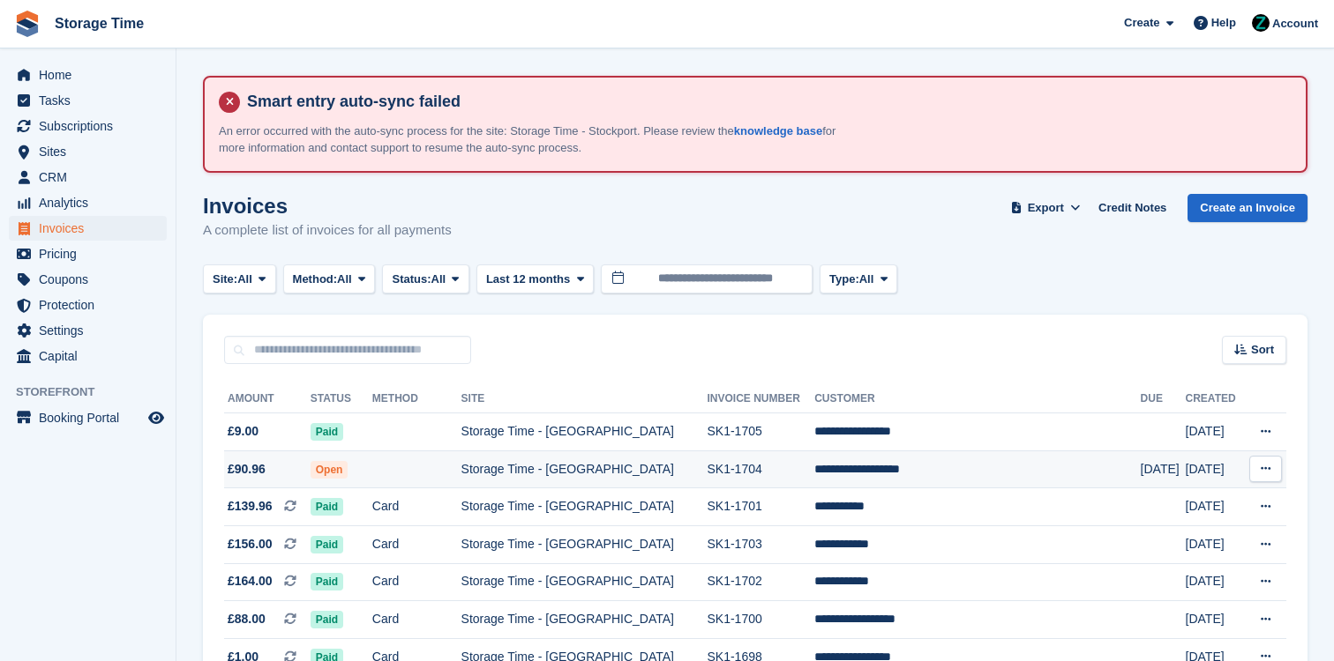
click at [528, 478] on td "Storage Time - [GEOGRAPHIC_DATA]" at bounding box center [584, 470] width 246 height 38
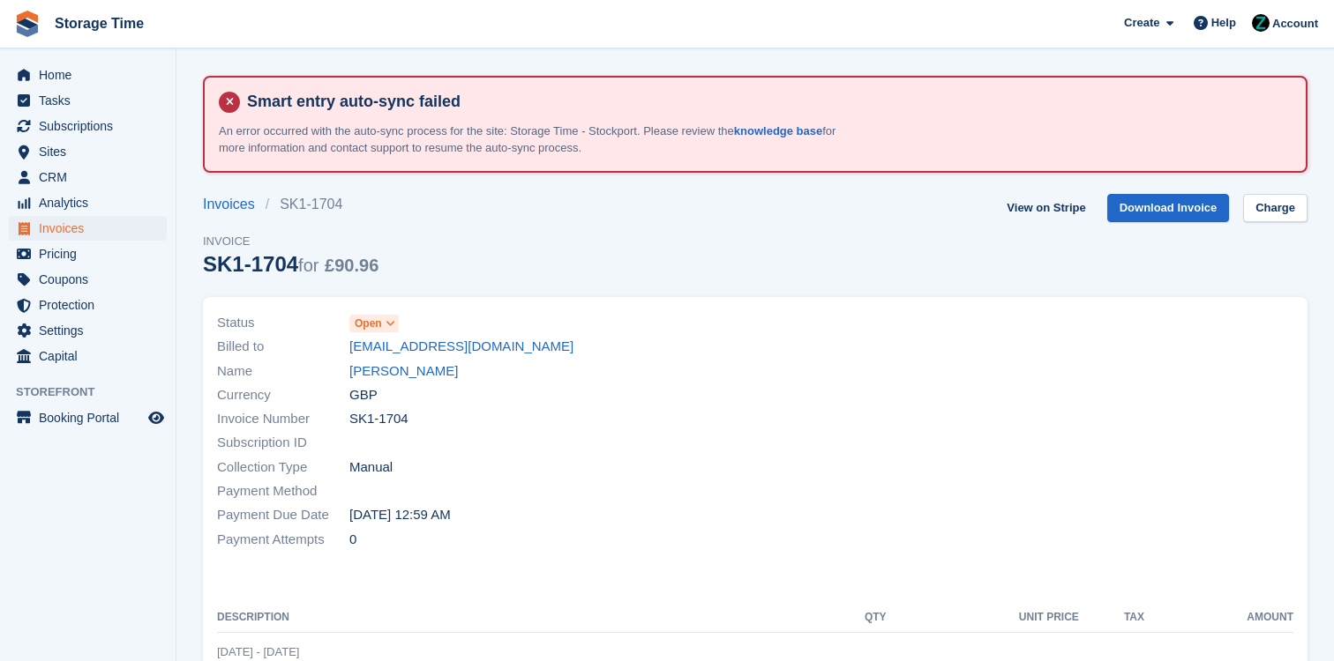
click at [411, 381] on div "Name [PERSON_NAME]" at bounding box center [480, 371] width 527 height 24
click at [415, 373] on link "[PERSON_NAME]" at bounding box center [403, 372] width 108 height 20
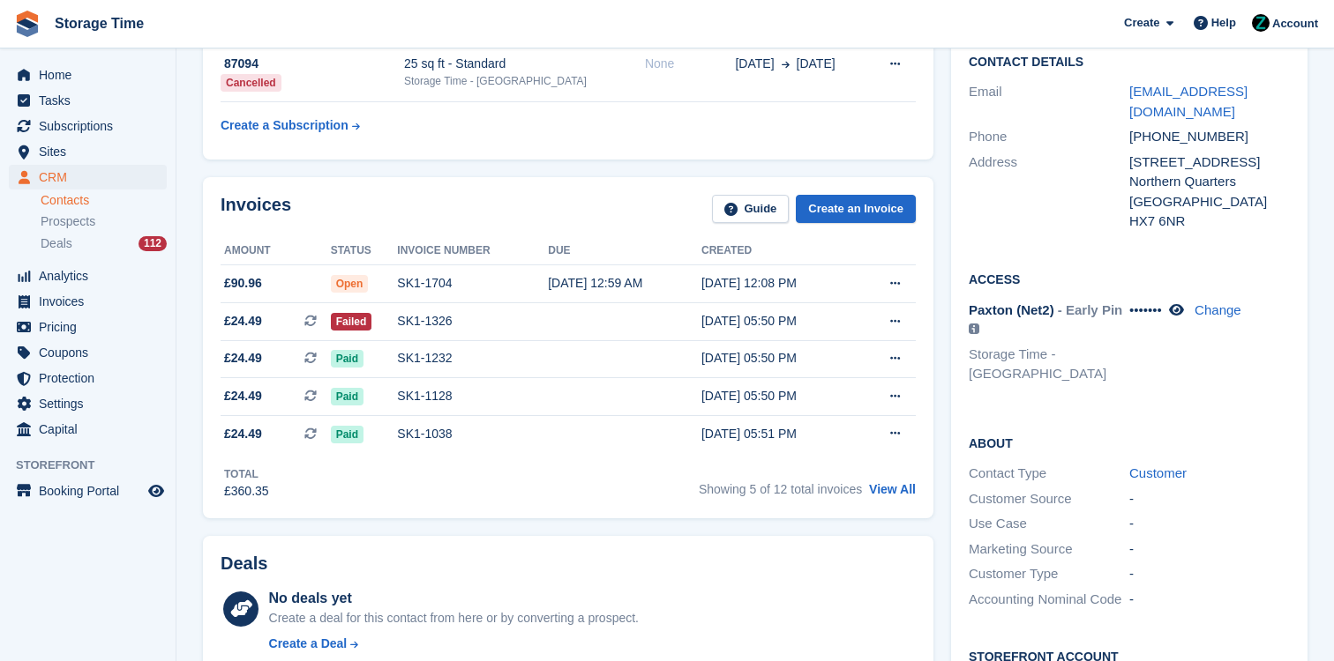
scroll to position [277, 0]
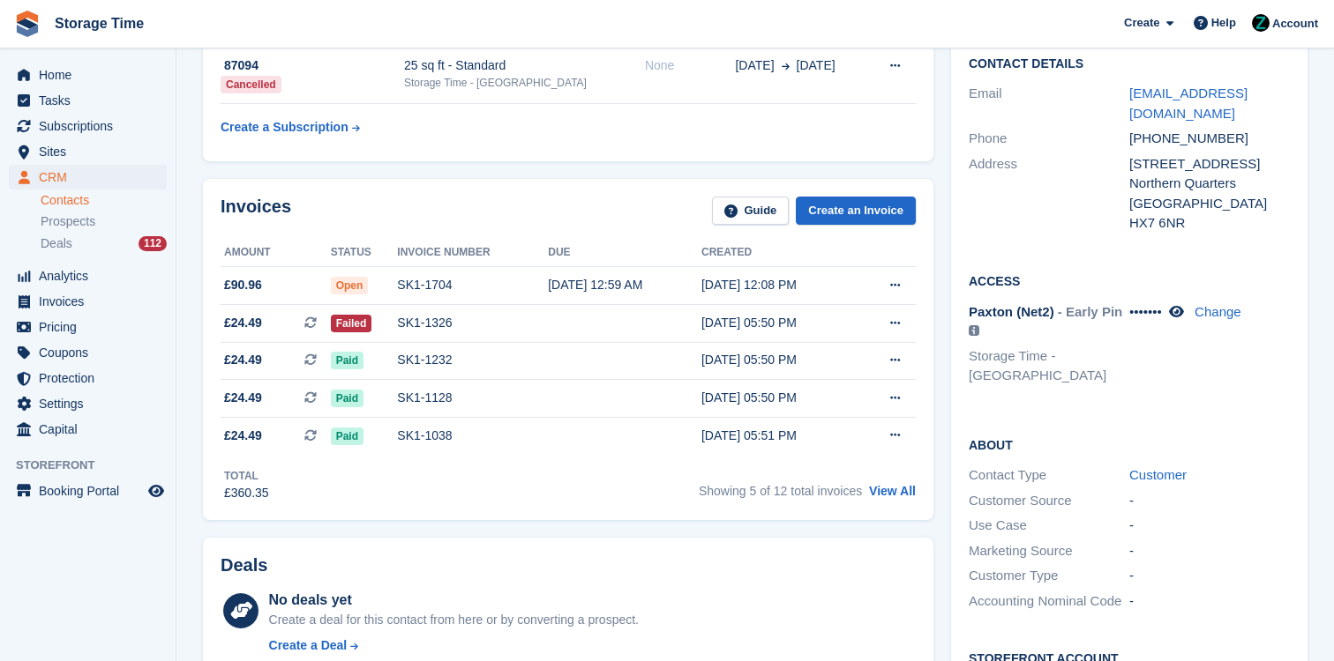
click at [1098, 319] on span "- Early Pin" at bounding box center [1089, 311] width 64 height 15
click at [1184, 318] on icon at bounding box center [1176, 311] width 15 height 13
click at [1174, 385] on div "6837 Change" at bounding box center [1209, 347] width 161 height 88
click at [123, 66] on span "Home" at bounding box center [92, 75] width 106 height 25
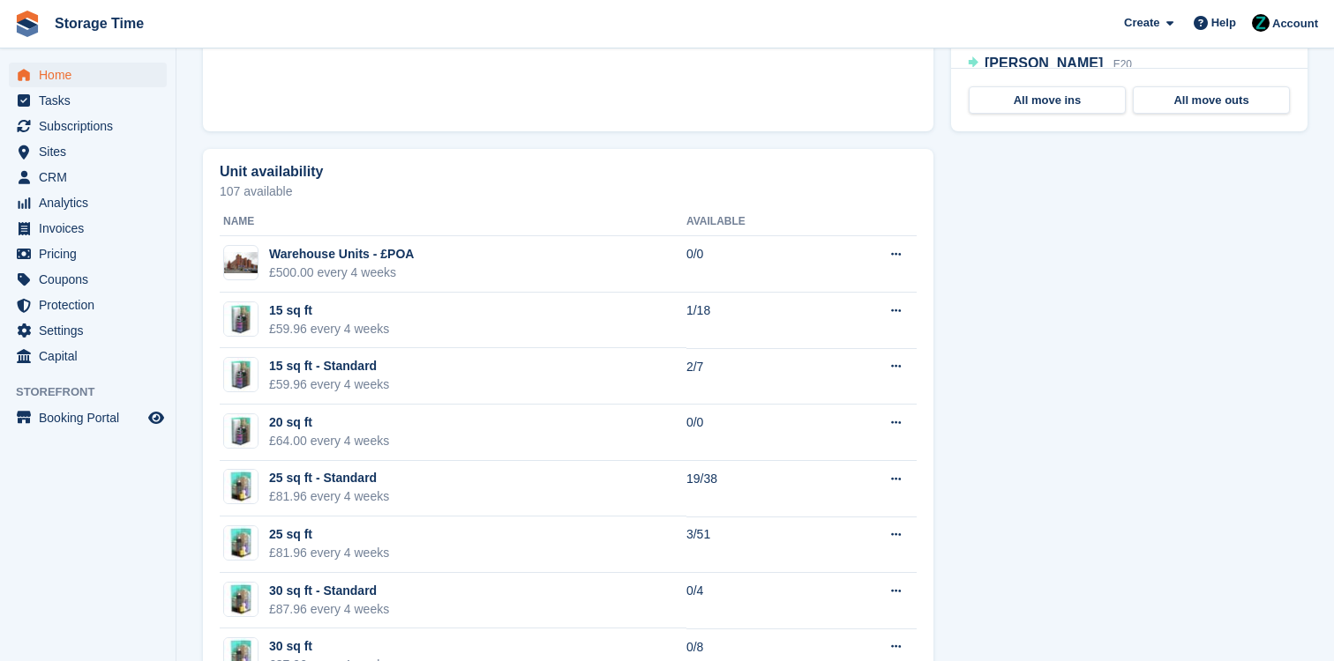
scroll to position [1080, 0]
